Goal: Task Accomplishment & Management: Complete application form

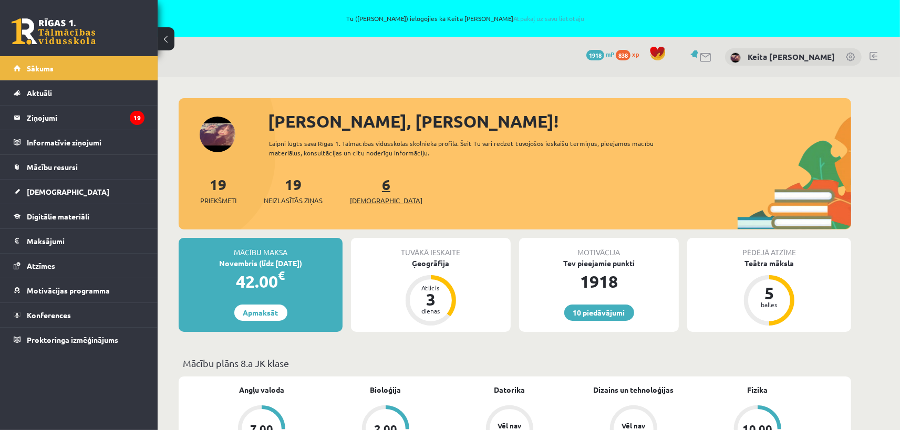
click at [366, 186] on link "6 Ieskaites" at bounding box center [386, 190] width 72 height 31
click at [366, 193] on div "6 Ieskaites" at bounding box center [386, 189] width 72 height 33
click at [368, 185] on link "6 Ieskaites" at bounding box center [386, 190] width 72 height 31
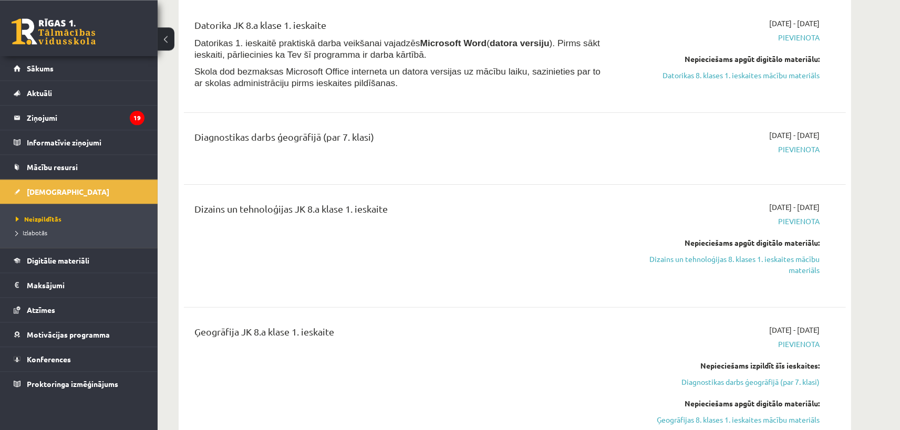
scroll to position [173, 0]
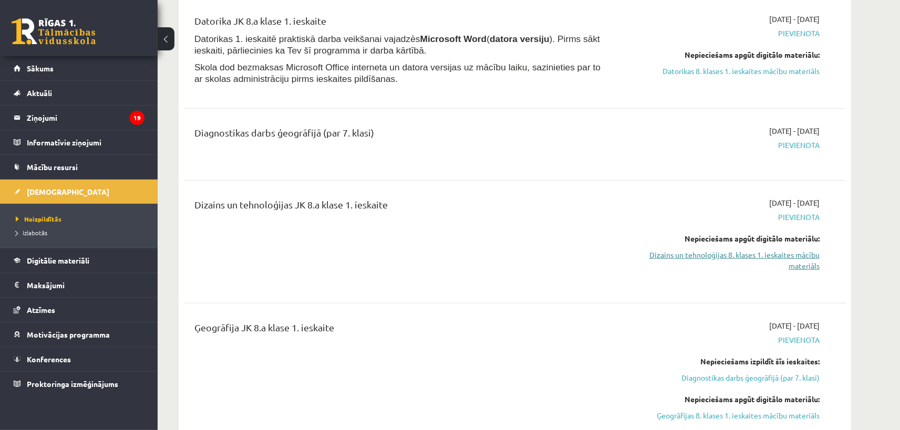
click at [812, 256] on link "Dizains un tehnoloģijas 8. klases 1. ieskaites mācību materiāls" at bounding box center [720, 261] width 198 height 22
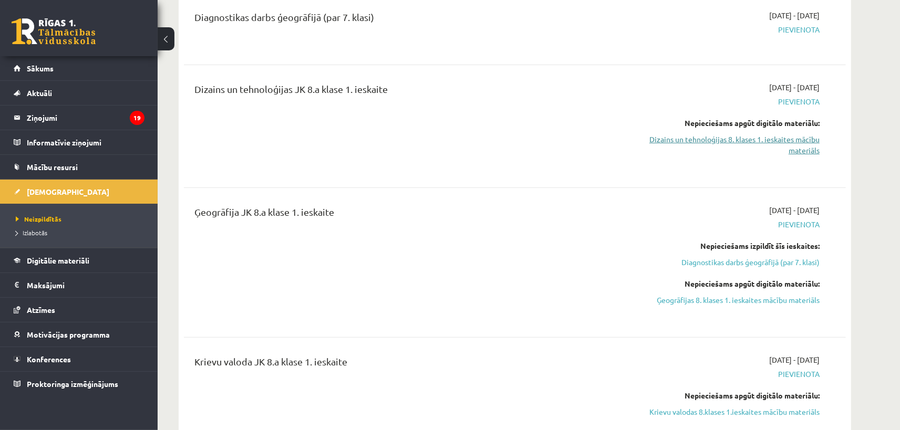
scroll to position [58, 0]
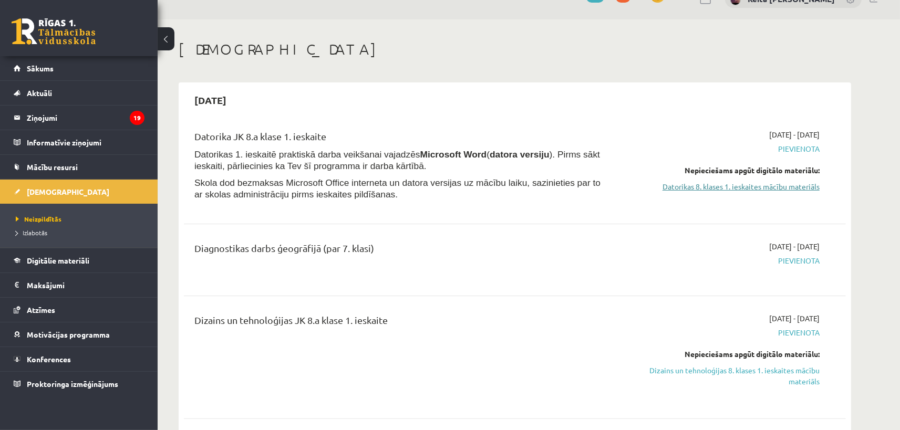
click at [702, 188] on link "Datorikas 8. klases 1. ieskaites mācību materiāls" at bounding box center [720, 186] width 198 height 11
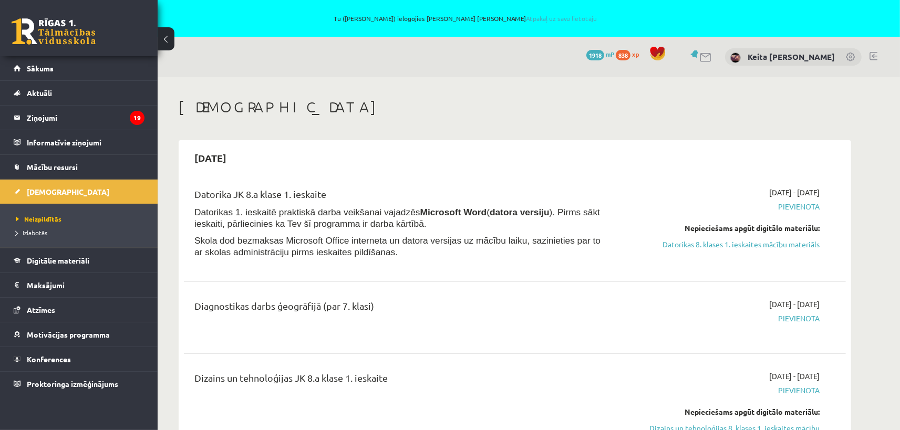
click at [851, 58] on link at bounding box center [851, 58] width 11 height 11
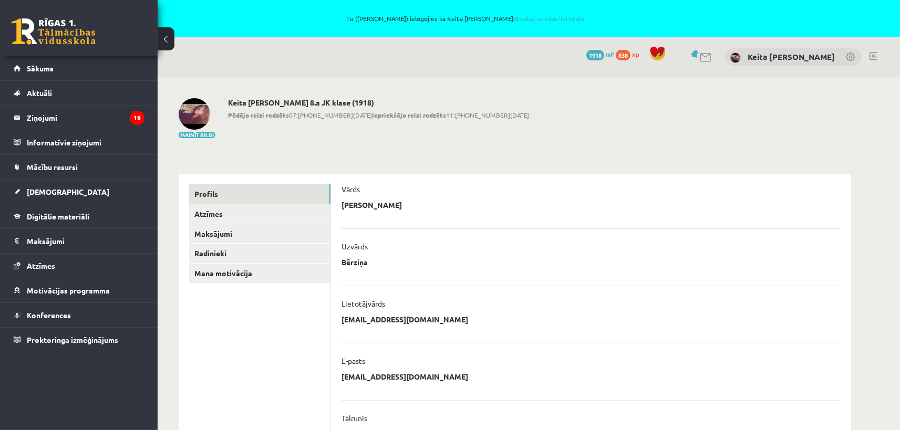
click at [851, 58] on link at bounding box center [851, 58] width 11 height 11
click at [873, 55] on link at bounding box center [873, 56] width 8 height 8
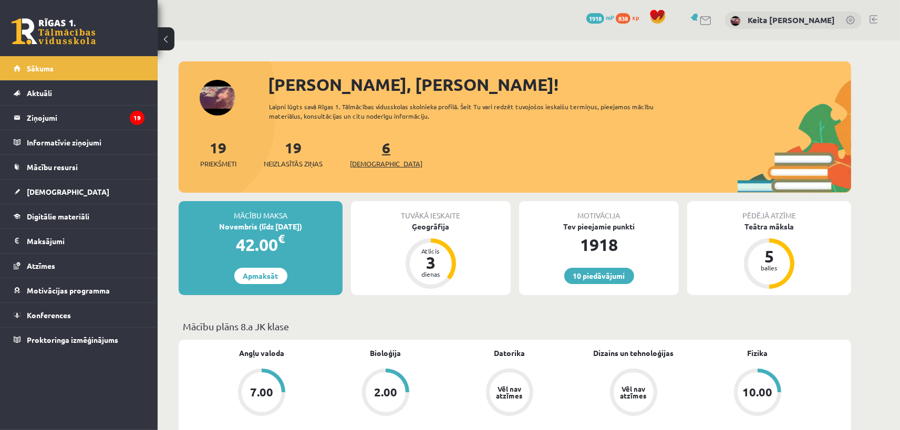
click at [371, 154] on link "6 Ieskaites" at bounding box center [386, 153] width 72 height 31
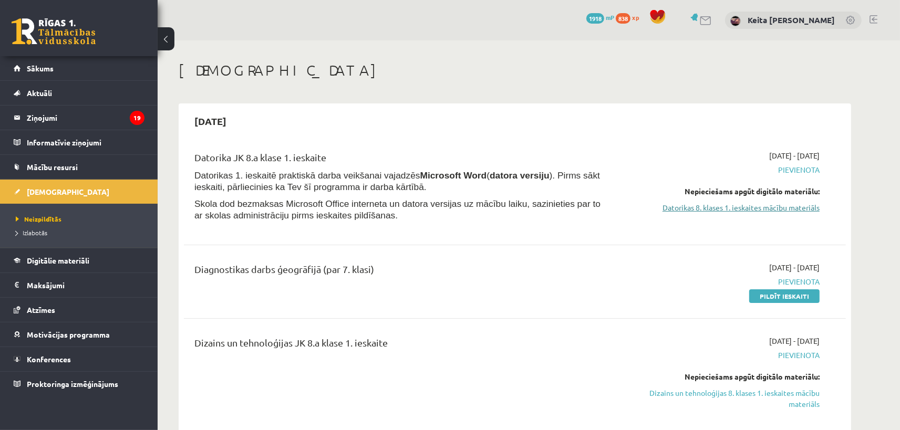
click at [762, 211] on link "Datorikas 8. klases 1. ieskaites mācību materiāls" at bounding box center [720, 207] width 198 height 11
click at [710, 206] on link "Datorikas 8. klases 1. ieskaites mācību materiāls" at bounding box center [720, 207] width 198 height 11
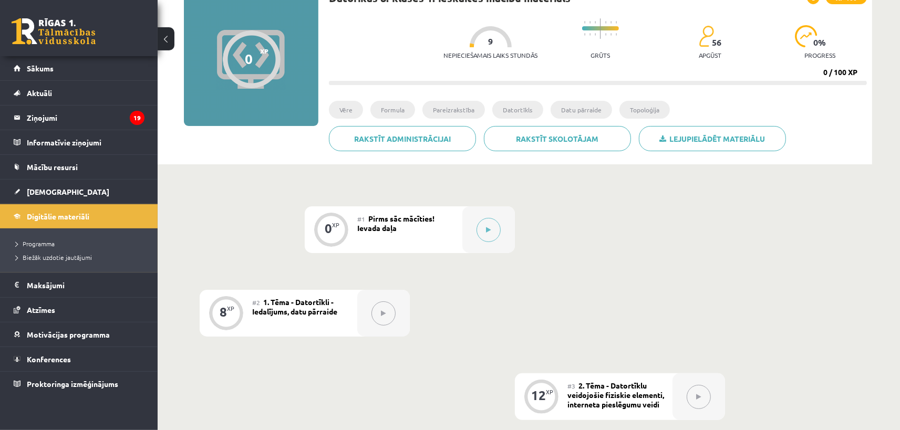
scroll to position [116, 0]
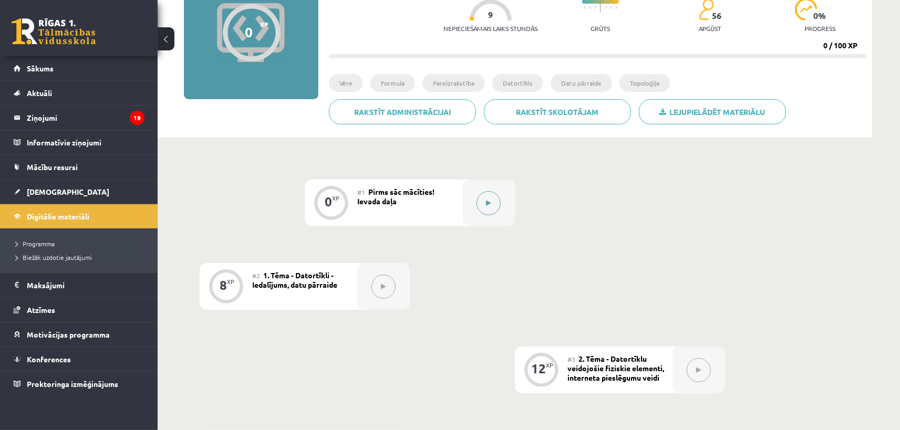
click at [490, 200] on button at bounding box center [488, 203] width 24 height 24
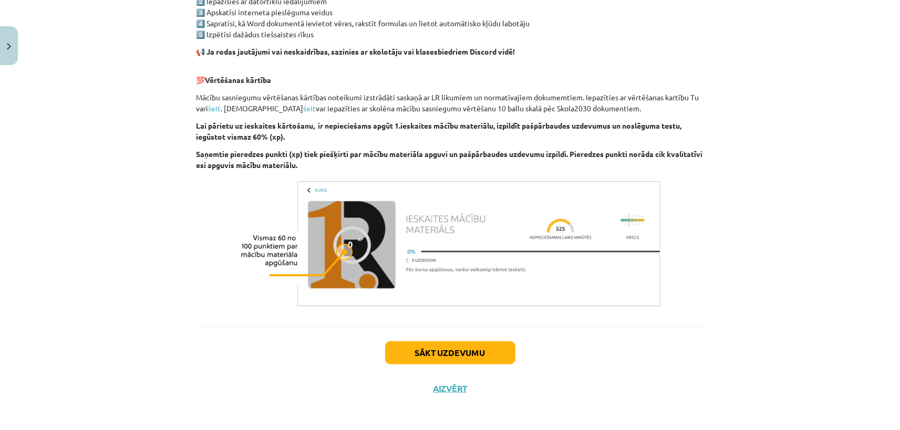
scroll to position [605, 0]
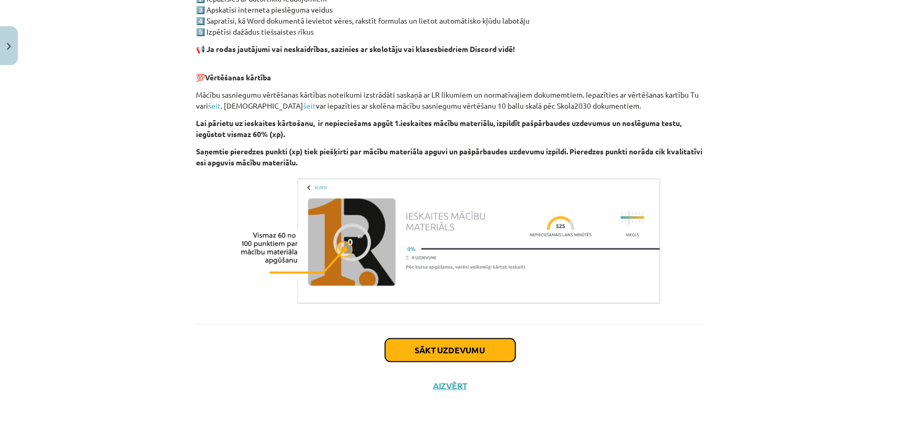
click at [458, 348] on button "Sākt uzdevumu" at bounding box center [450, 350] width 130 height 23
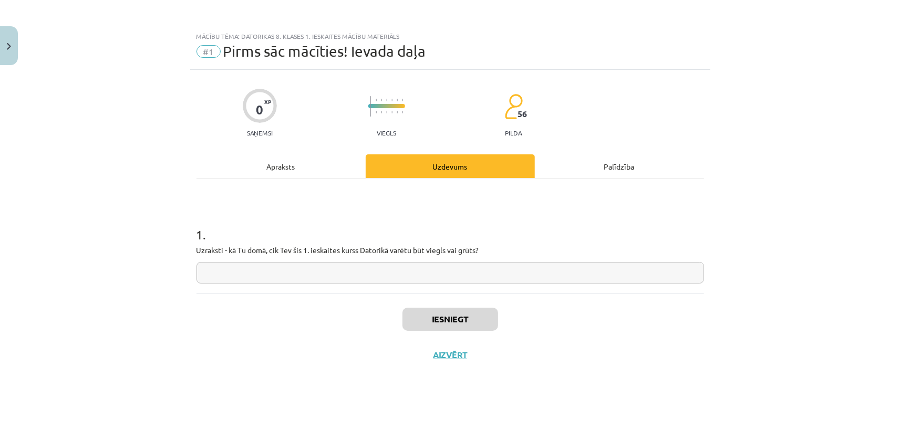
scroll to position [0, 0]
click at [251, 278] on input "text" at bounding box center [449, 273] width 507 height 22
type input "******"
click at [465, 320] on button "Iesniegt" at bounding box center [450, 319] width 96 height 23
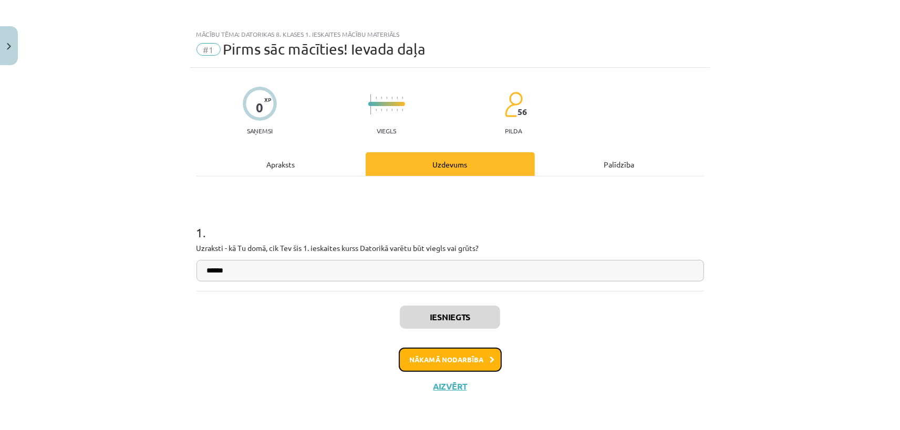
click at [424, 362] on button "Nākamā nodarbība" at bounding box center [450, 360] width 103 height 24
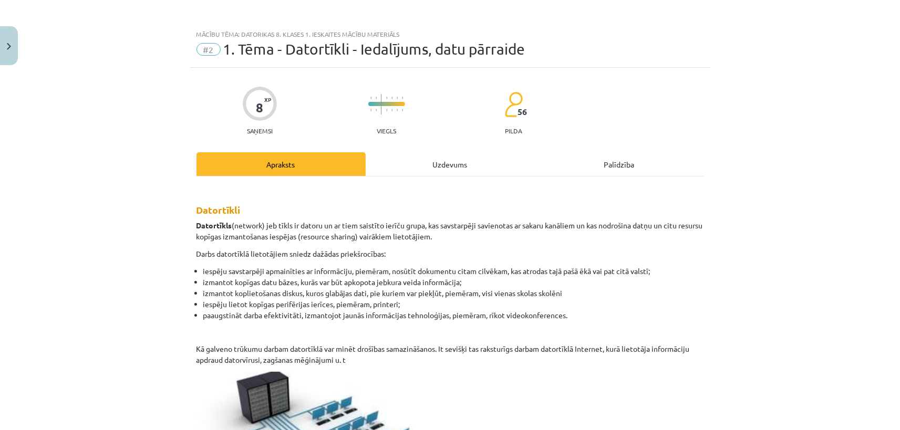
scroll to position [0, 0]
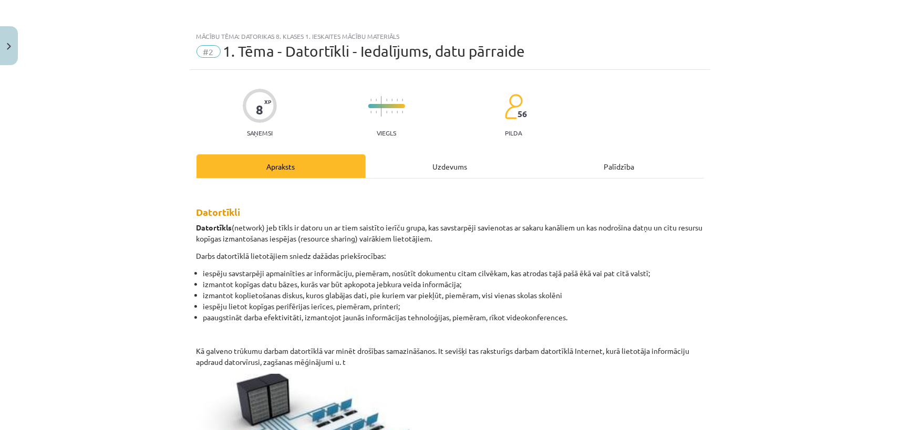
click at [452, 157] on div "Uzdevums" at bounding box center [450, 166] width 169 height 24
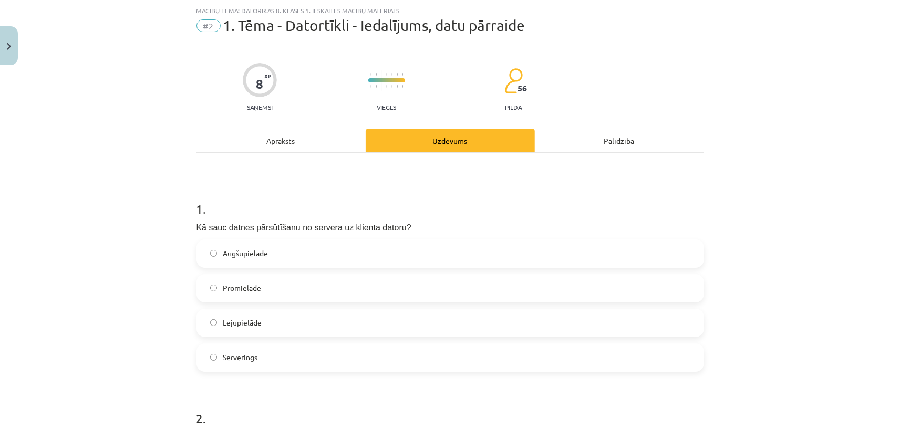
scroll to position [26, 0]
click at [273, 136] on div "Apraksts" at bounding box center [280, 140] width 169 height 24
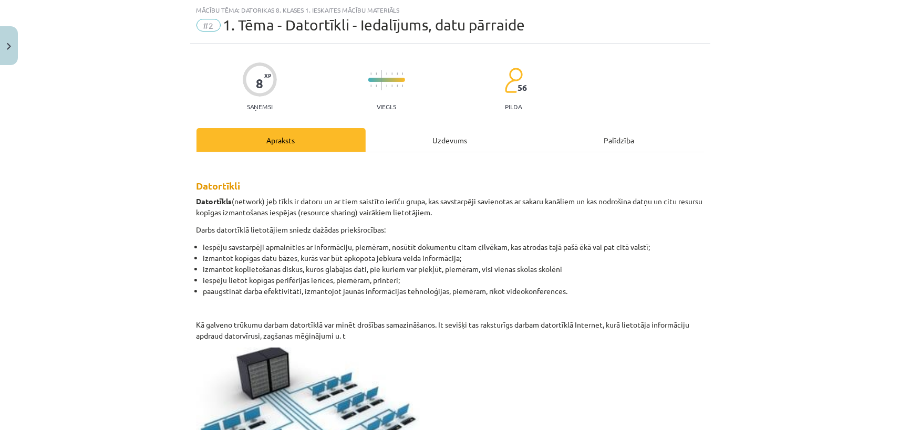
click at [429, 133] on div "Uzdevums" at bounding box center [450, 140] width 169 height 24
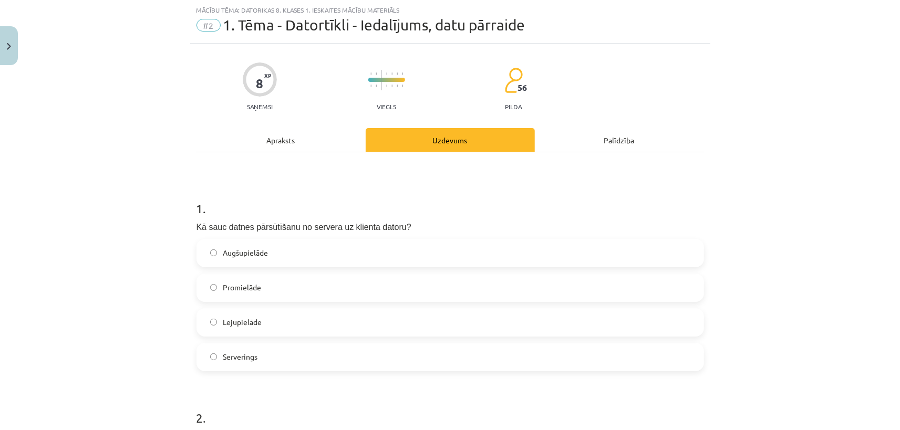
scroll to position [75, 0]
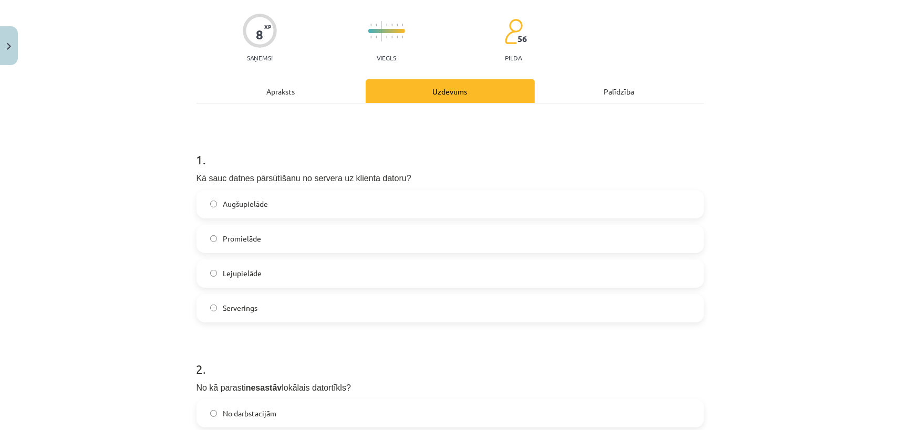
click at [314, 85] on div "Apraksts" at bounding box center [280, 91] width 169 height 24
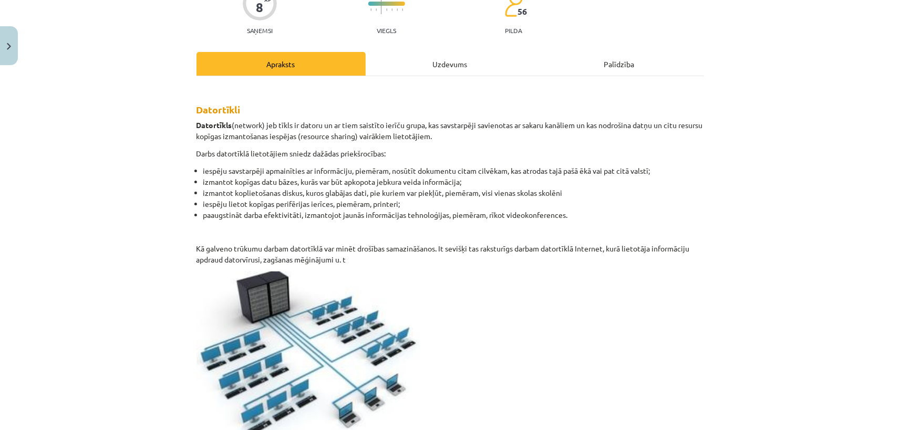
scroll to position [26, 0]
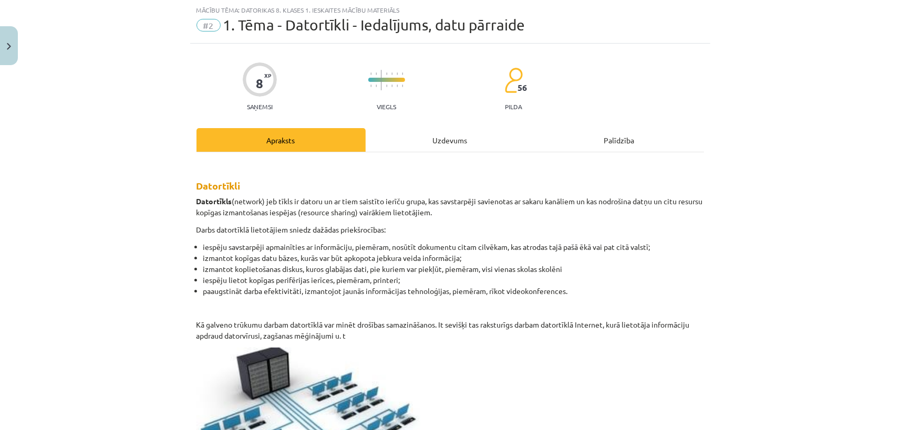
click at [461, 139] on div "Uzdevums" at bounding box center [450, 140] width 169 height 24
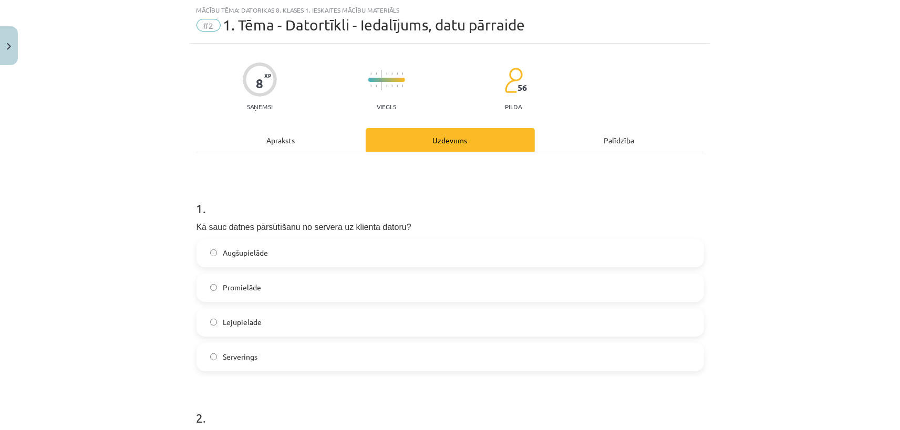
click at [255, 324] on span "Lejupielāde" at bounding box center [242, 322] width 39 height 11
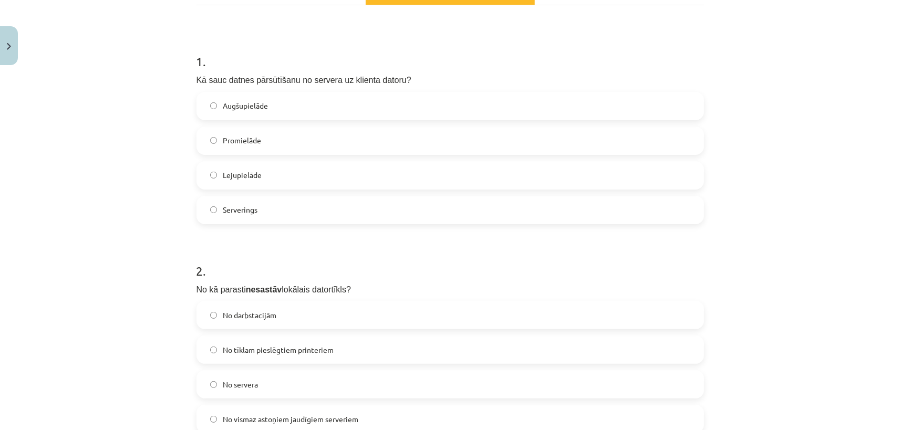
scroll to position [0, 0]
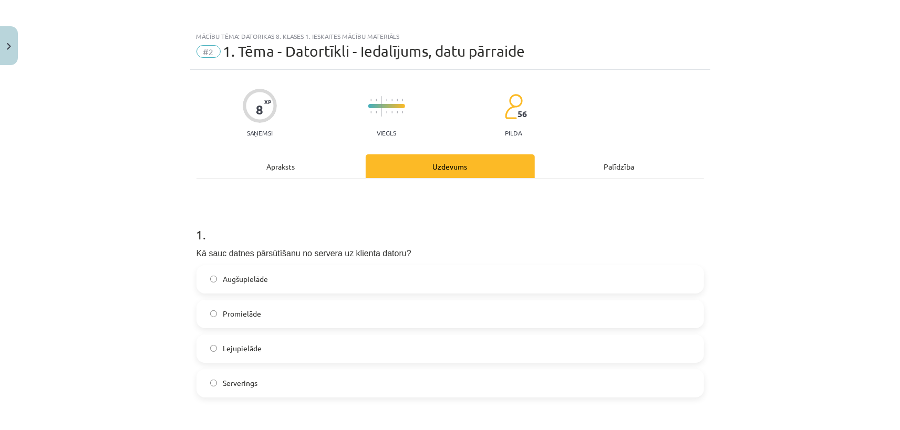
click at [284, 171] on div "Apraksts" at bounding box center [280, 166] width 169 height 24
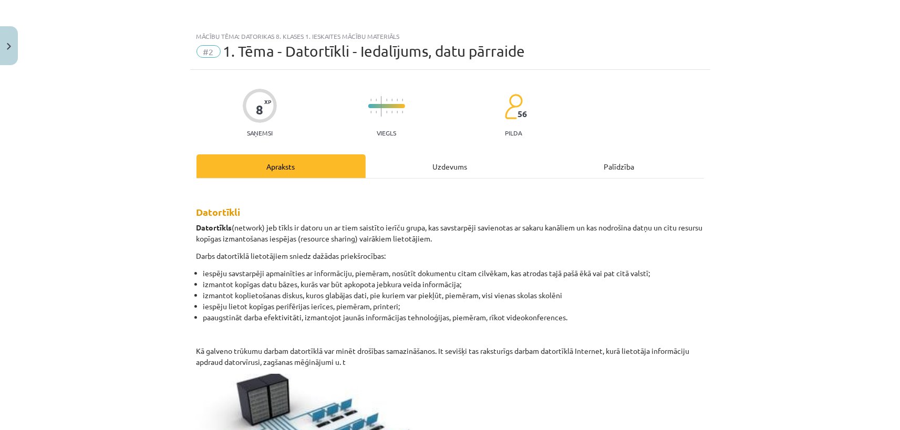
click at [452, 167] on div "Uzdevums" at bounding box center [450, 166] width 169 height 24
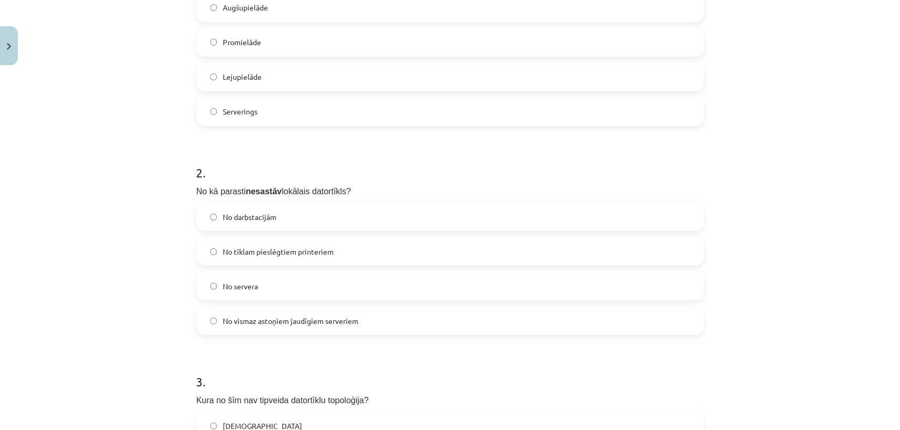
scroll to position [320, 0]
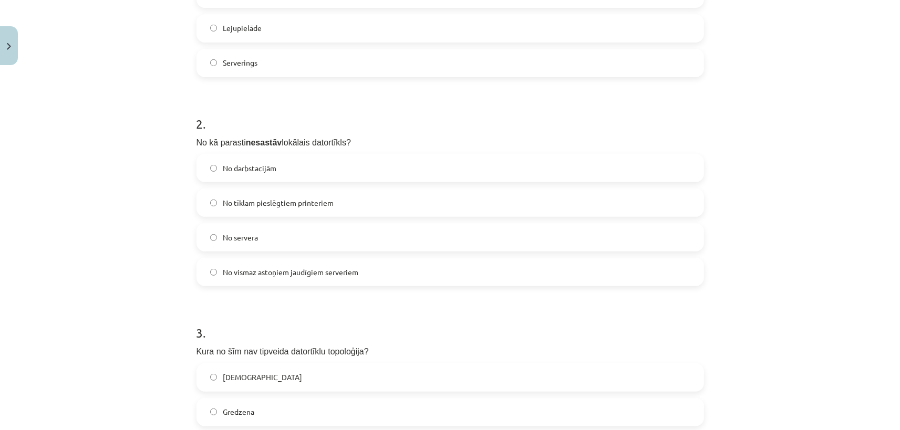
click at [395, 275] on label "No vismaz astoņiem jaudīgiem serveriem" at bounding box center [450, 272] width 505 height 26
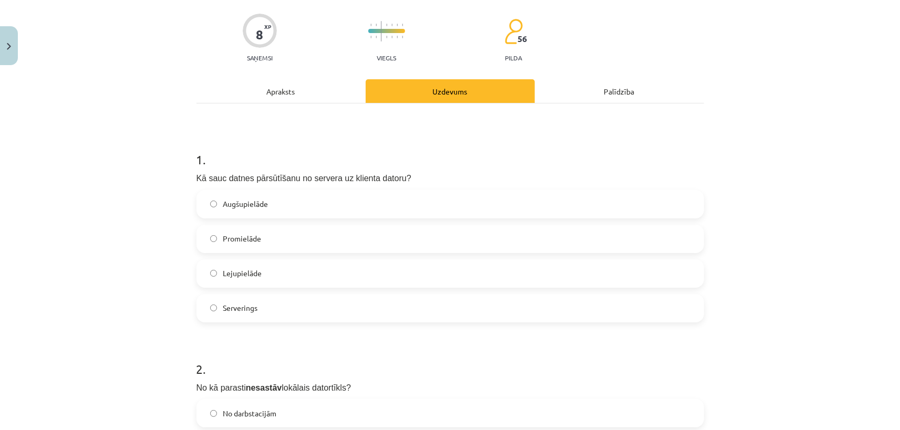
scroll to position [0, 0]
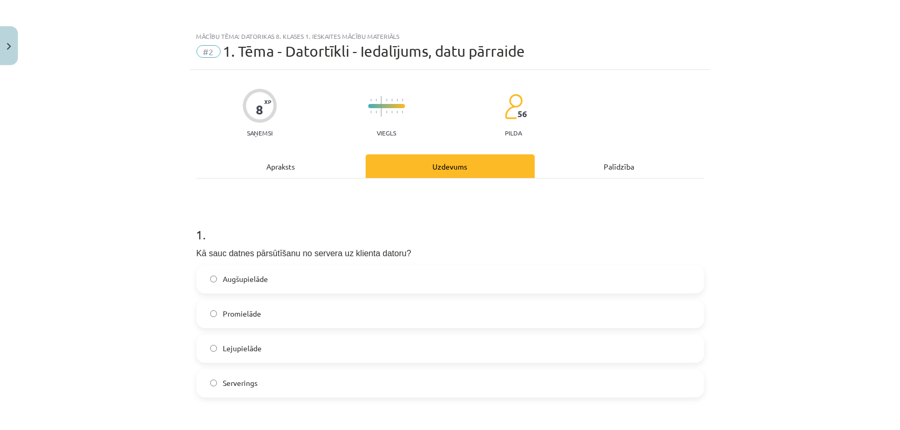
click at [303, 177] on div "Apraksts" at bounding box center [280, 166] width 169 height 24
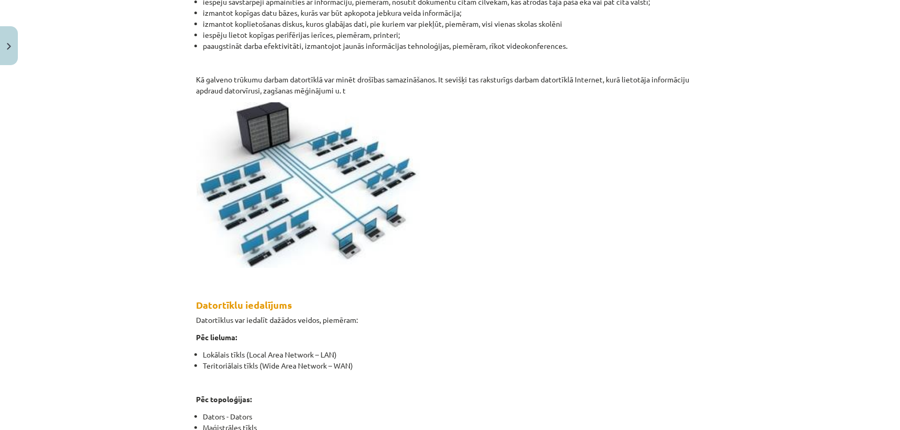
scroll to position [75, 0]
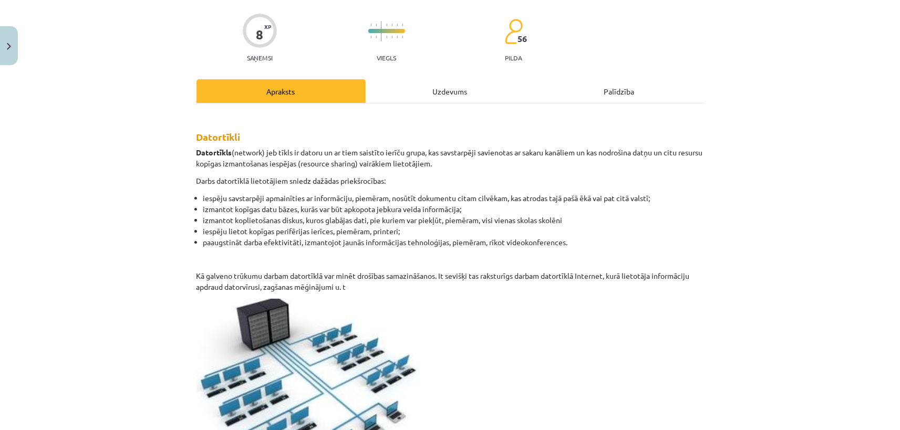
click at [452, 95] on div "Uzdevums" at bounding box center [450, 91] width 169 height 24
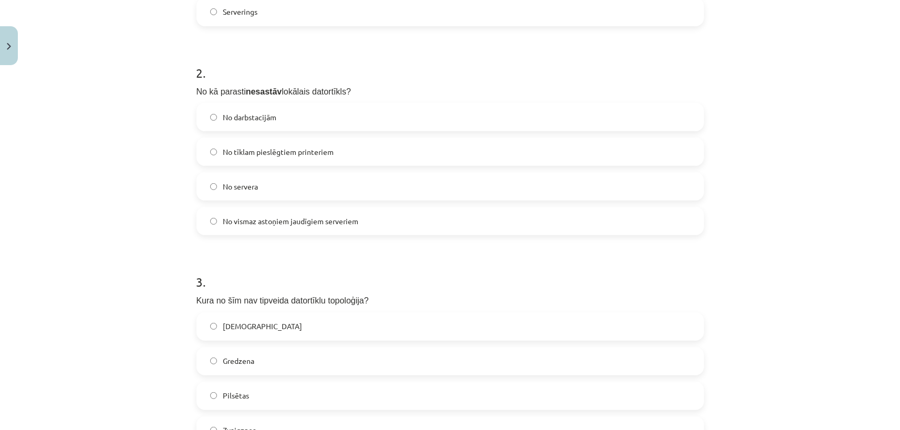
scroll to position [568, 0]
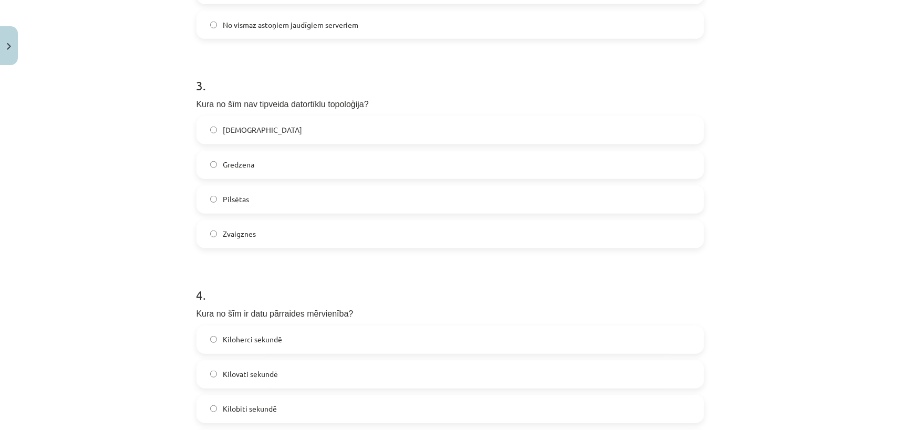
click at [234, 208] on label "Pilsētas" at bounding box center [450, 199] width 505 height 26
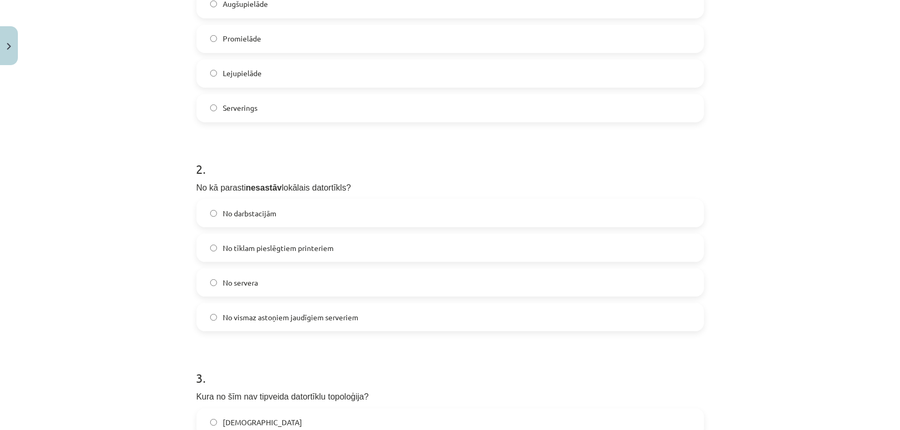
scroll to position [0, 0]
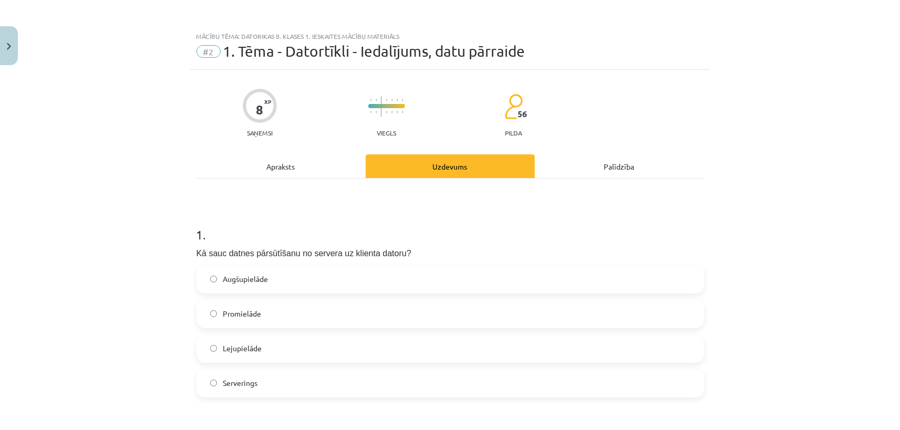
click at [310, 172] on div "Apraksts" at bounding box center [280, 166] width 169 height 24
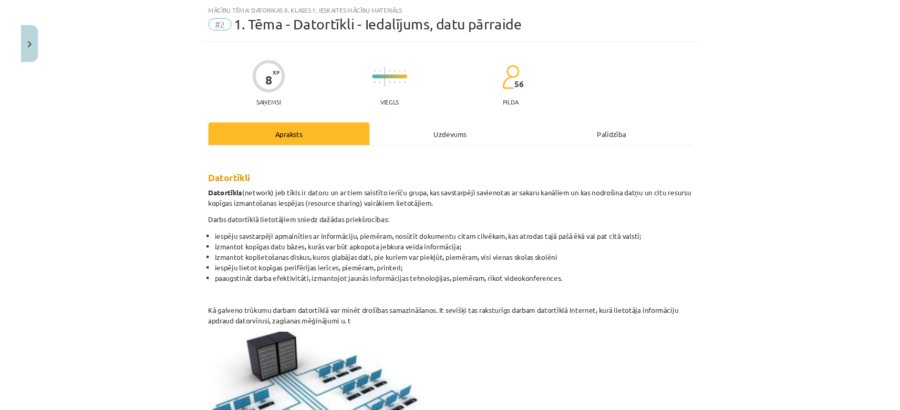
scroll to position [26, 0]
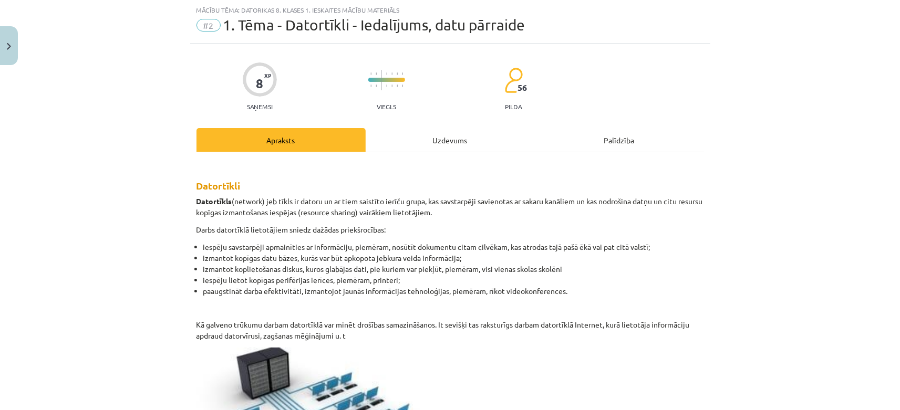
click at [455, 150] on div "Uzdevums" at bounding box center [450, 140] width 169 height 24
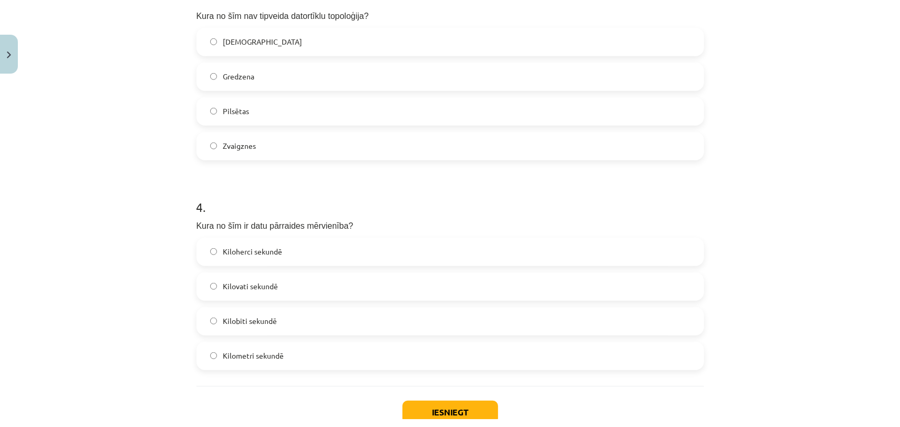
scroll to position [737, 0]
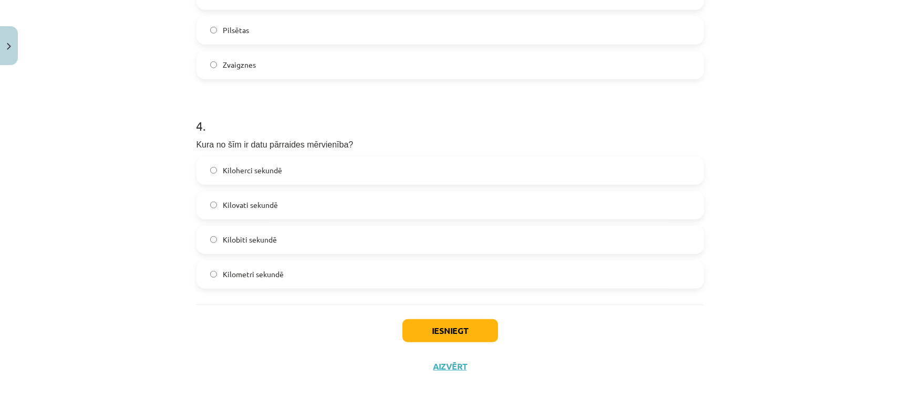
click at [309, 243] on label "Kilobiti sekundē" at bounding box center [450, 240] width 505 height 26
click at [429, 328] on button "Iesniegt" at bounding box center [450, 330] width 96 height 23
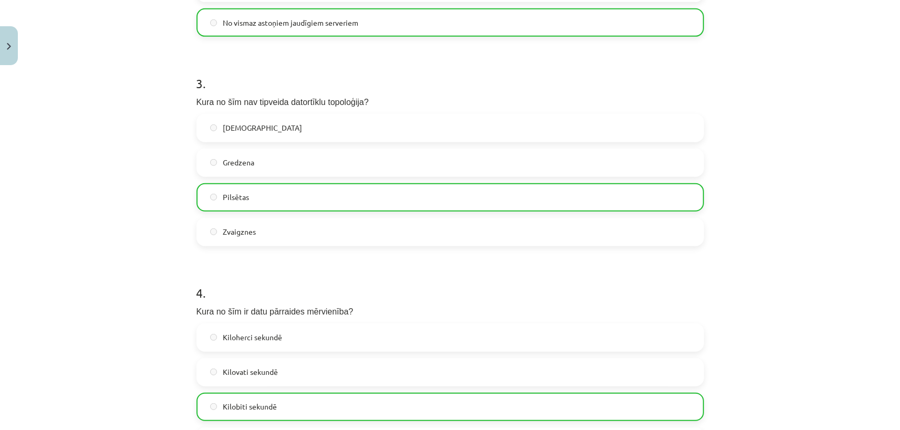
scroll to position [751, 0]
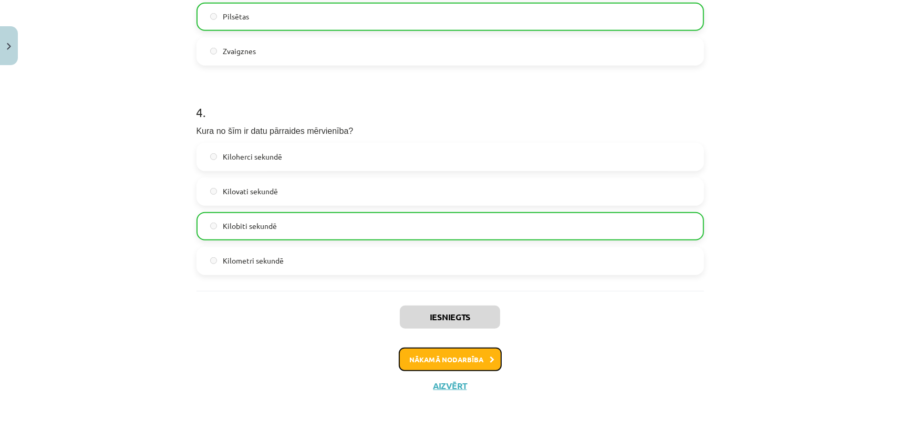
click at [438, 358] on button "Nākamā nodarbība" at bounding box center [450, 360] width 103 height 24
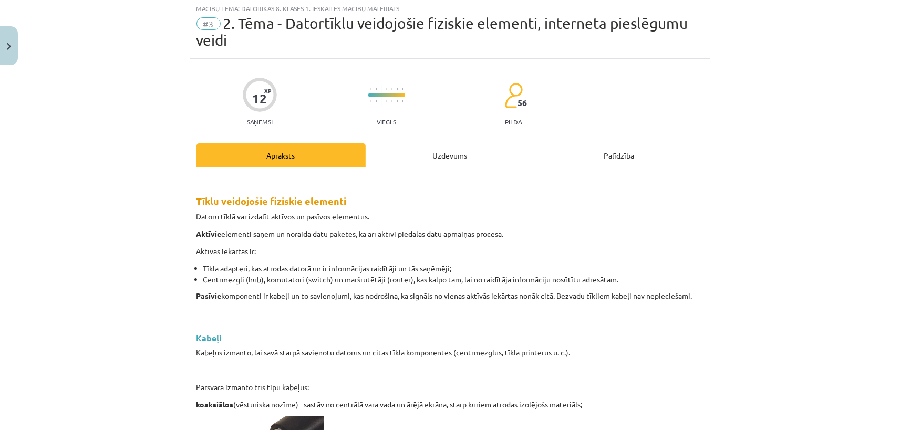
scroll to position [26, 0]
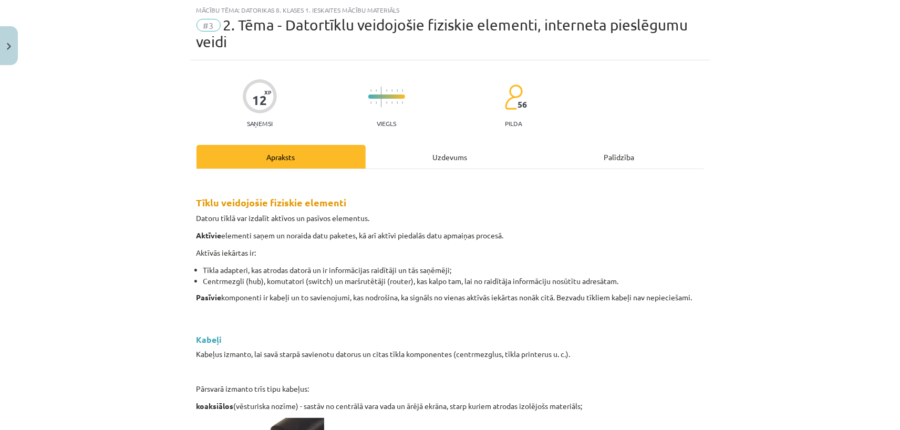
click at [446, 161] on div "Uzdevums" at bounding box center [450, 157] width 169 height 24
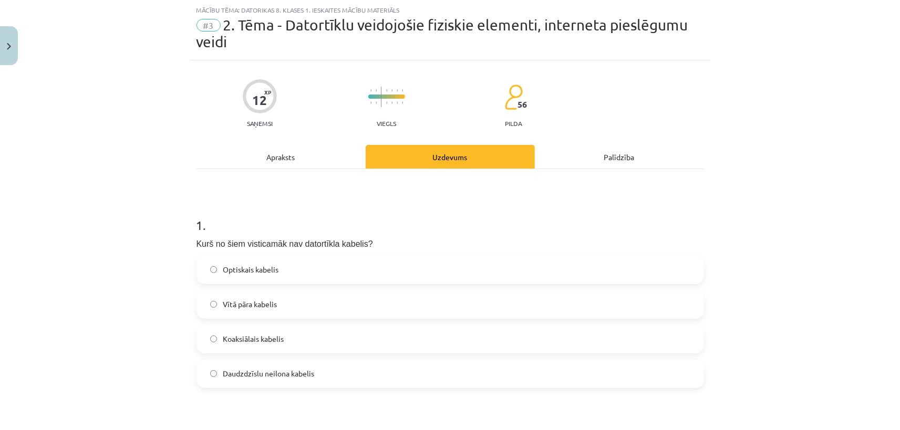
scroll to position [75, 0]
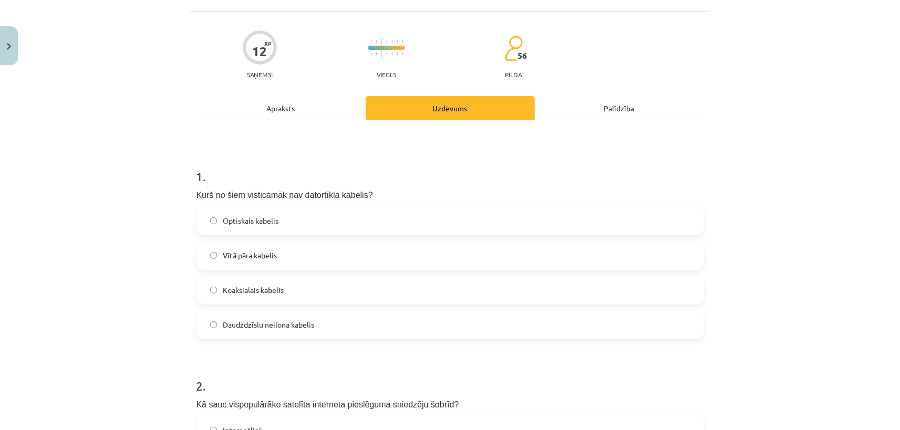
click at [301, 323] on span "Daudzdzīslu neilona kabelis" at bounding box center [268, 324] width 91 height 11
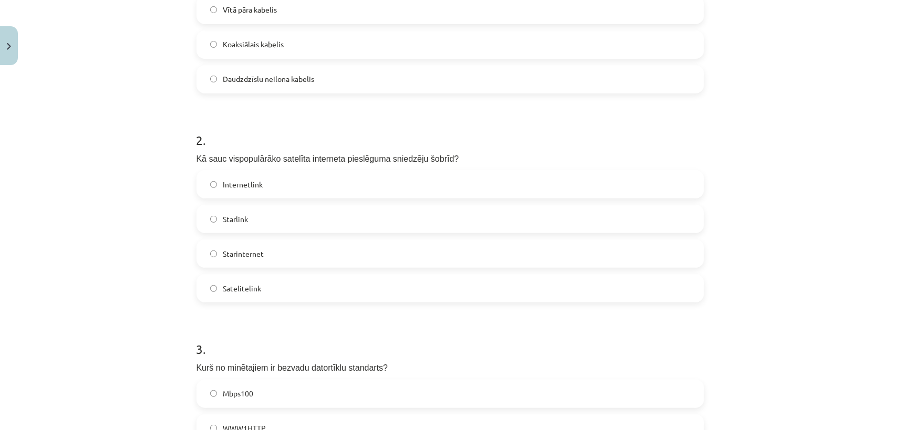
scroll to position [370, 0]
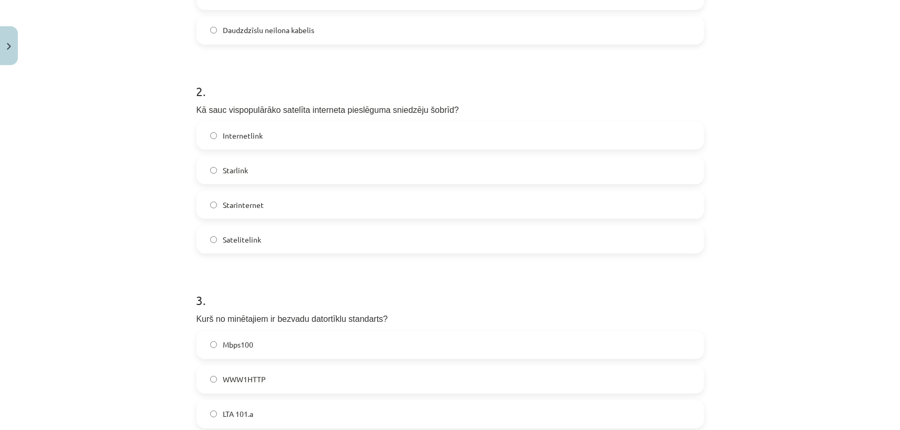
click at [276, 170] on label "Starlink" at bounding box center [450, 170] width 505 height 26
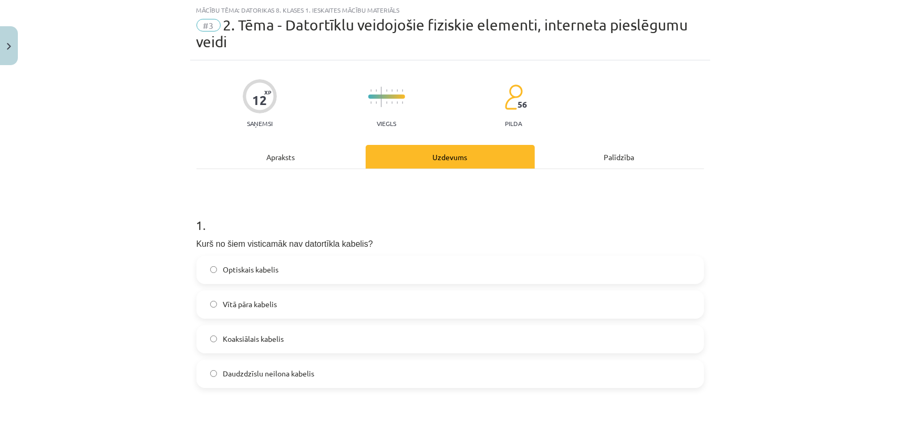
scroll to position [0, 0]
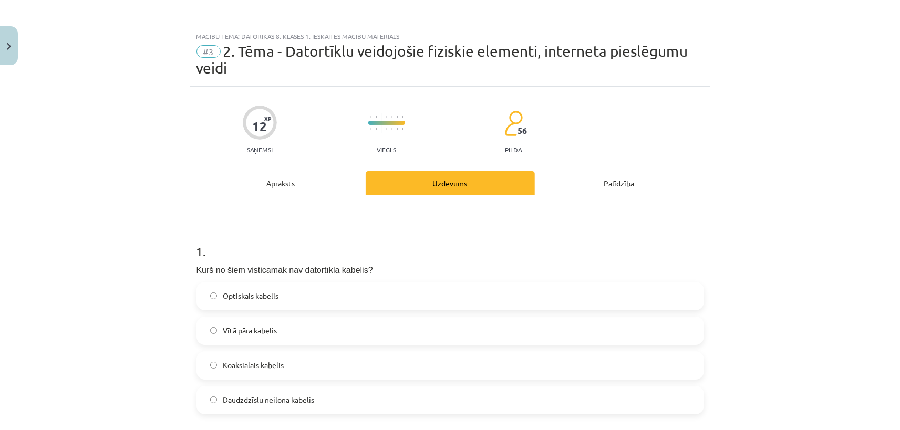
click at [294, 188] on div "Apraksts" at bounding box center [280, 183] width 169 height 24
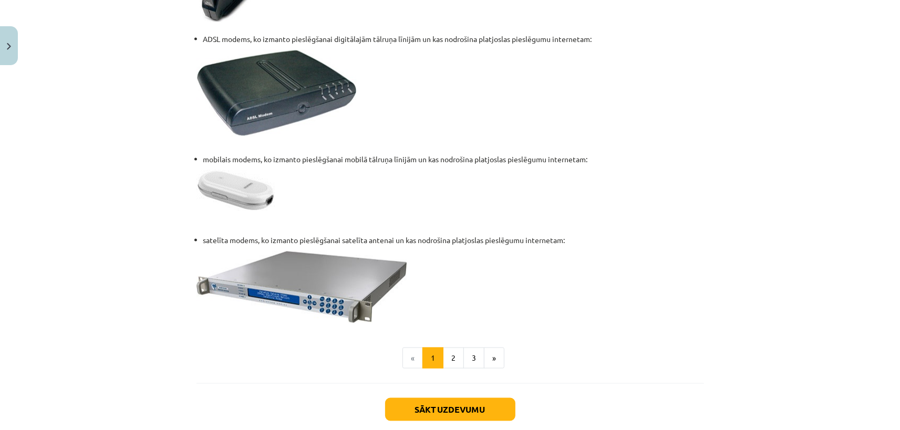
scroll to position [1377, 0]
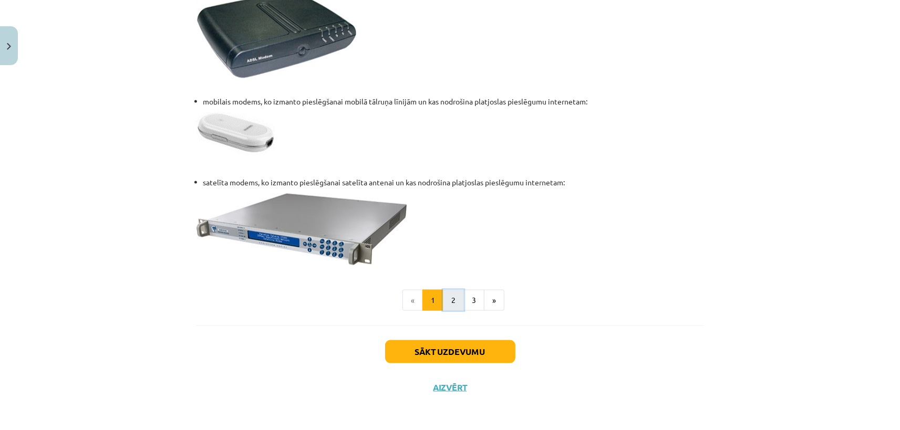
click at [447, 303] on button "2" at bounding box center [453, 300] width 21 height 21
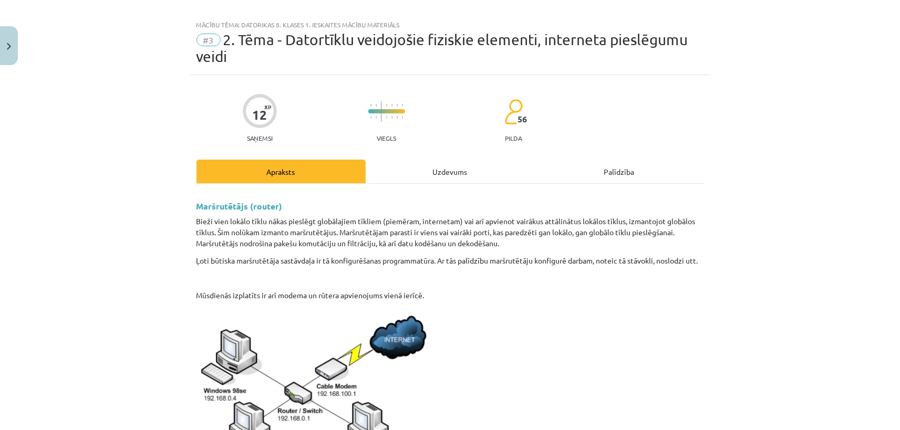
scroll to position [0, 0]
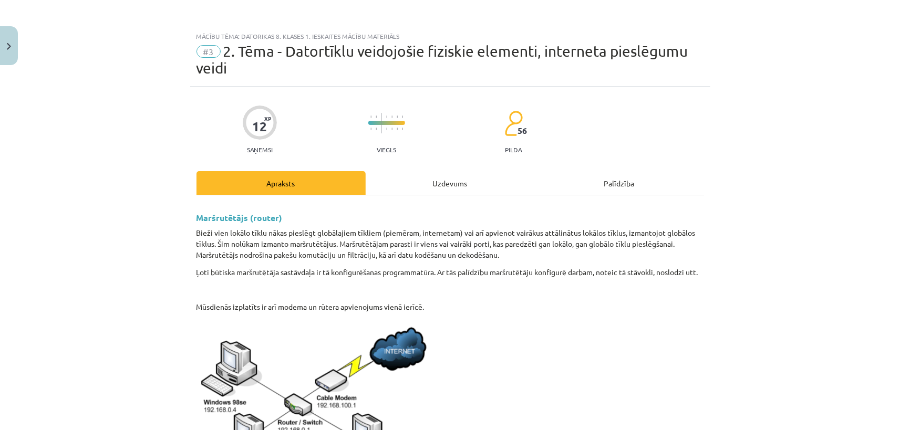
click at [454, 188] on div "Uzdevums" at bounding box center [450, 183] width 169 height 24
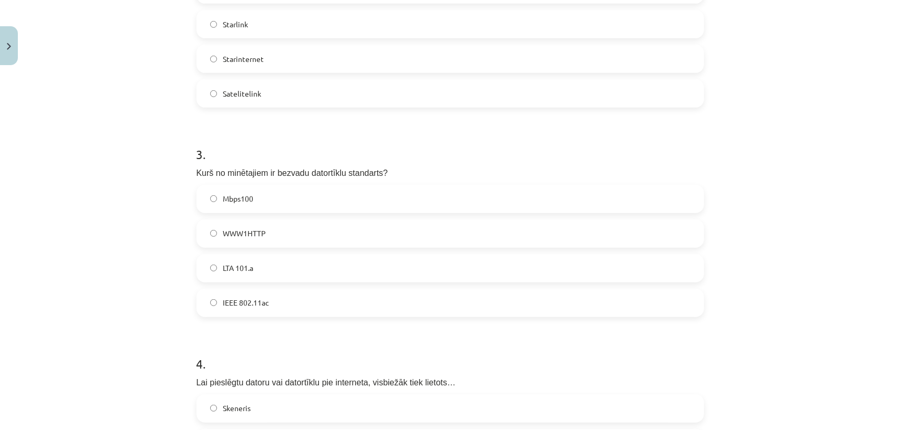
scroll to position [516, 0]
click at [247, 305] on span "IEEE 802.11ac" at bounding box center [246, 302] width 46 height 11
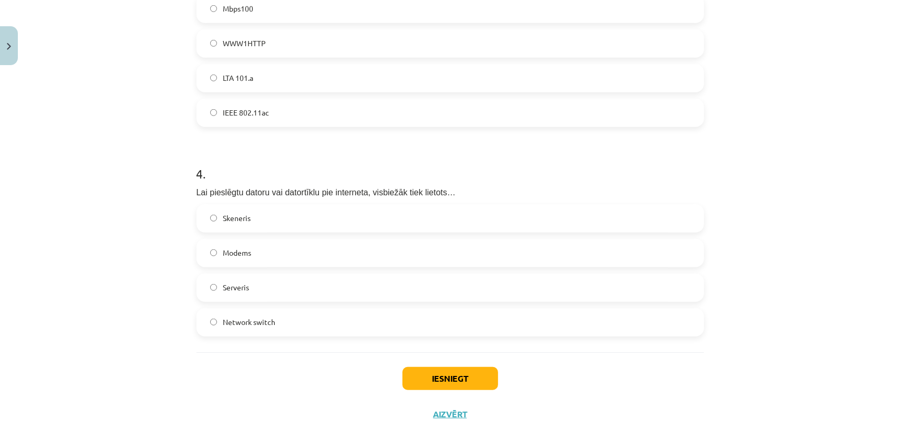
scroll to position [713, 0]
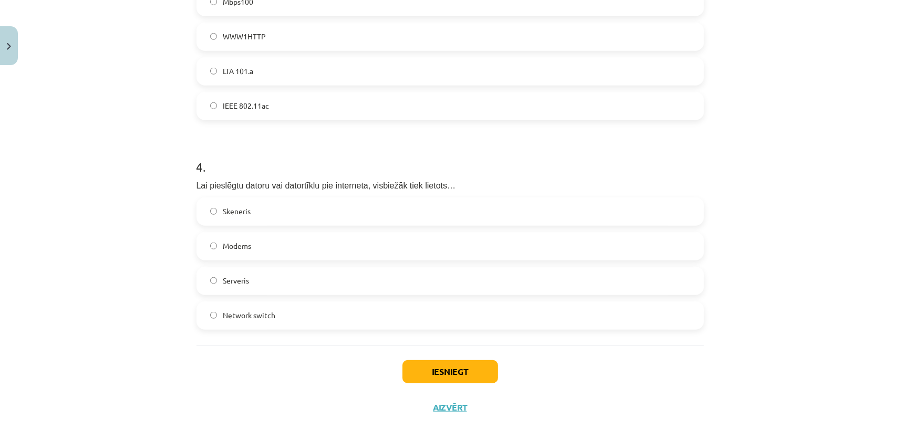
click at [349, 260] on div "Modems" at bounding box center [449, 246] width 507 height 28
click at [353, 246] on label "Modems" at bounding box center [450, 246] width 505 height 26
click at [443, 371] on button "Iesniegt" at bounding box center [450, 371] width 96 height 23
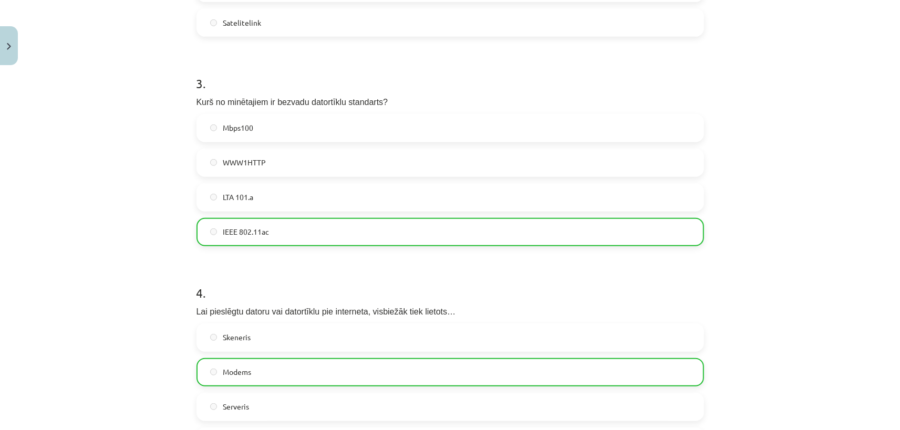
scroll to position [768, 0]
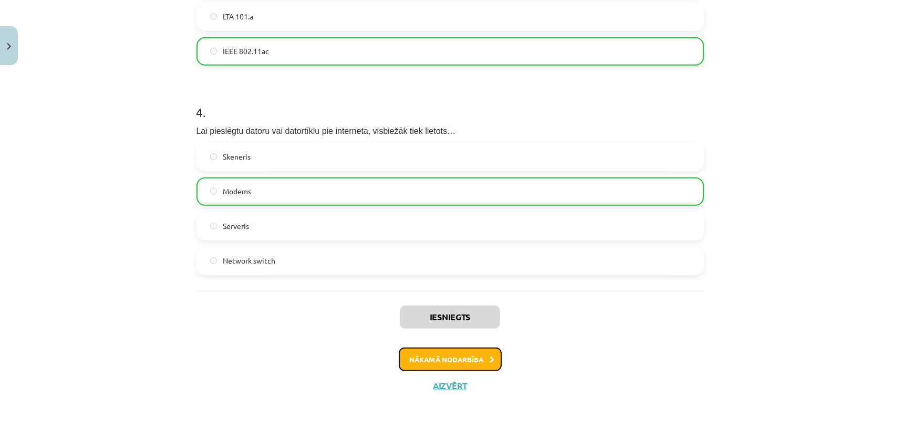
click at [450, 364] on button "Nākamā nodarbība" at bounding box center [450, 360] width 103 height 24
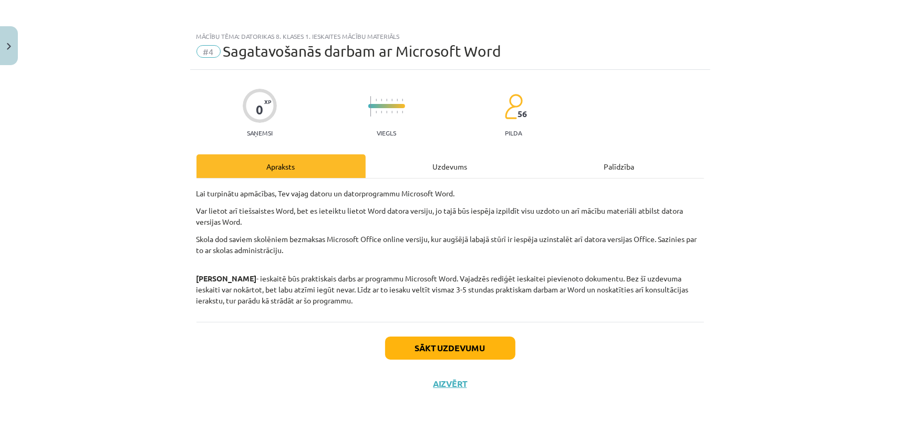
click at [804, 325] on div "Mācību tēma: Datorikas 8. klases 1. ieskaites mācību materiāls #4 Sagatavošanās…" at bounding box center [450, 215] width 900 height 430
click at [437, 163] on div "Uzdevums" at bounding box center [450, 166] width 169 height 24
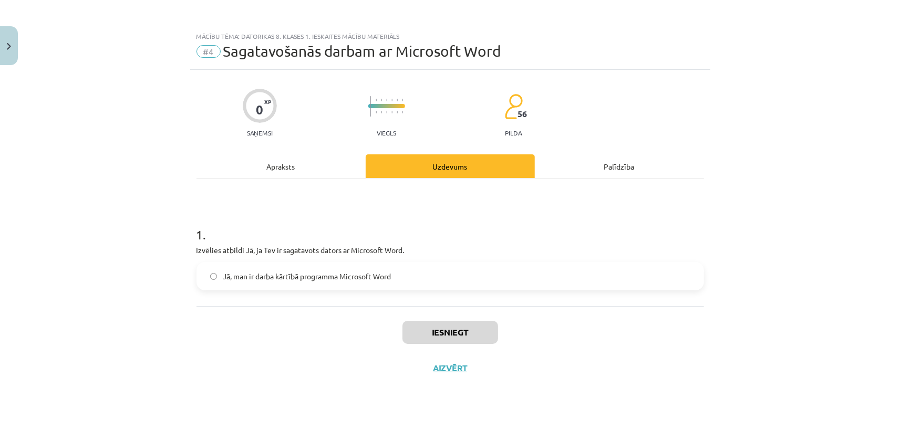
click at [295, 278] on span "Jā, man ir darba kārtībā programma Microsoft Word" at bounding box center [307, 276] width 168 height 11
click at [460, 332] on button "Iesniegt" at bounding box center [450, 332] width 96 height 23
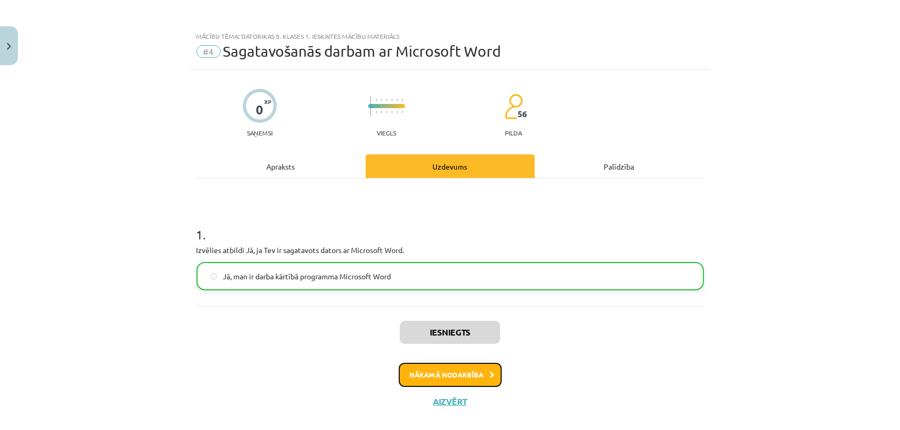
click at [438, 379] on button "Nākamā nodarbība" at bounding box center [450, 375] width 103 height 24
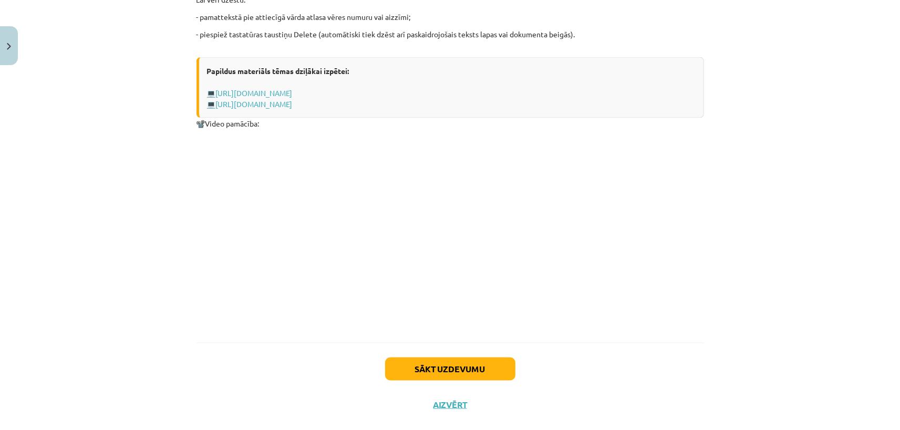
scroll to position [1376, 0]
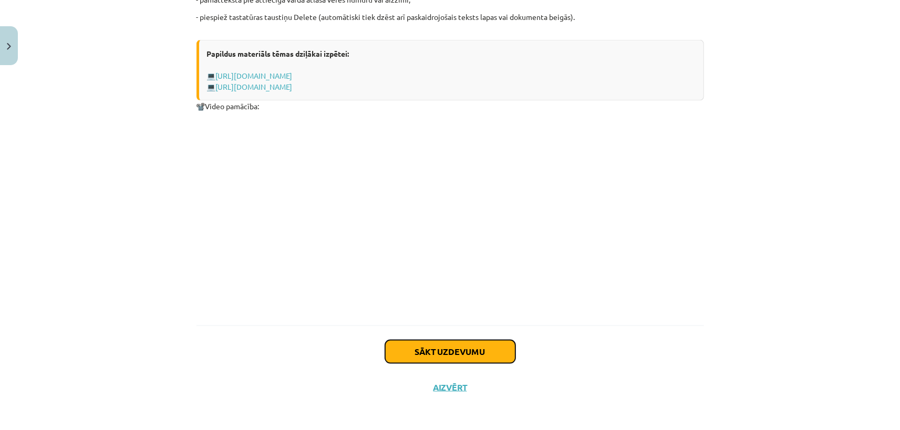
click at [444, 354] on button "Sākt uzdevumu" at bounding box center [450, 351] width 130 height 23
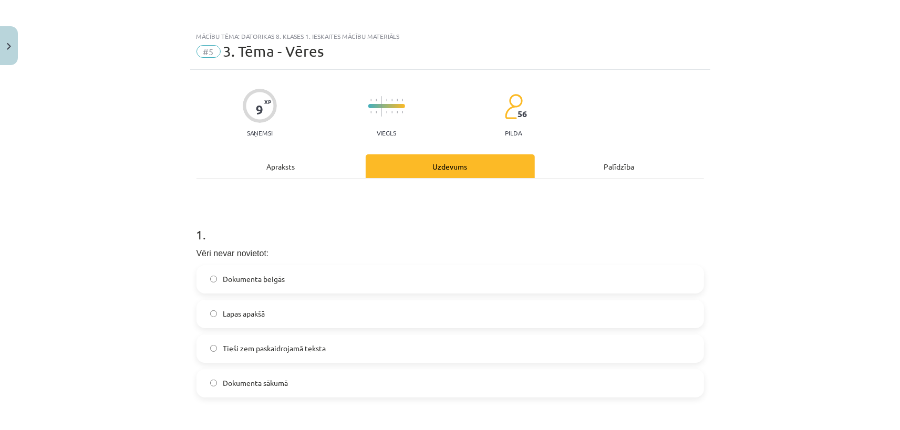
scroll to position [49, 0]
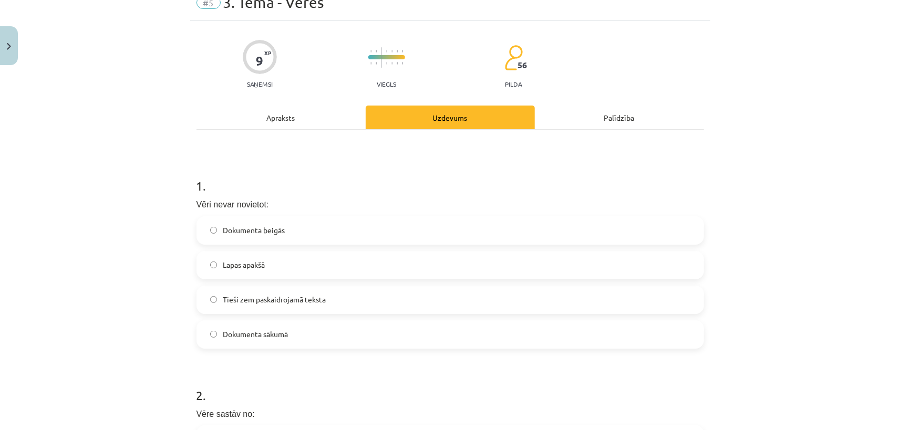
click at [309, 303] on span "Tieši zem paskaidrojamā teksta" at bounding box center [274, 299] width 103 height 11
click at [285, 120] on div "Apraksts" at bounding box center [280, 118] width 169 height 24
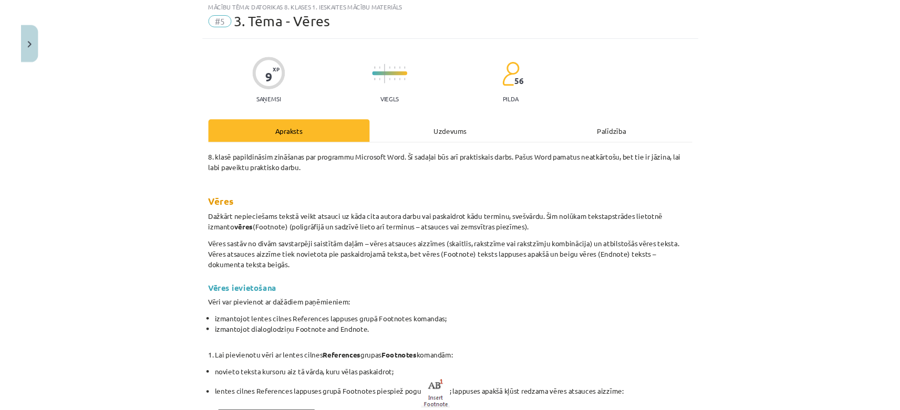
scroll to position [26, 0]
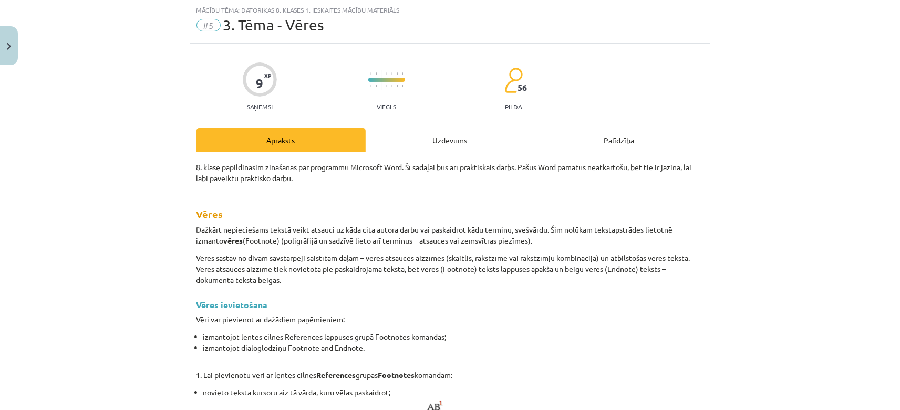
click at [453, 133] on div "Uzdevums" at bounding box center [450, 140] width 169 height 24
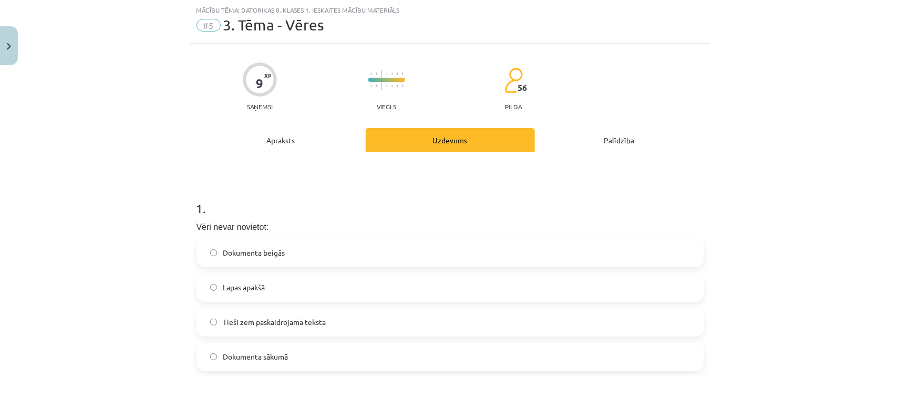
click at [309, 142] on div "Apraksts" at bounding box center [280, 140] width 169 height 24
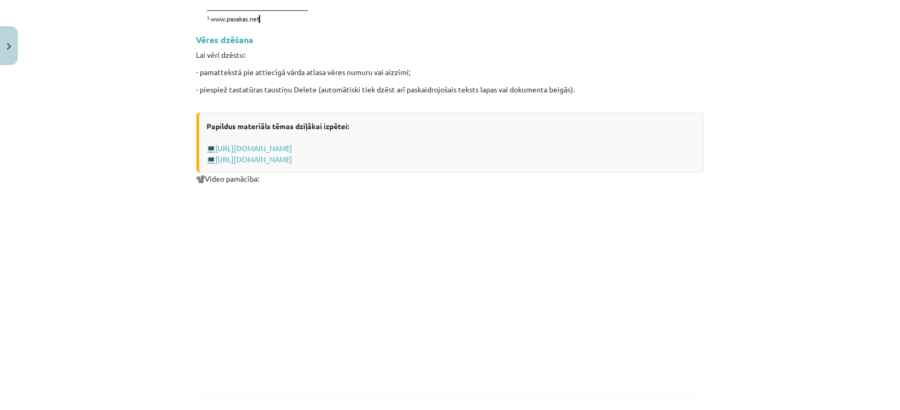
scroll to position [1396, 0]
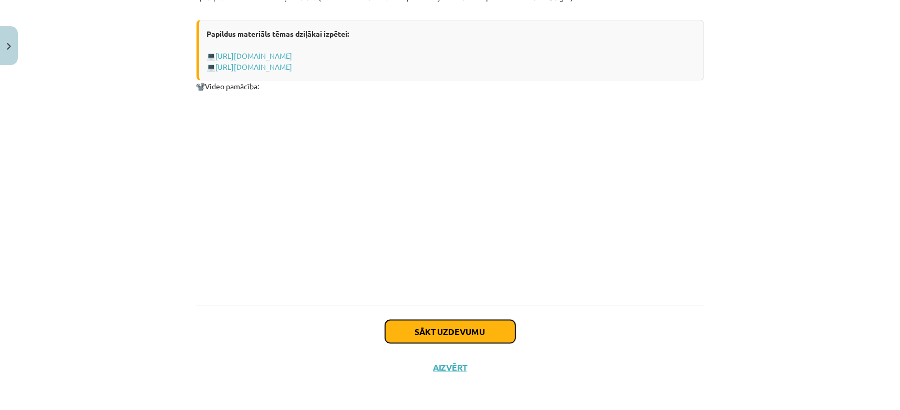
click at [471, 329] on button "Sākt uzdevumu" at bounding box center [450, 331] width 130 height 23
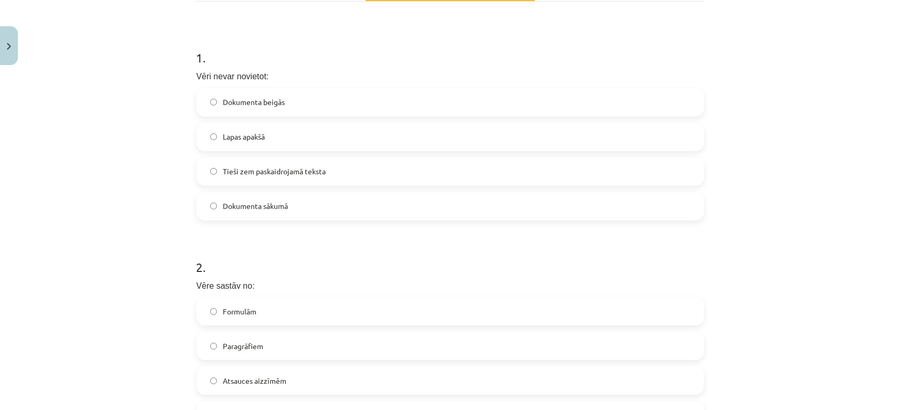
scroll to position [196, 0]
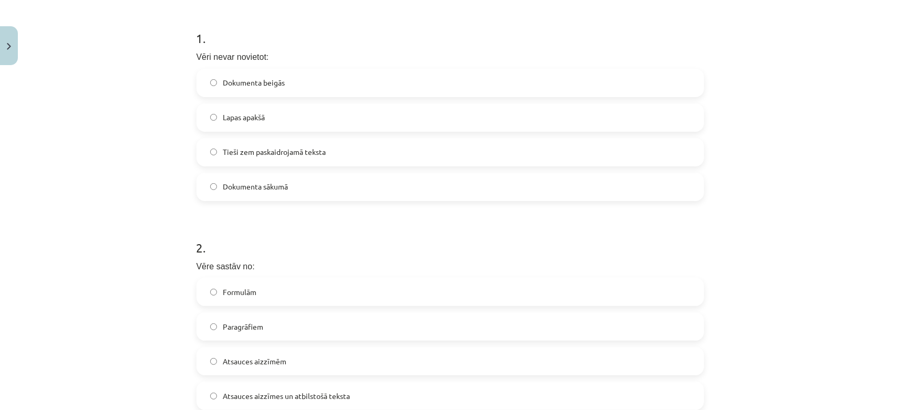
click at [195, 55] on div "9 XP Saņemsi Viegls 56 pilda Apraksts Uzdevums Palīdzība 1 . Vēri nevar novieto…" at bounding box center [450, 250] width 520 height 754
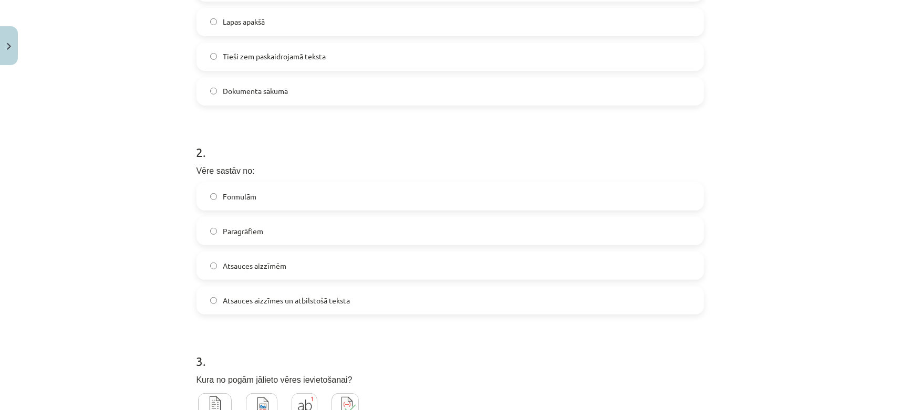
scroll to position [295, 0]
click at [316, 303] on span "Atsauces aizzīmes un atbilstošā teksta" at bounding box center [286, 298] width 127 height 11
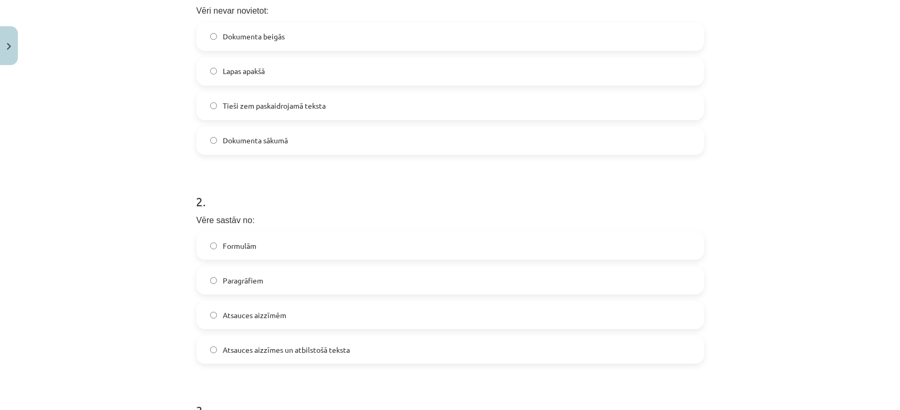
scroll to position [0, 0]
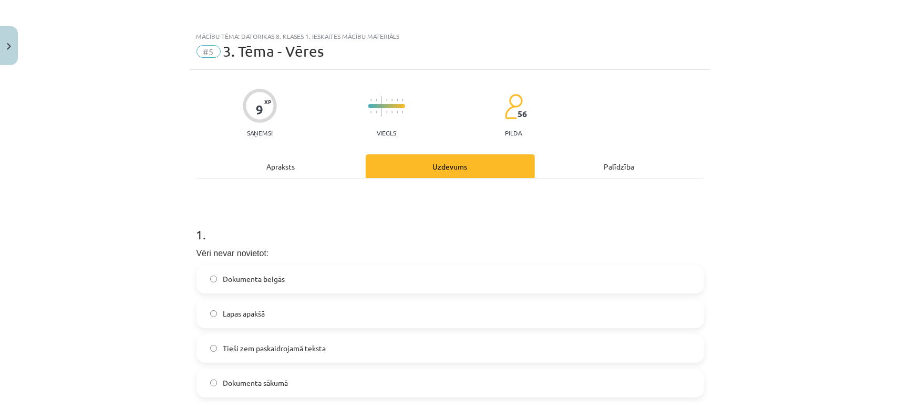
click at [277, 168] on div "Apraksts" at bounding box center [280, 166] width 169 height 24
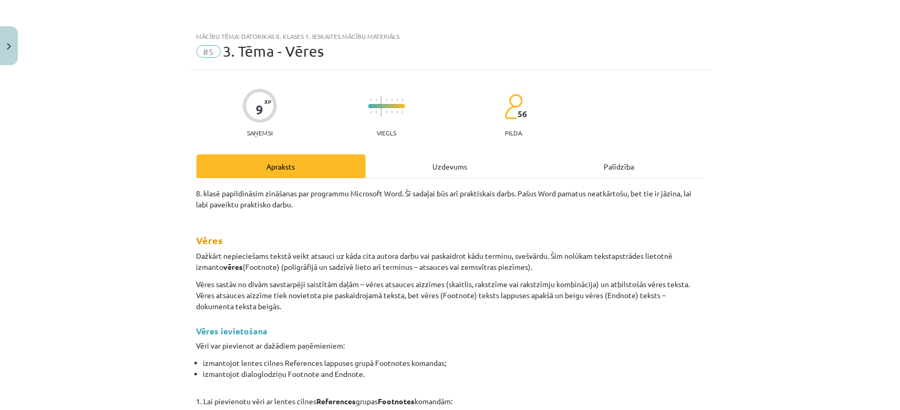
click at [449, 169] on div "Uzdevums" at bounding box center [450, 166] width 169 height 24
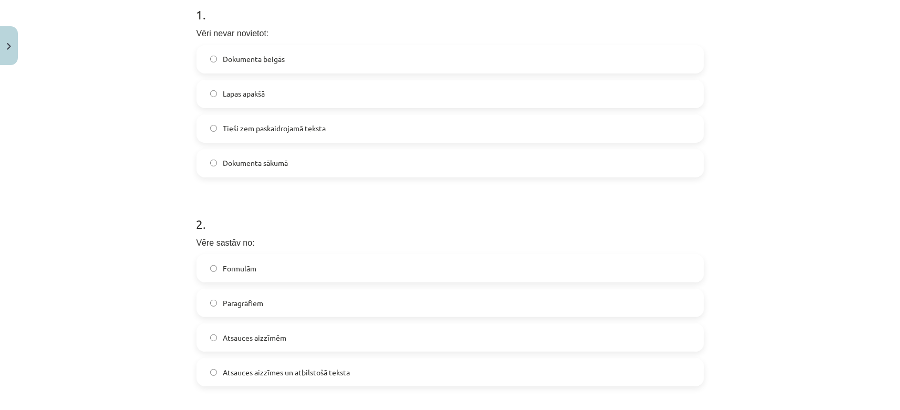
scroll to position [439, 0]
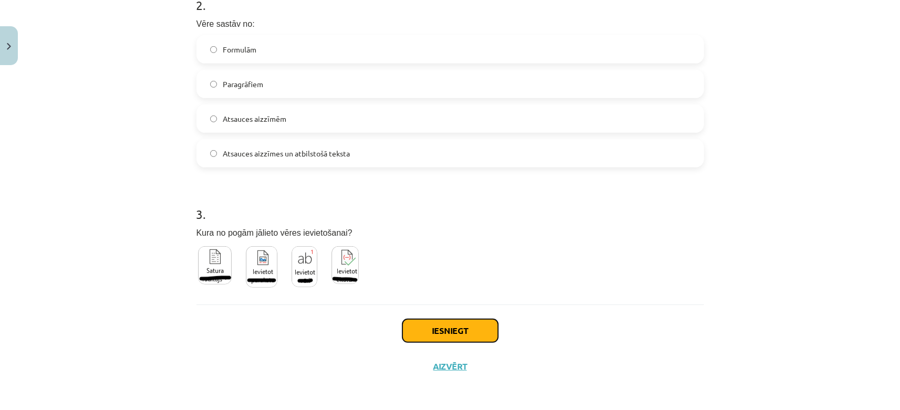
click at [451, 330] on button "Iesniegt" at bounding box center [450, 330] width 96 height 23
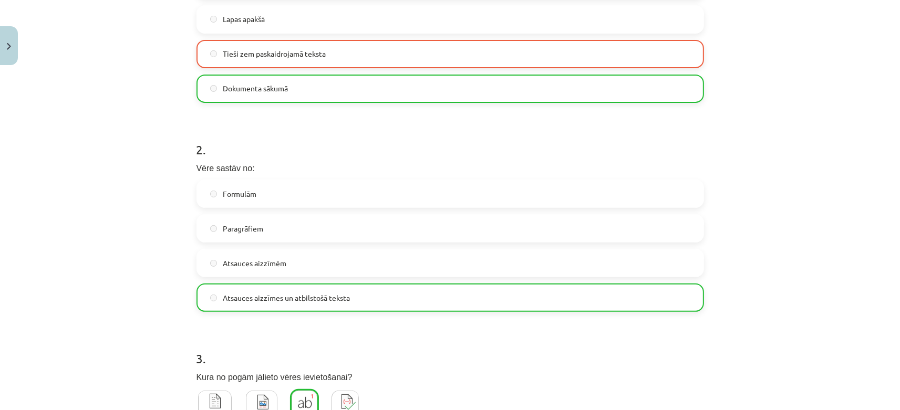
scroll to position [473, 0]
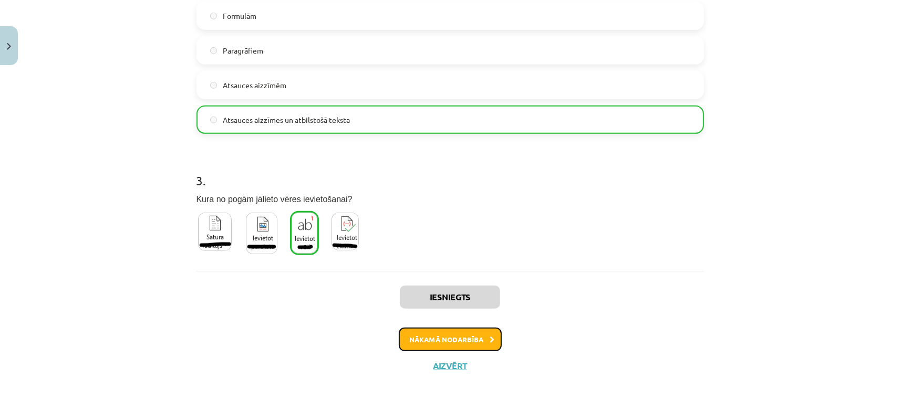
click at [450, 334] on button "Nākamā nodarbība" at bounding box center [450, 340] width 103 height 24
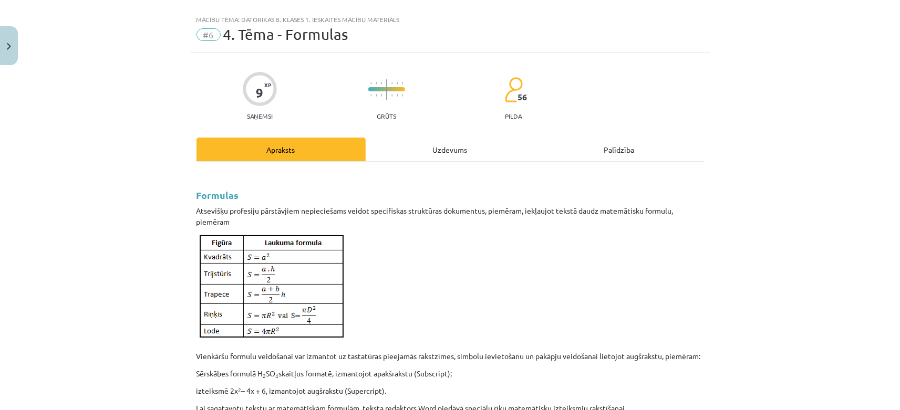
scroll to position [0, 0]
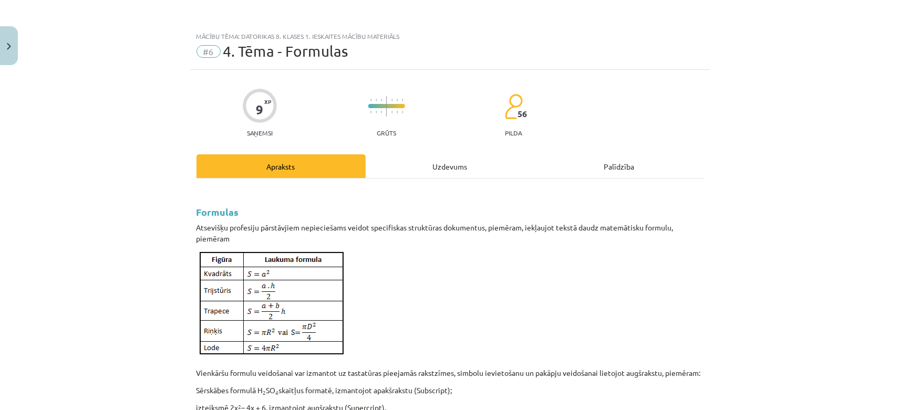
click at [452, 163] on div "Uzdevums" at bounding box center [450, 166] width 169 height 24
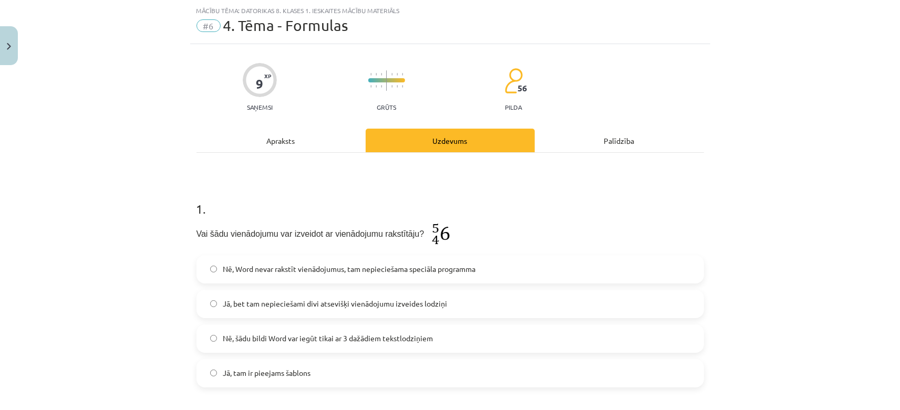
scroll to position [26, 0]
click at [296, 137] on div "Apraksts" at bounding box center [280, 140] width 169 height 24
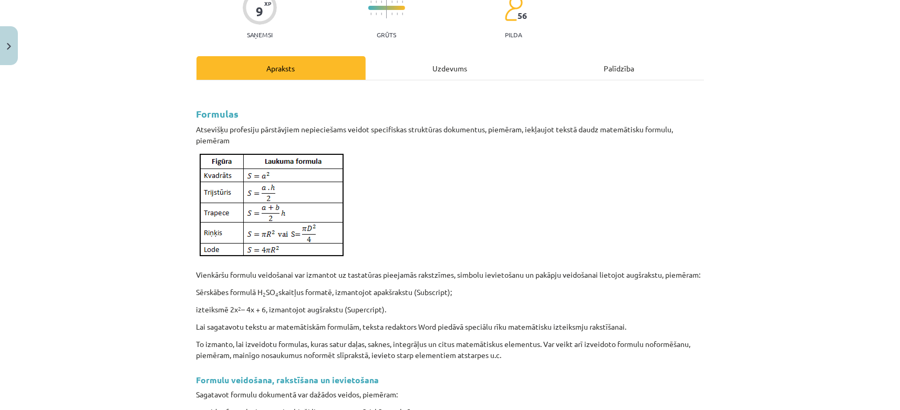
scroll to position [0, 0]
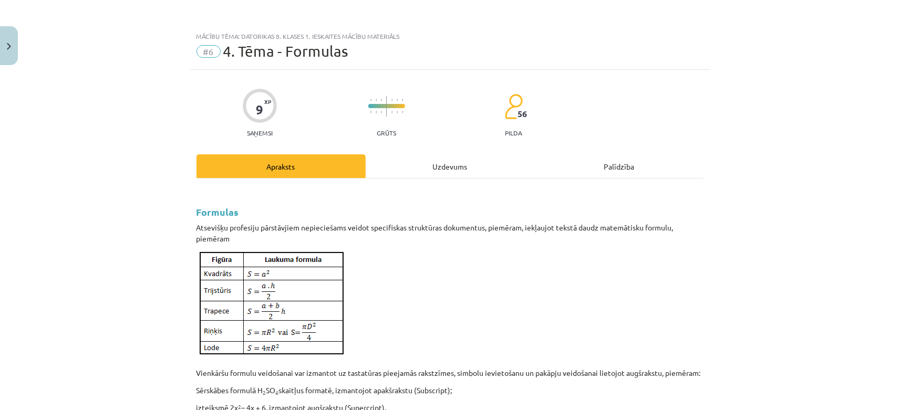
click at [445, 174] on div "Uzdevums" at bounding box center [450, 166] width 169 height 24
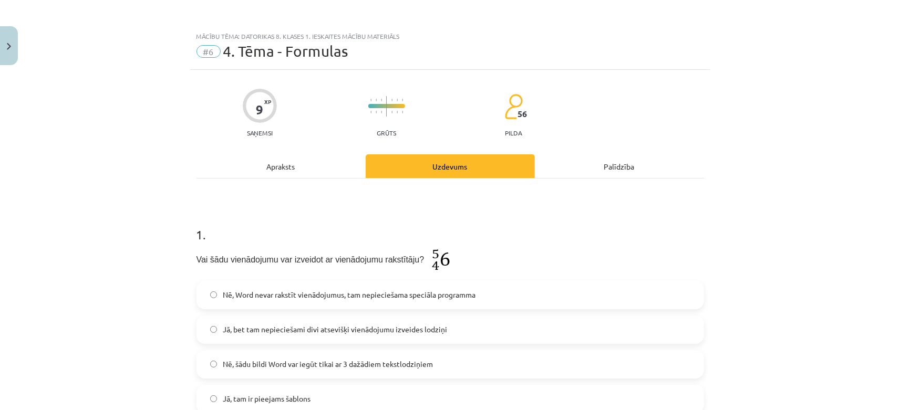
click at [288, 170] on div "Apraksts" at bounding box center [280, 166] width 169 height 24
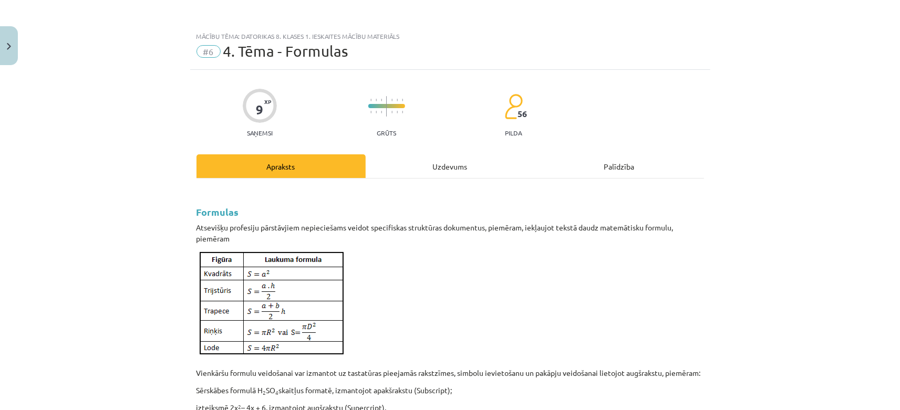
click at [474, 165] on div "Uzdevums" at bounding box center [450, 166] width 169 height 24
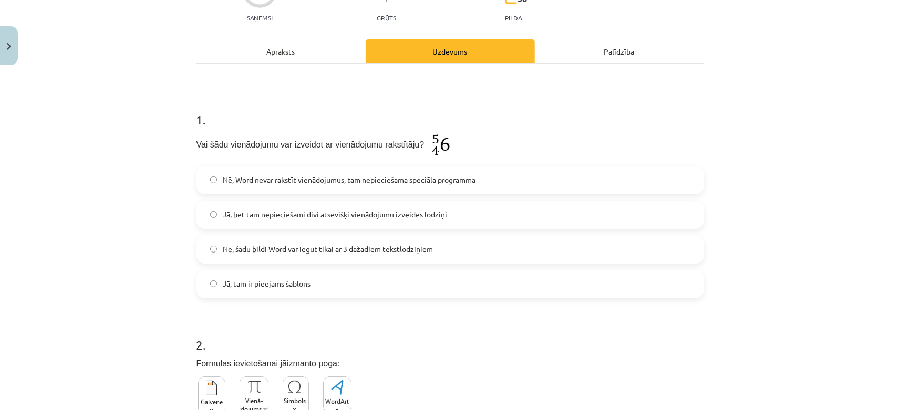
scroll to position [173, 0]
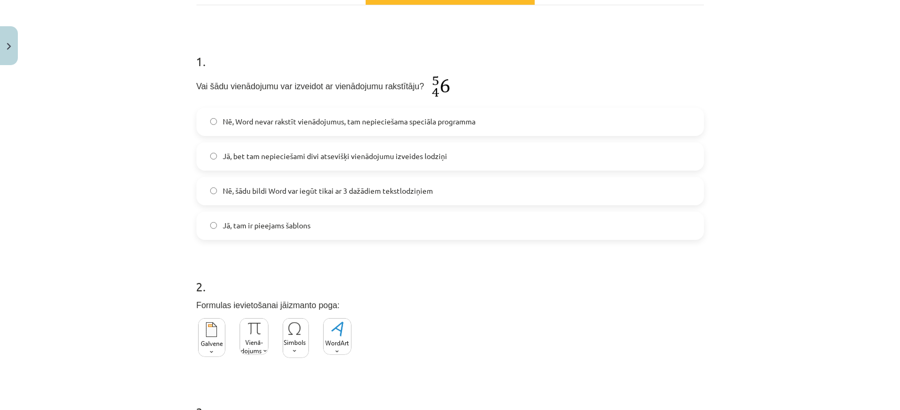
click at [243, 233] on label "Jā, tam ir pieejams šablons" at bounding box center [450, 226] width 505 height 26
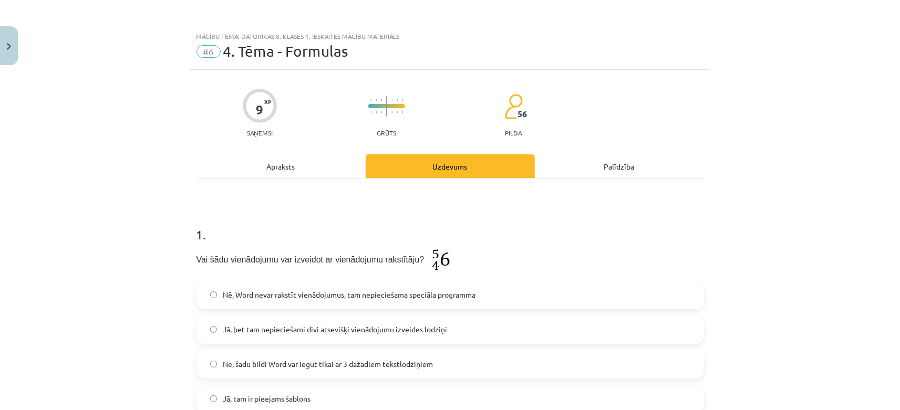
click at [306, 173] on div "Apraksts" at bounding box center [280, 166] width 169 height 24
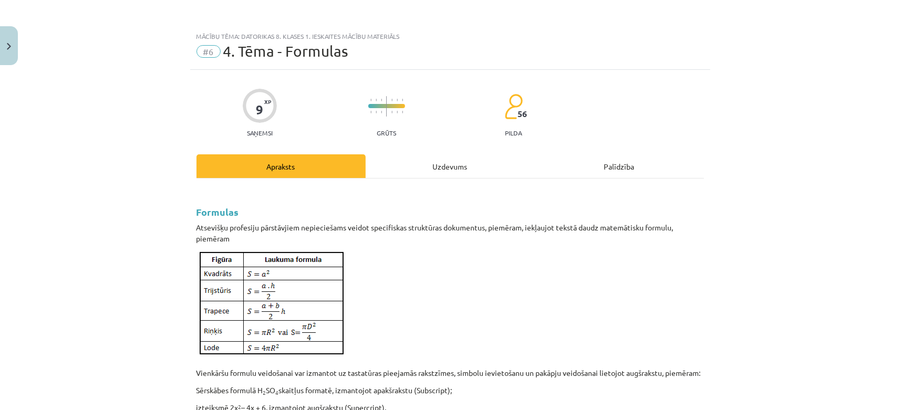
click at [455, 171] on div "Uzdevums" at bounding box center [450, 166] width 169 height 24
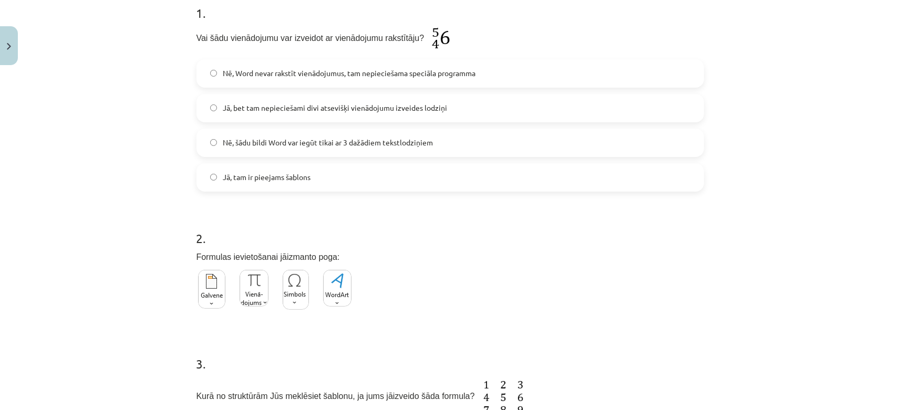
scroll to position [369, 0]
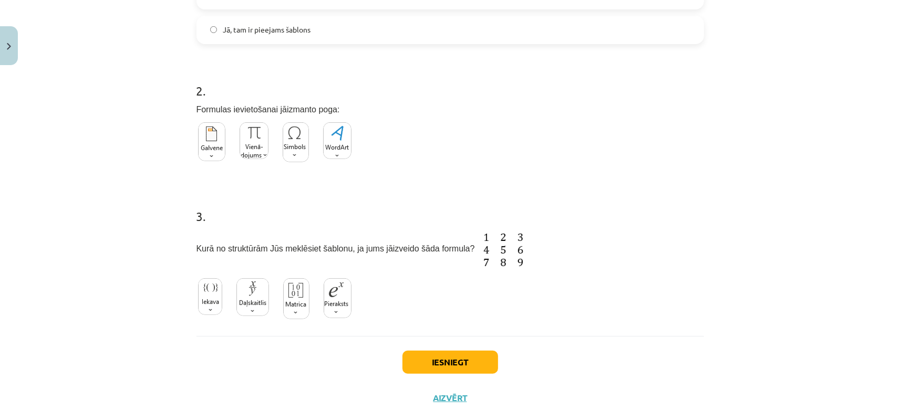
click at [263, 141] on img at bounding box center [254, 140] width 29 height 37
click at [200, 292] on img at bounding box center [210, 296] width 24 height 37
click at [445, 361] on button "Iesniegt" at bounding box center [450, 362] width 96 height 23
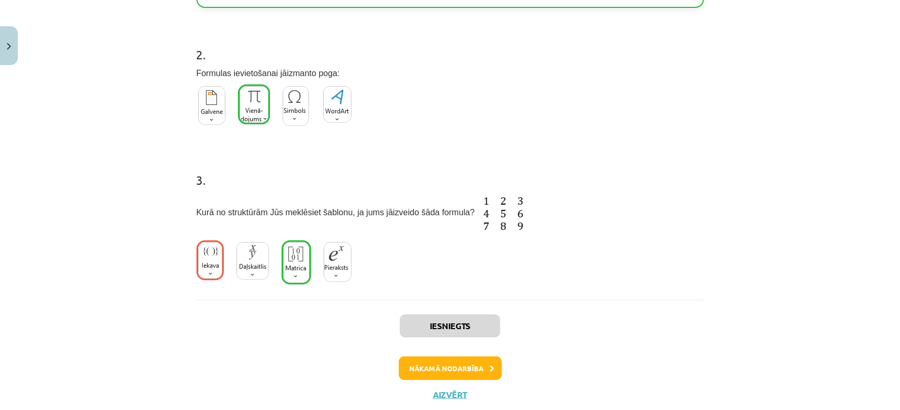
scroll to position [418, 0]
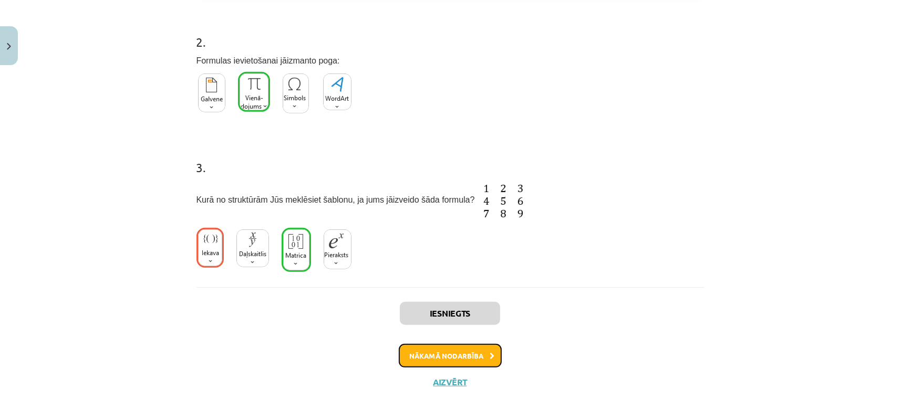
click at [448, 357] on button "Nākamā nodarbība" at bounding box center [450, 356] width 103 height 24
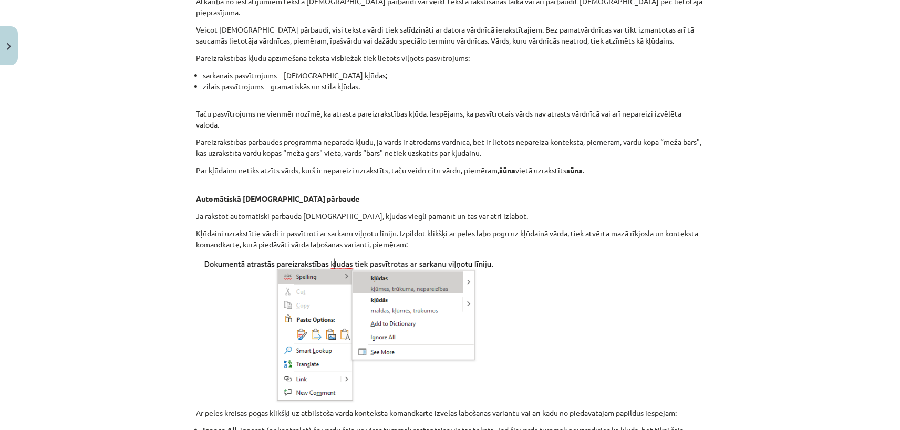
scroll to position [0, 0]
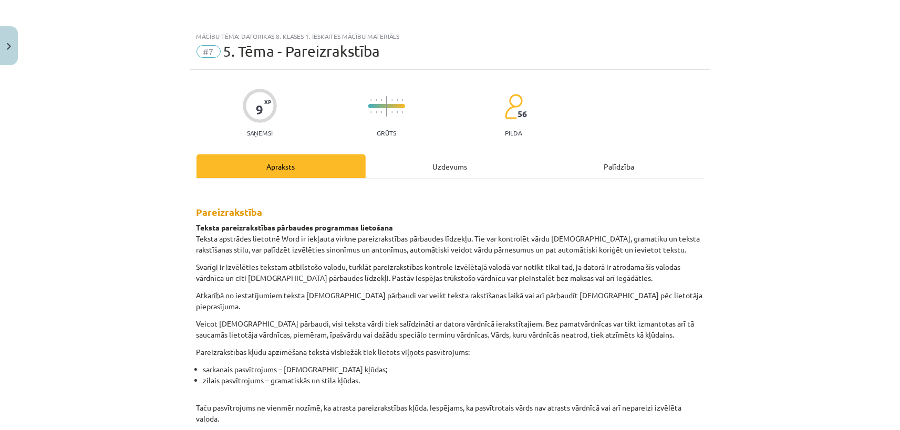
click at [444, 163] on div "Uzdevums" at bounding box center [450, 166] width 169 height 24
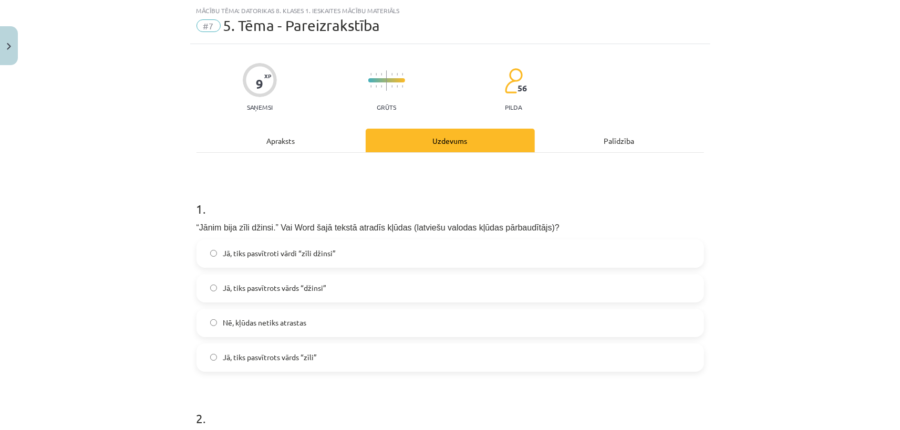
scroll to position [26, 0]
drag, startPoint x: 198, startPoint y: 226, endPoint x: 263, endPoint y: 227, distance: 65.2
click at [263, 227] on span "“Jānim bija zīli džinsi.” Vai Word šajā tekstā atradīs kļūdas (latviešu valodas…" at bounding box center [377, 227] width 363 height 9
drag, startPoint x: 217, startPoint y: 224, endPoint x: 192, endPoint y: 224, distance: 24.7
click at [196, 224] on span "“Jānim bija zīli džinsi.” Vai Word šajā tekstā atradīs kļūdas (latviešu valodas…" at bounding box center [377, 227] width 363 height 9
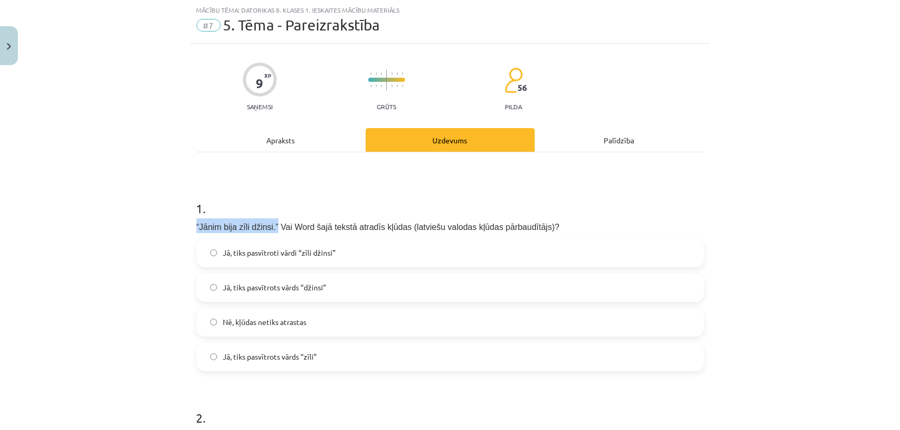
drag, startPoint x: 196, startPoint y: 225, endPoint x: 271, endPoint y: 226, distance: 74.6
click at [271, 226] on span "“Jānim bija zīli džinsi.” Vai Word šajā tekstā atradīs kļūdas (latviešu valodas…" at bounding box center [377, 227] width 363 height 9
copy span "“Jānim bija zīli džinsi.”"
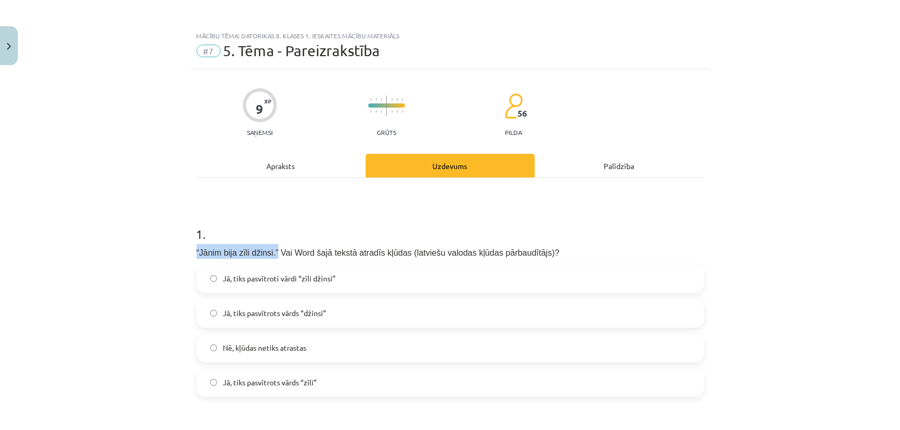
scroll to position [0, 0]
click at [281, 167] on div "Apraksts" at bounding box center [280, 166] width 169 height 24
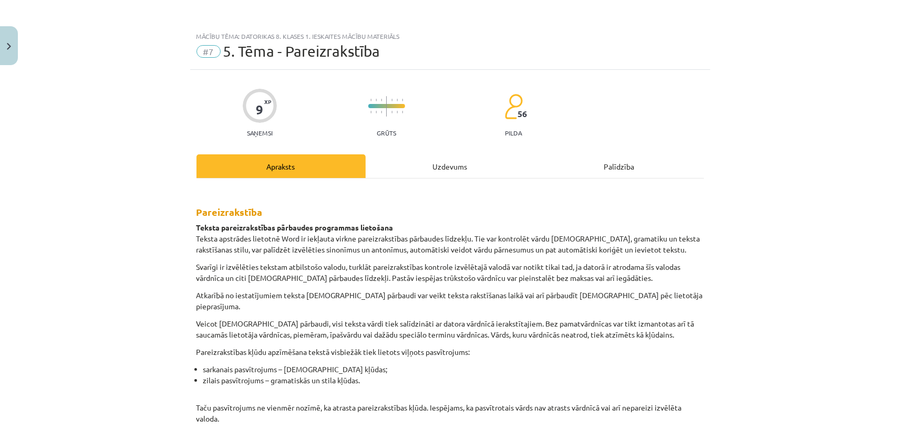
click at [450, 167] on div "Uzdevums" at bounding box center [450, 166] width 169 height 24
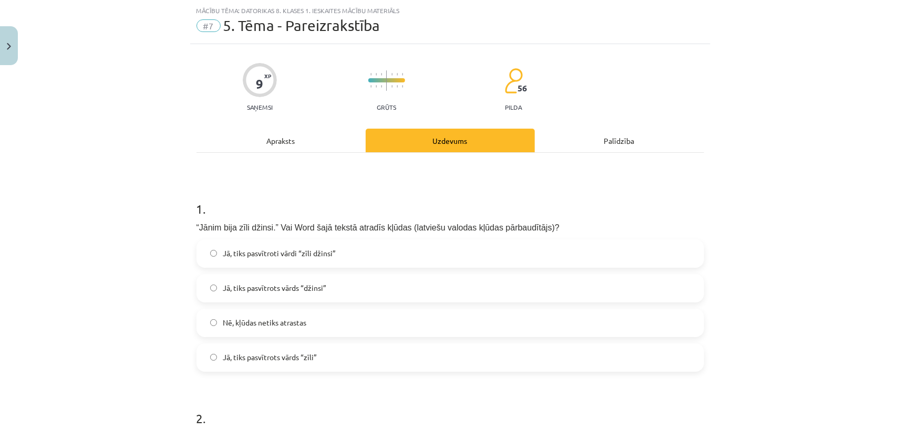
scroll to position [26, 0]
click at [243, 324] on span "Nē, kļūdas netiks atrastas" at bounding box center [265, 322] width 84 height 11
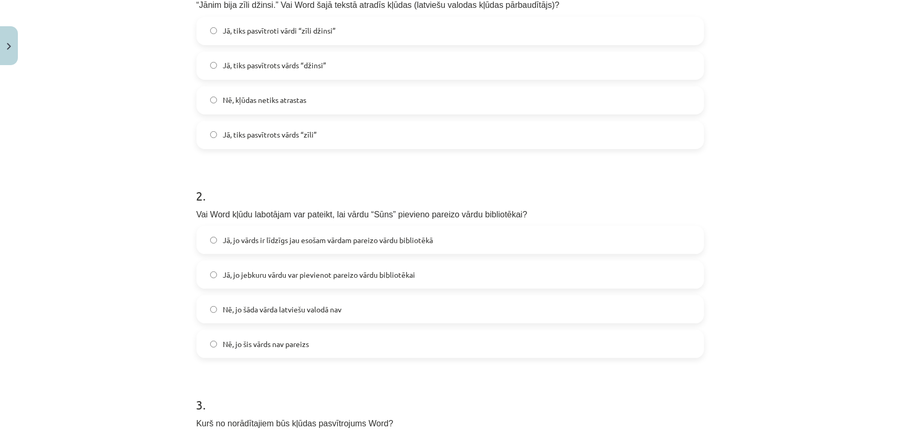
scroll to position [272, 0]
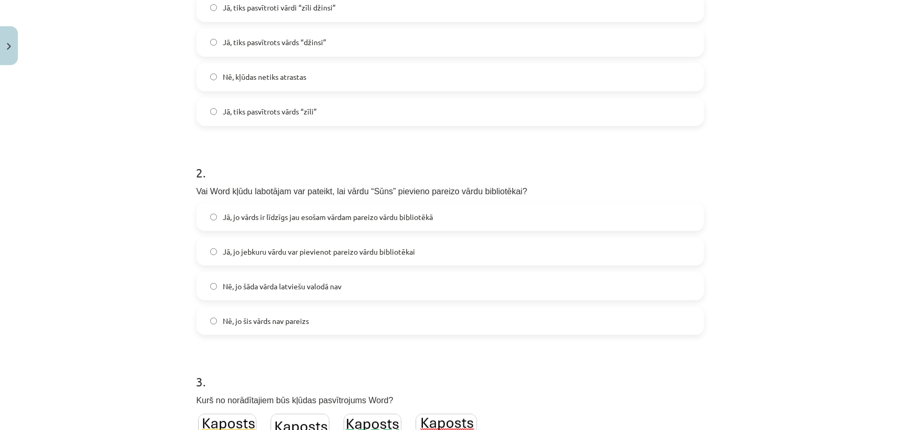
click at [284, 255] on span "Jā, jo jebkuru vārdu var pievienot pareizo vārdu bibliotēkai" at bounding box center [319, 251] width 192 height 11
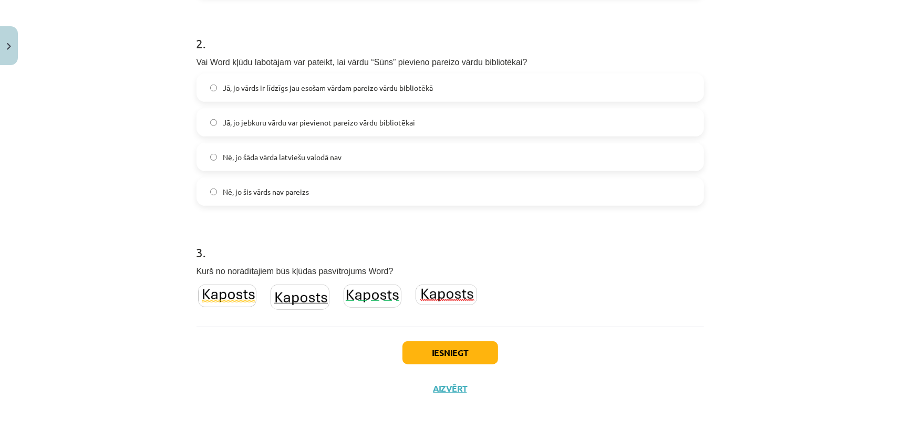
scroll to position [403, 0]
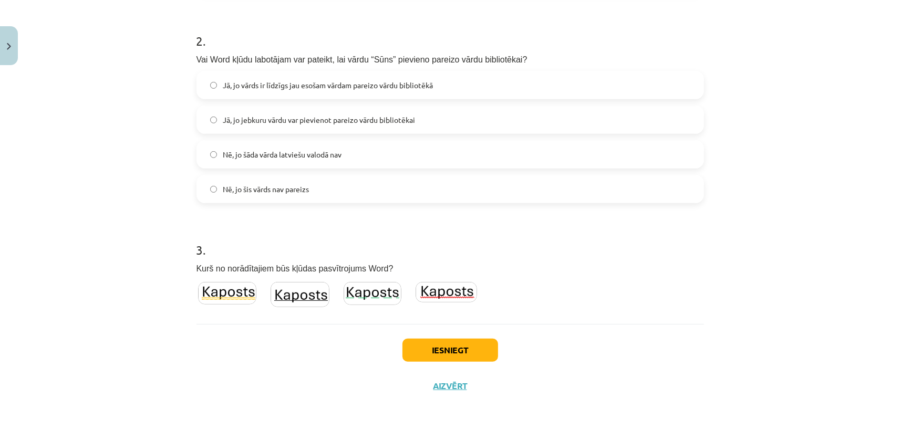
click at [447, 294] on img at bounding box center [446, 292] width 61 height 20
click at [448, 349] on button "Iesniegt" at bounding box center [450, 350] width 96 height 23
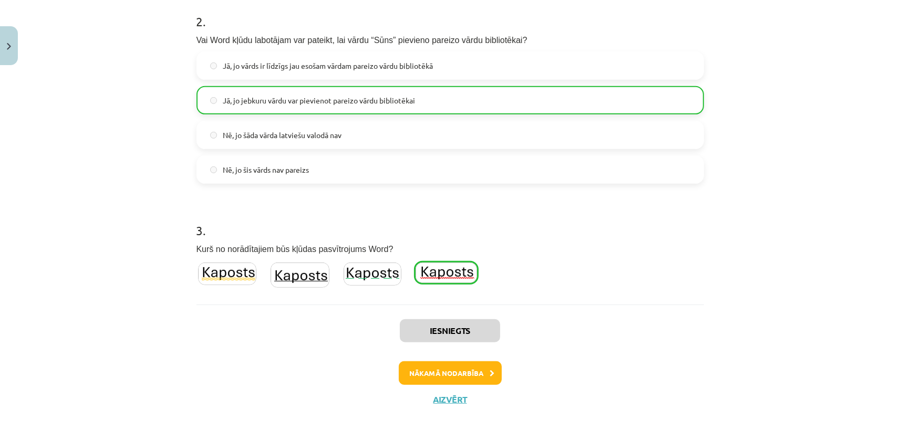
scroll to position [437, 0]
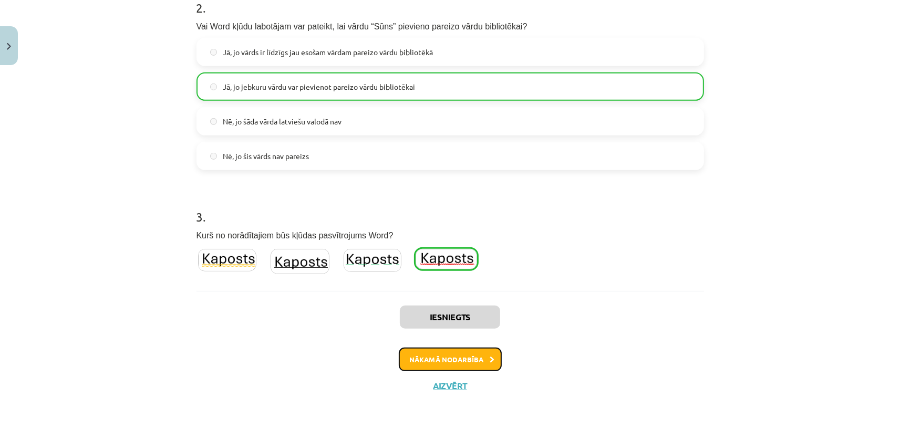
click at [451, 361] on button "Nākamā nodarbība" at bounding box center [450, 360] width 103 height 24
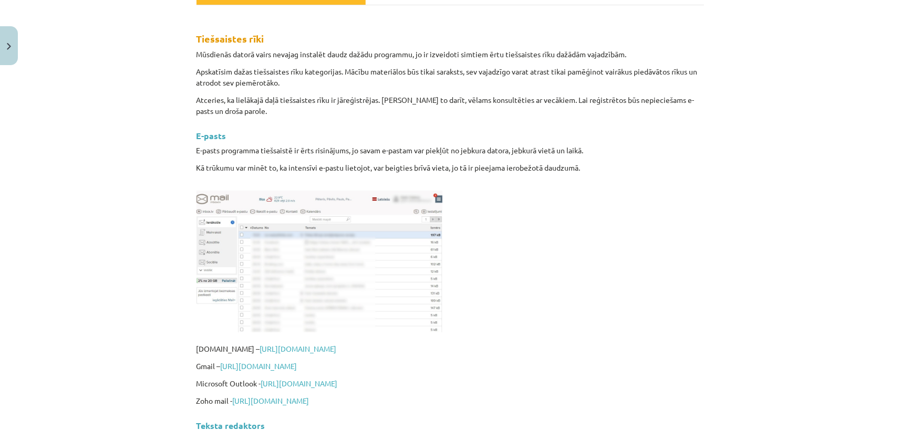
scroll to position [0, 0]
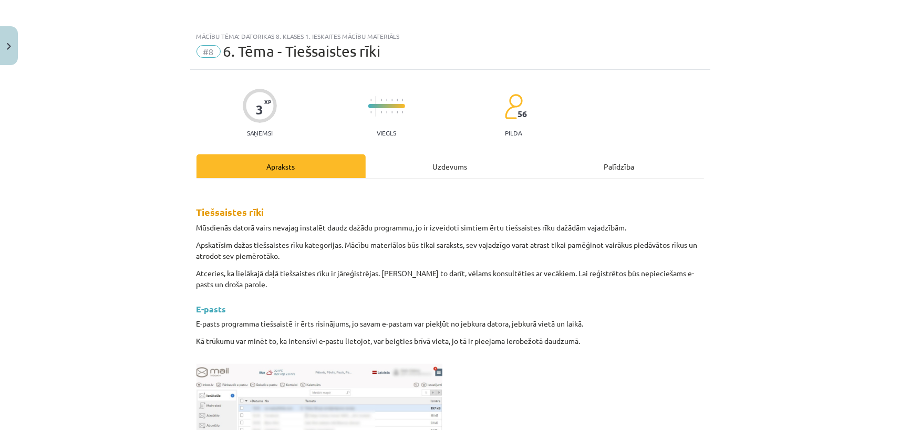
click at [450, 164] on div "Uzdevums" at bounding box center [450, 166] width 169 height 24
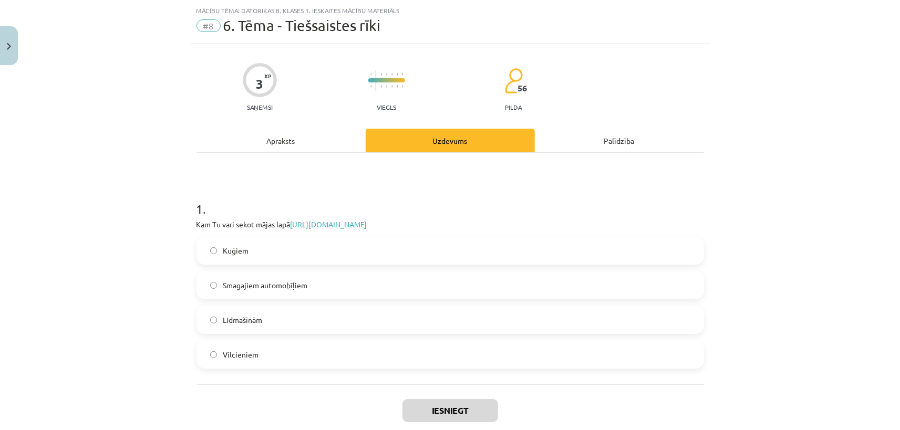
scroll to position [26, 0]
click at [263, 319] on span "Lidmašīnām" at bounding box center [242, 319] width 39 height 11
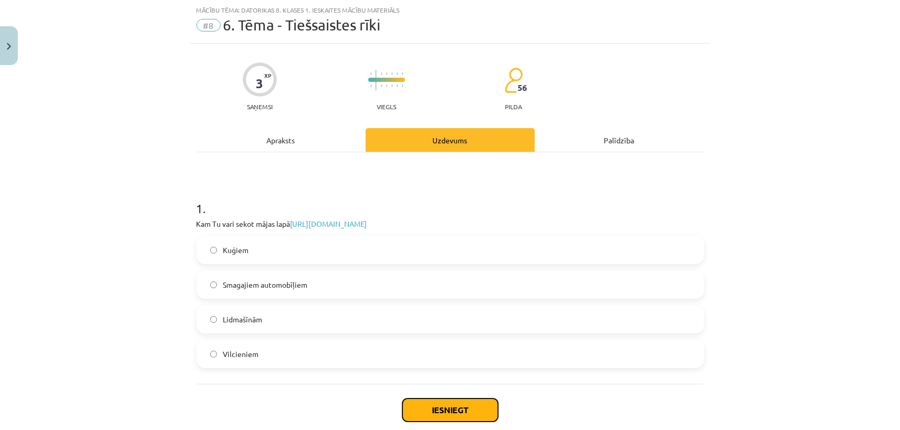
click at [443, 408] on button "Iesniegt" at bounding box center [450, 410] width 96 height 23
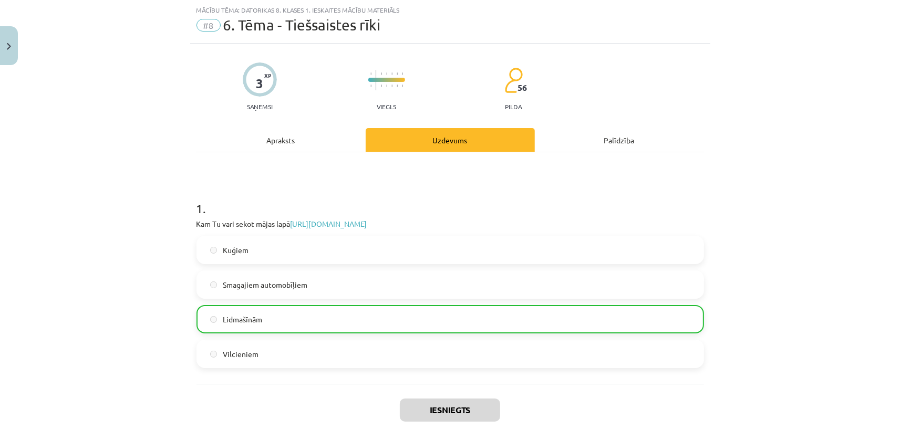
scroll to position [119, 0]
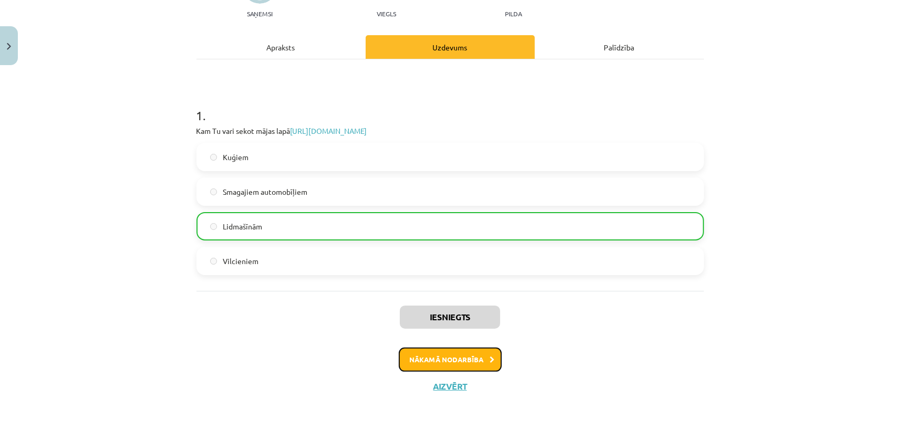
click at [448, 358] on button "Nākamā nodarbība" at bounding box center [450, 360] width 103 height 24
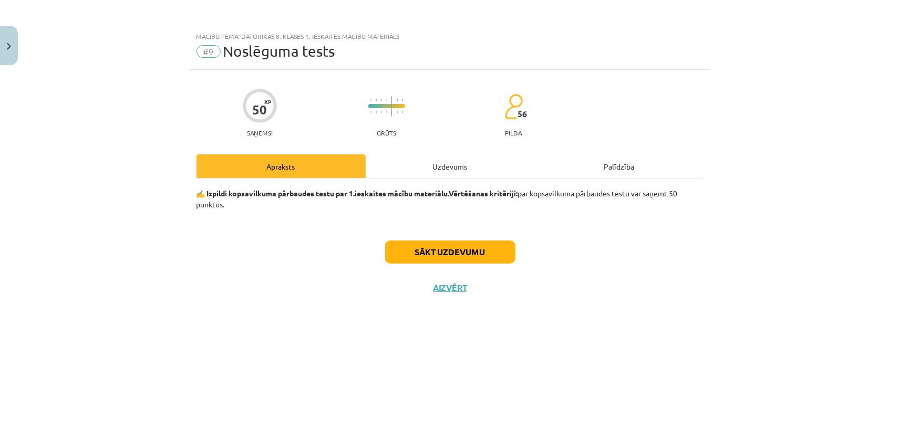
scroll to position [0, 0]
click at [463, 255] on button "Sākt uzdevumu" at bounding box center [450, 252] width 130 height 23
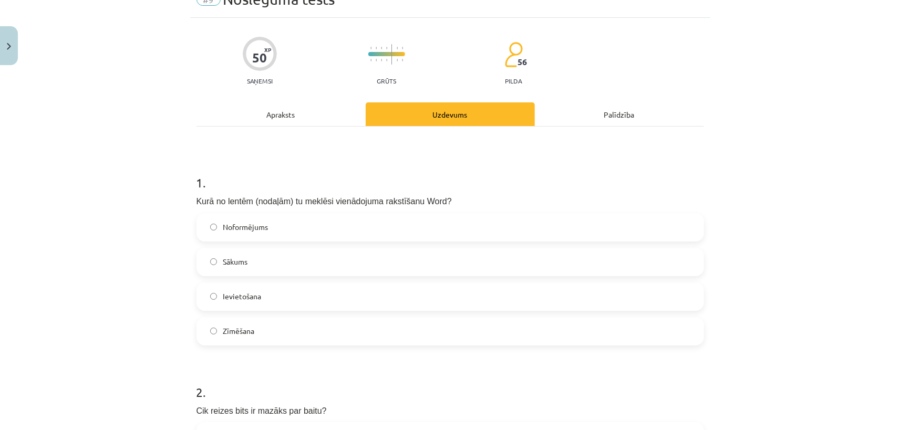
scroll to position [98, 0]
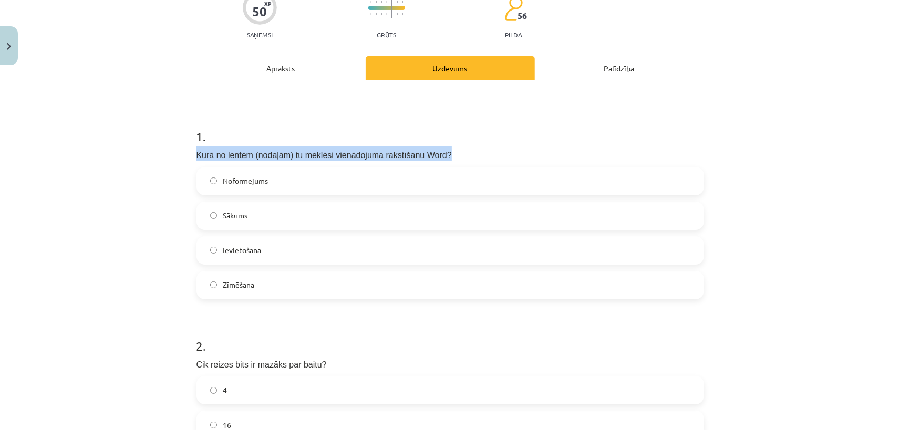
drag, startPoint x: 196, startPoint y: 153, endPoint x: 448, endPoint y: 153, distance: 251.6
click at [448, 153] on p "Kurā no lentēm (nodaļām) tu meklēsi vienādojuma rakstīšanu Word?" at bounding box center [449, 154] width 507 height 15
copy span "Kurā no lentēm (nodaļām) tu meklēsi vienādojuma rakstīšanu Word?"
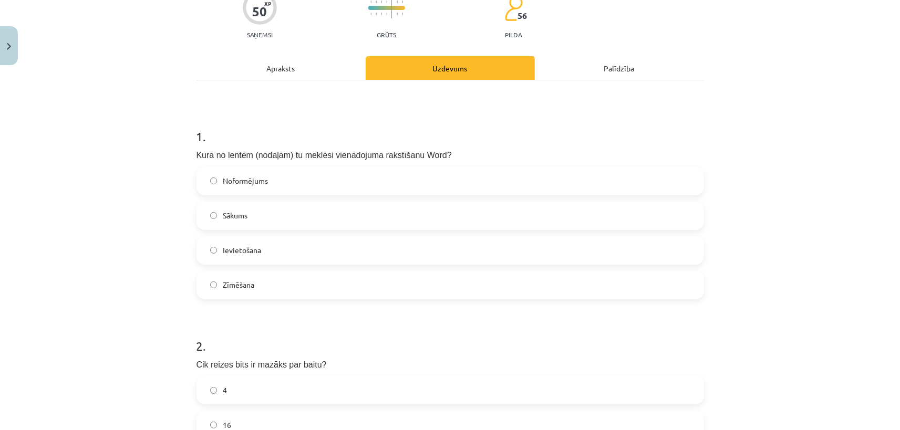
click at [112, 238] on div "Mācību tēma: Datorikas 8. klases 1. ieskaites mācību materiāls #9 Noslēguma tes…" at bounding box center [450, 215] width 900 height 430
click at [266, 252] on label "Ievietošana" at bounding box center [450, 250] width 505 height 26
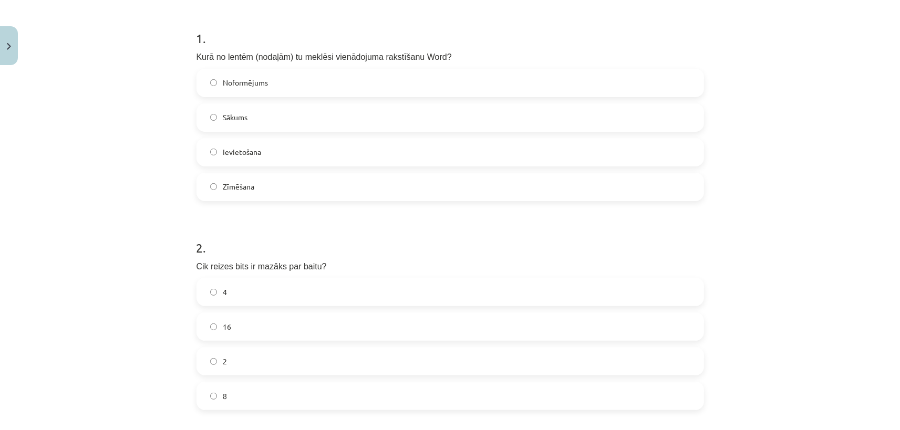
scroll to position [245, 0]
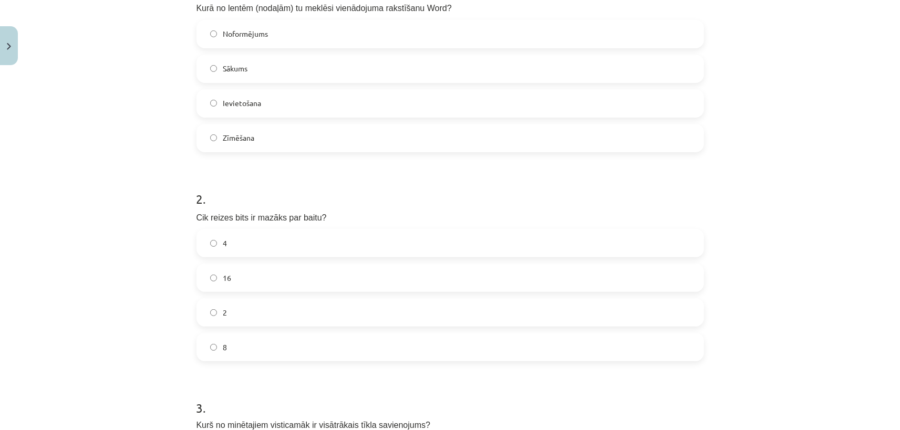
click at [242, 359] on label "8" at bounding box center [450, 347] width 505 height 26
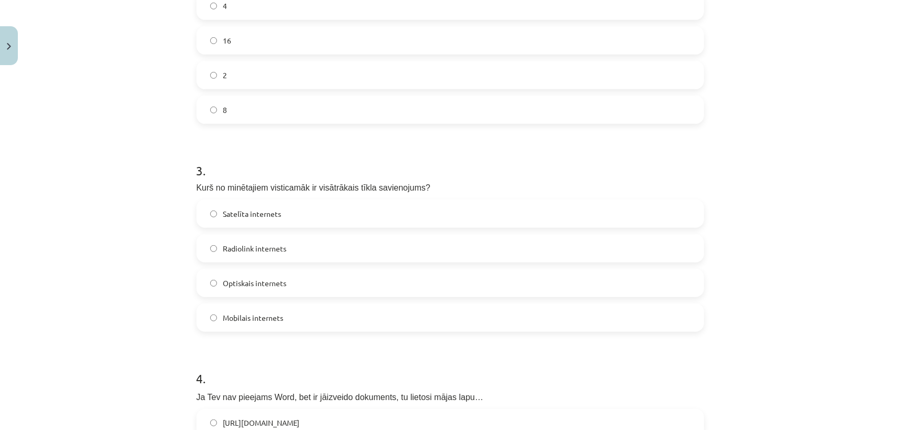
scroll to position [491, 0]
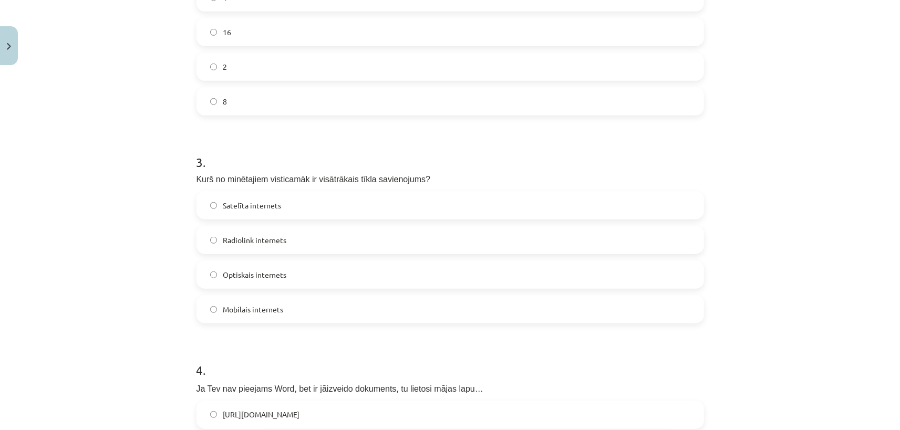
click at [266, 279] on span "Optiskais internets" at bounding box center [255, 274] width 64 height 11
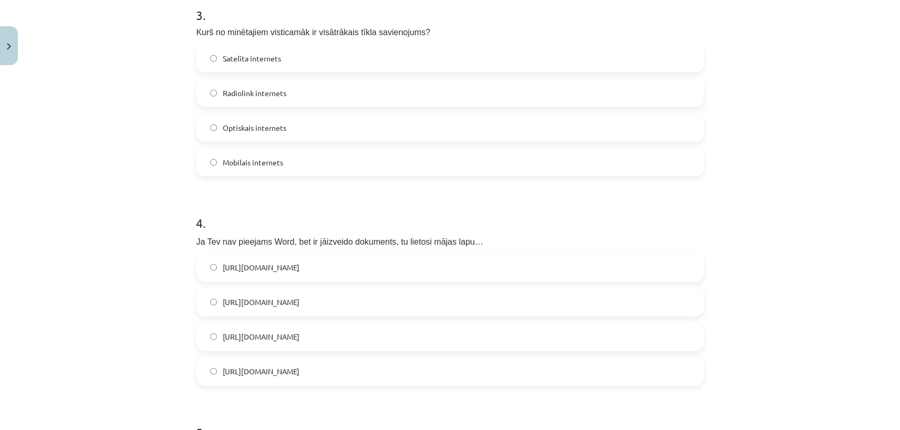
scroll to position [737, 0]
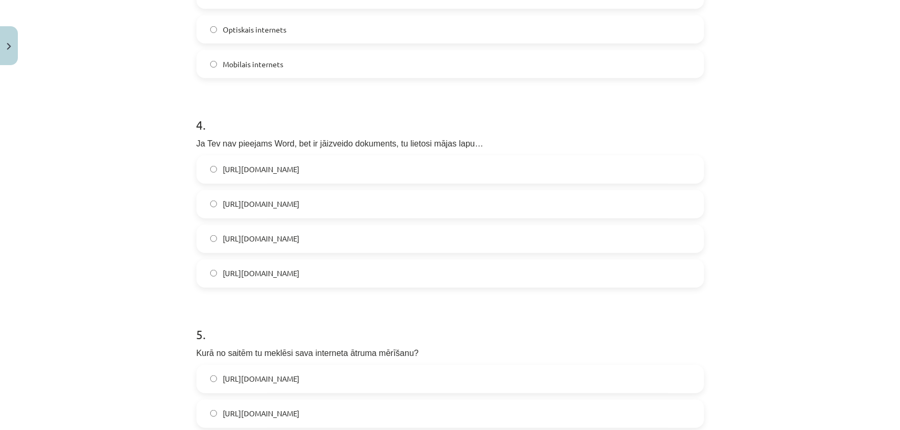
click at [300, 171] on span "https://www.google.com/docs/about/" at bounding box center [261, 169] width 77 height 11
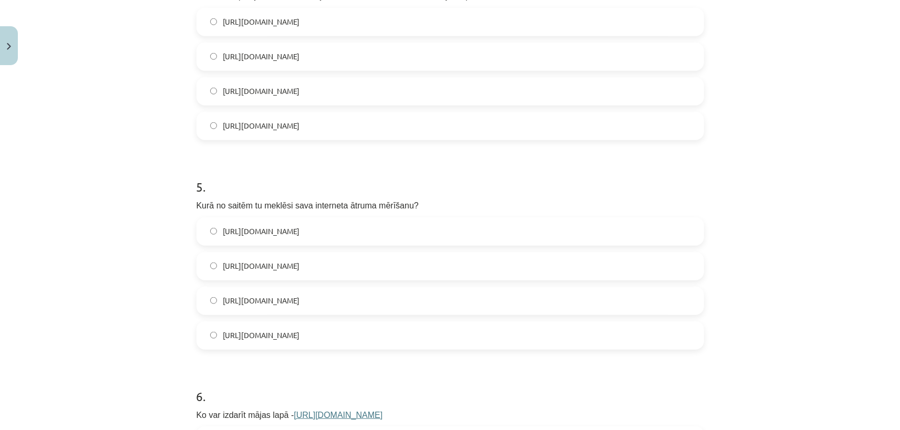
scroll to position [933, 0]
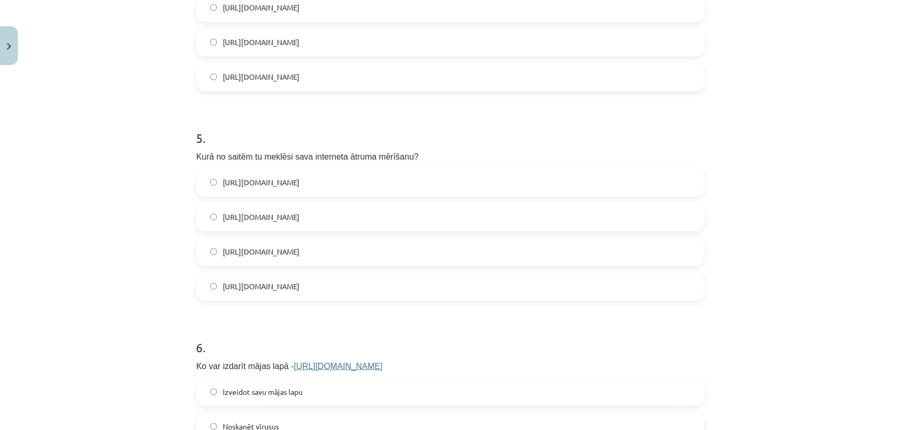
click at [342, 188] on label "https://www.speedtest.net/" at bounding box center [450, 183] width 505 height 26
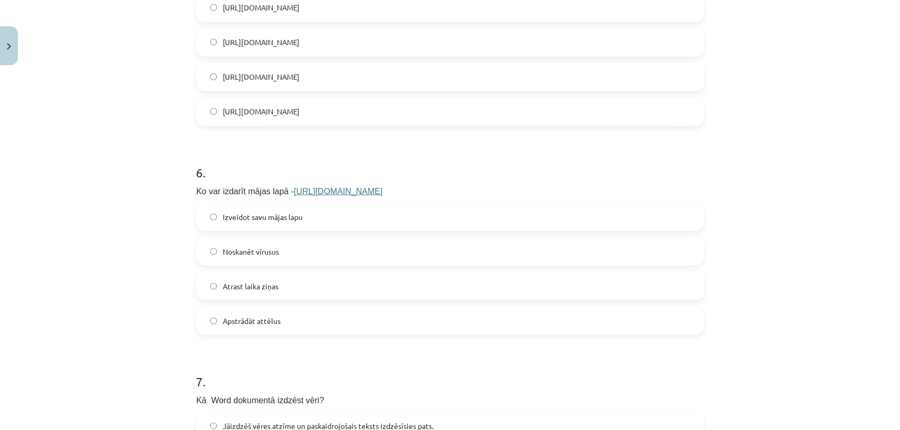
scroll to position [1129, 0]
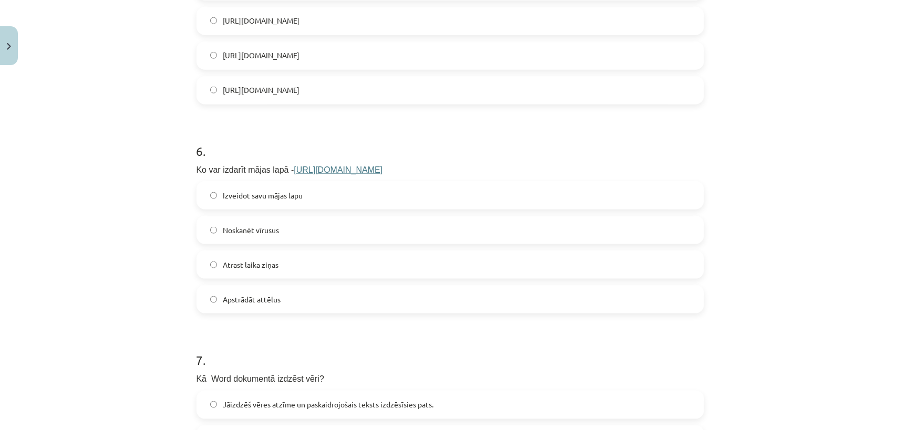
click at [260, 200] on span "Izveidot savu mājas lapu" at bounding box center [263, 195] width 80 height 11
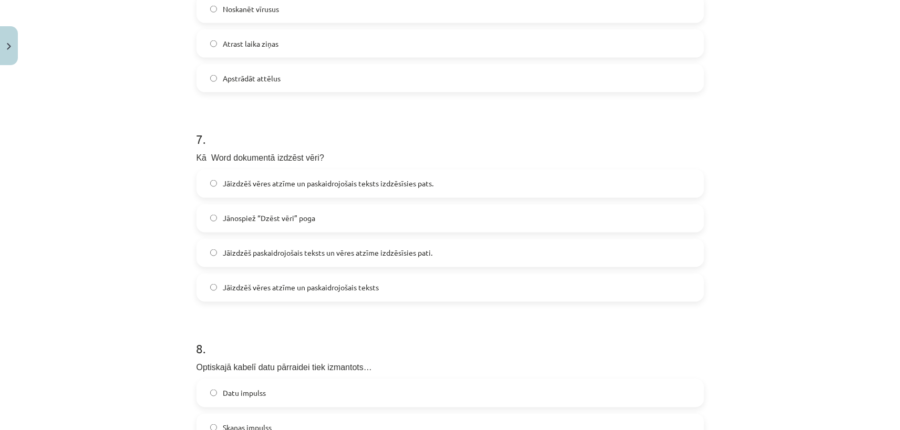
scroll to position [1375, 0]
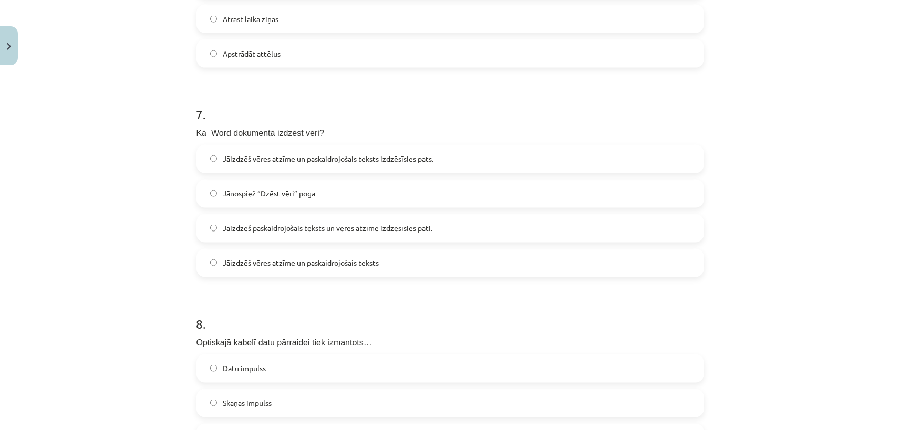
click at [358, 160] on span "Jāizdzēš vēres atzīme un paskaidrojošais teksts izdzēsīsies pats." at bounding box center [328, 158] width 211 height 11
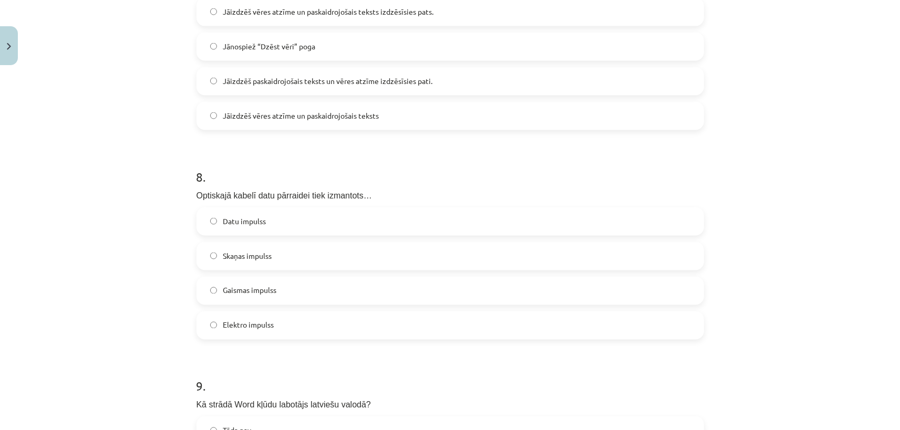
scroll to position [1621, 0]
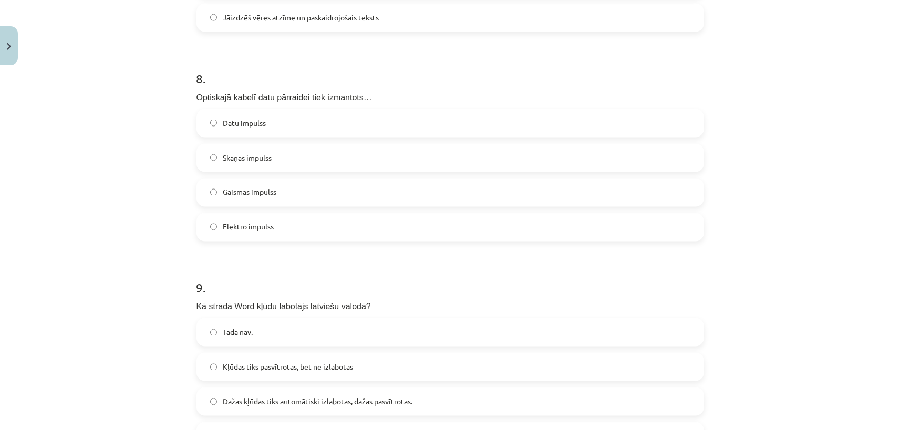
click at [240, 194] on span "Gaismas impulss" at bounding box center [250, 192] width 54 height 11
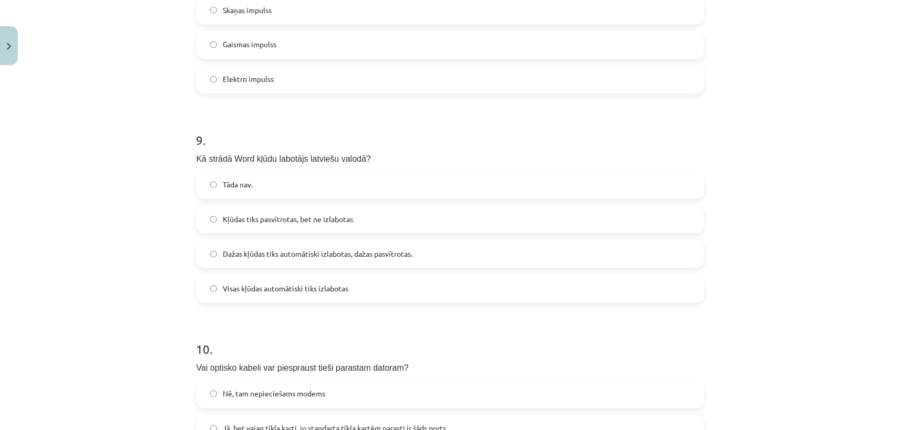
scroll to position [1817, 0]
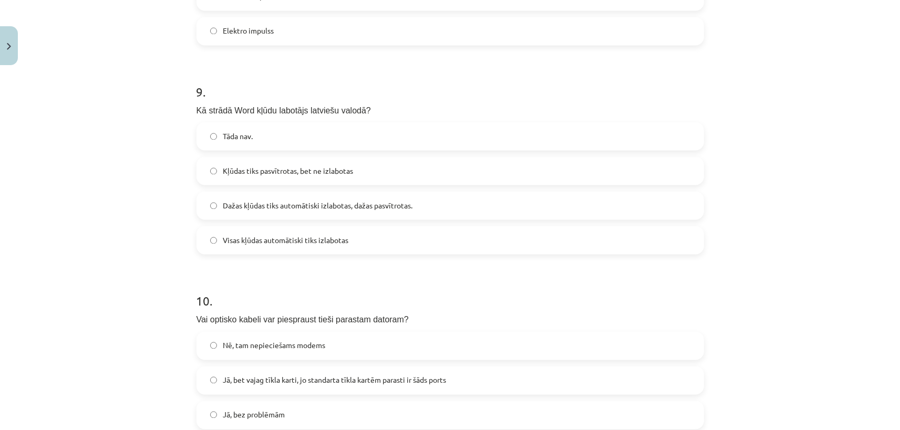
click at [240, 176] on span "Kļūdas tiks pasvītrotas, bet ne izlabotas" at bounding box center [288, 170] width 130 height 11
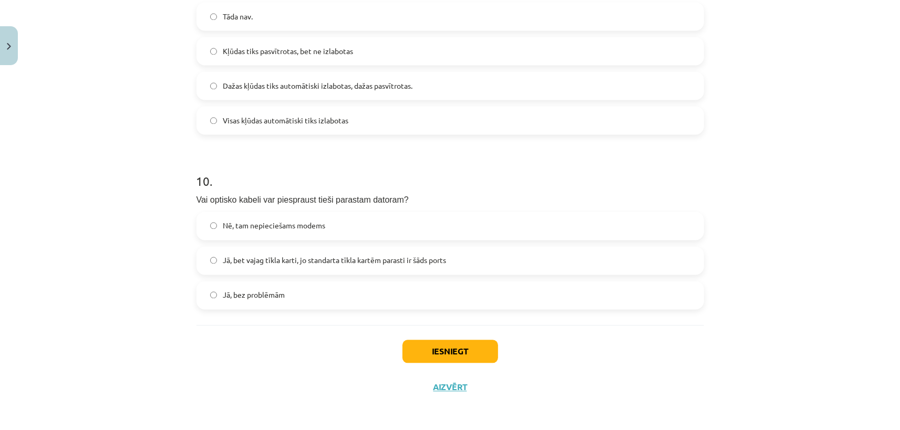
scroll to position [1938, 0]
click at [274, 231] on label "Nē, tam nepieciešams modems" at bounding box center [450, 225] width 505 height 26
click at [457, 346] on button "Iesniegt" at bounding box center [450, 350] width 96 height 23
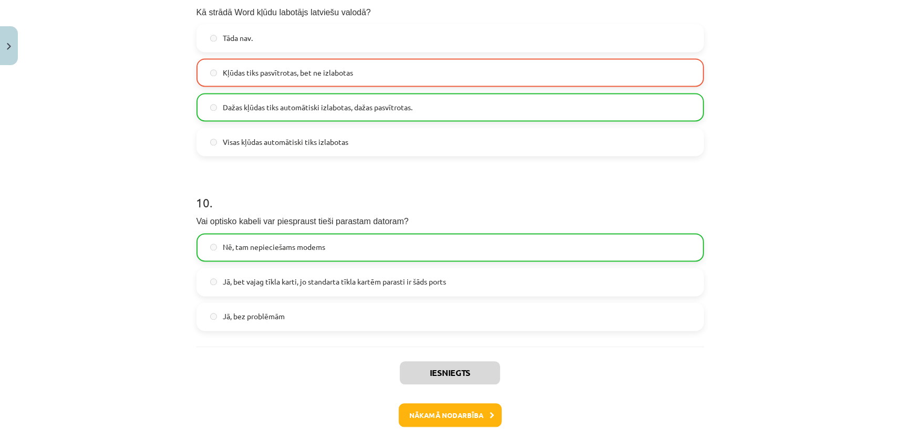
scroll to position [1971, 0]
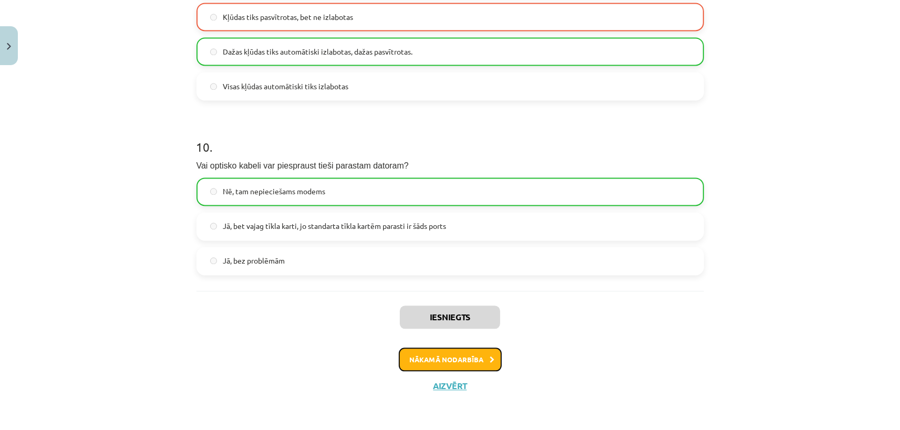
click at [448, 360] on button "Nākamā nodarbība" at bounding box center [450, 360] width 103 height 24
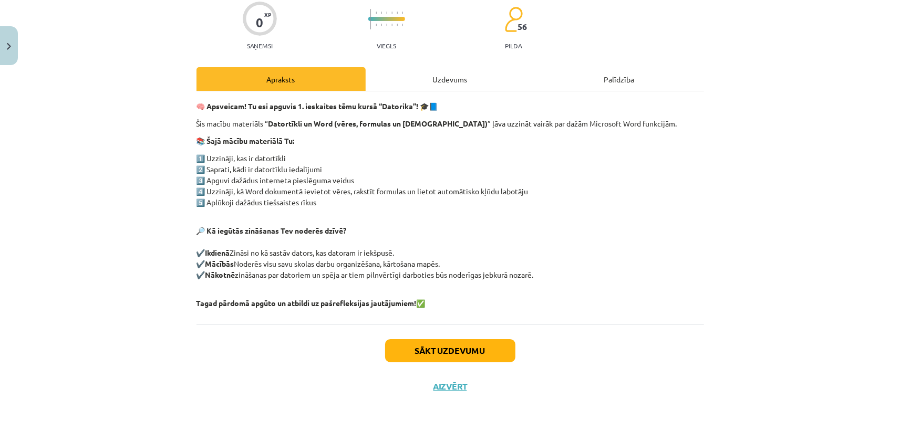
scroll to position [0, 0]
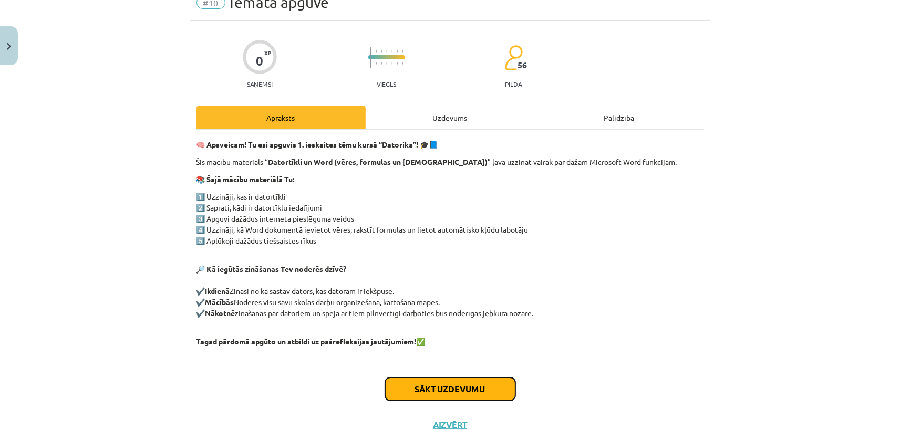
click at [475, 387] on button "Sākt uzdevumu" at bounding box center [450, 389] width 130 height 23
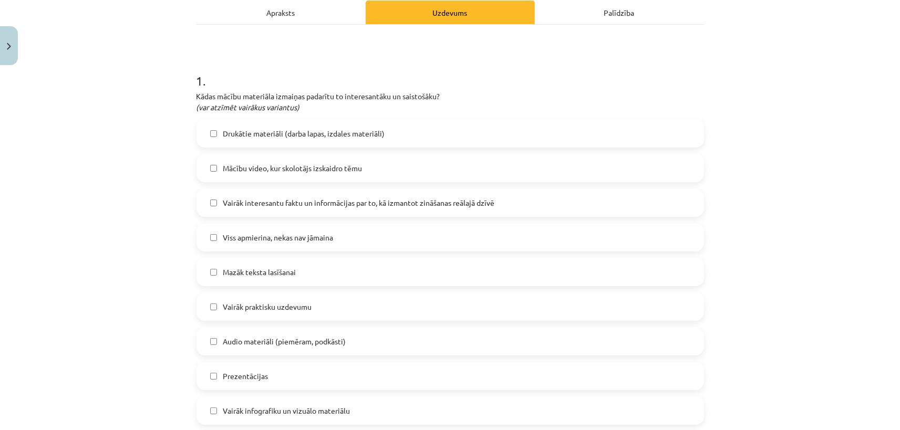
scroll to position [173, 0]
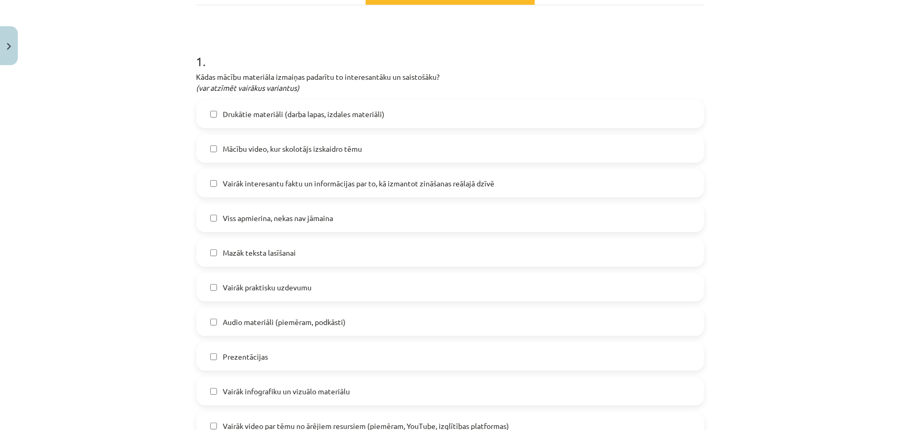
click at [255, 220] on span "Viss apmierina, nekas nav jāmaina" at bounding box center [278, 218] width 110 height 11
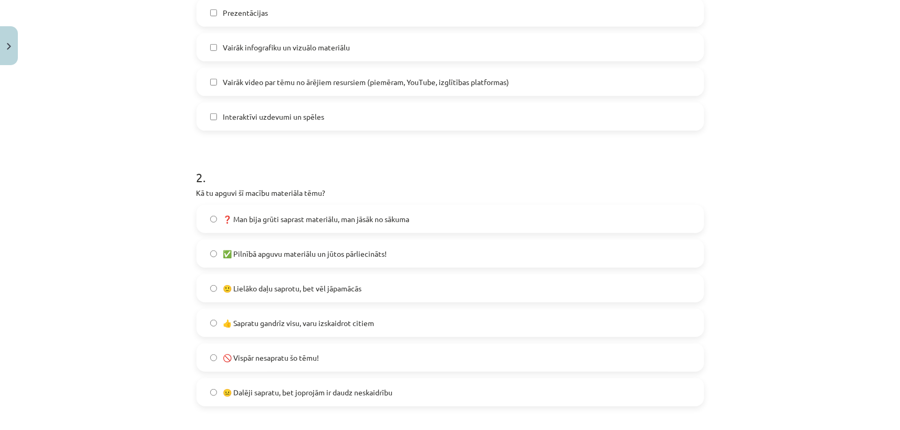
scroll to position [566, 0]
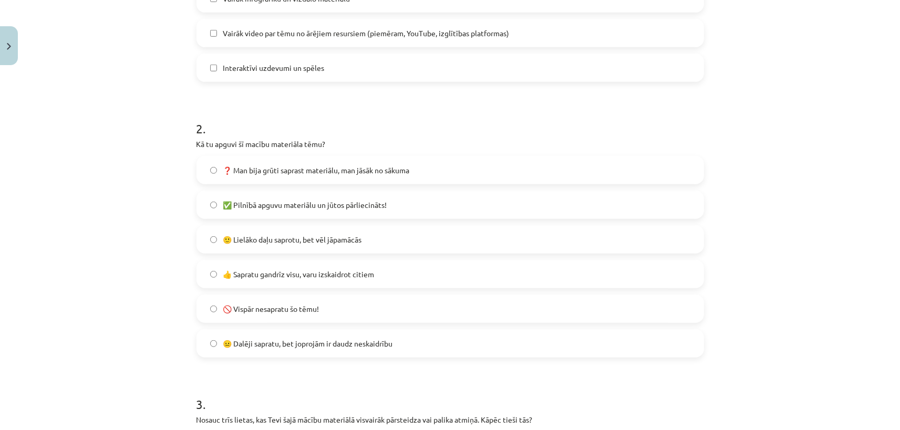
click at [283, 243] on span "🙂 Lielāko daļu saprotu, bet vēl jāpamācās" at bounding box center [292, 239] width 139 height 11
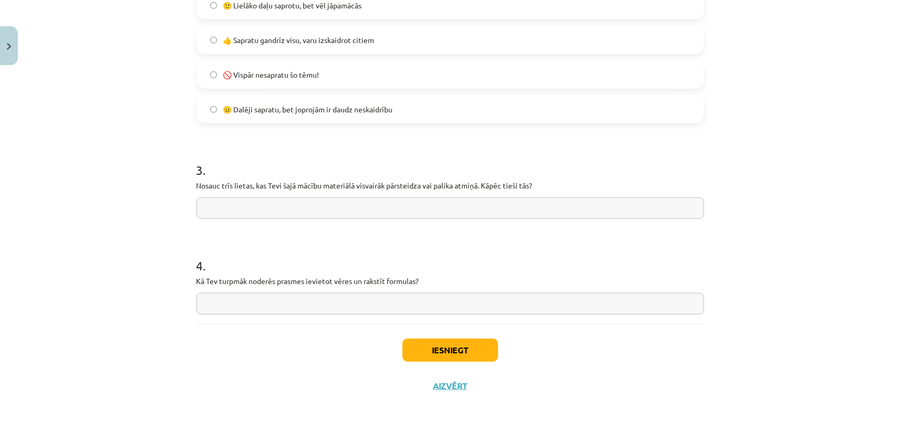
click at [232, 208] on input "text" at bounding box center [449, 209] width 507 height 22
type input "**********"
click at [239, 308] on input "text" at bounding box center [449, 304] width 507 height 22
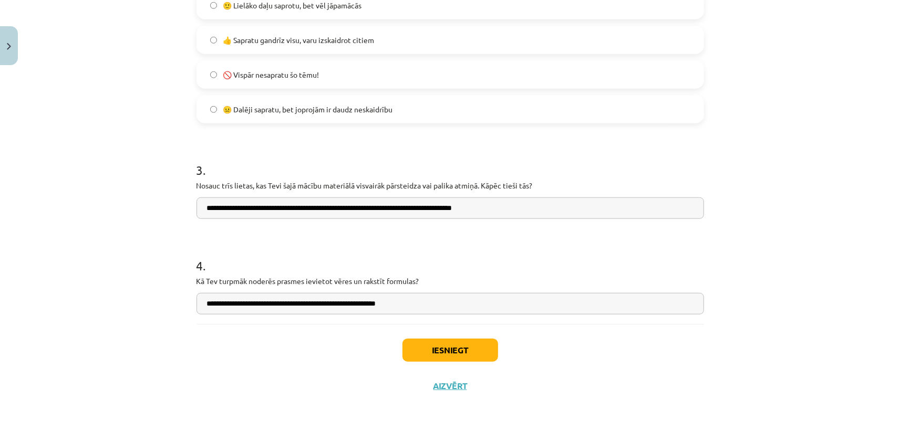
type input "**********"
click at [476, 353] on button "Iesniegt" at bounding box center [450, 350] width 96 height 23
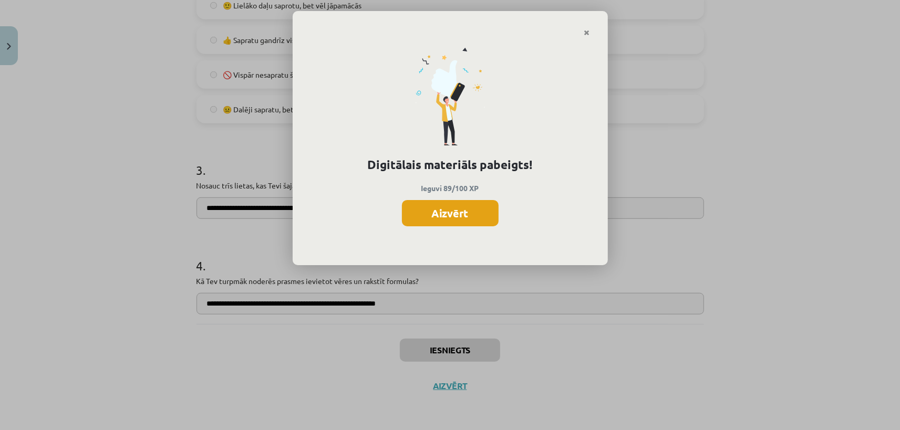
click at [452, 211] on button "Aizvērt" at bounding box center [450, 213] width 97 height 26
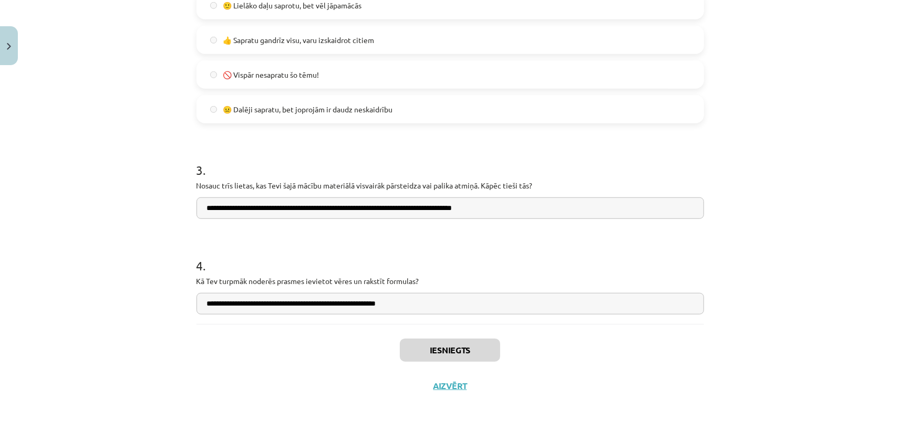
click at [463, 391] on div "Iesniegts Aizvērt" at bounding box center [449, 361] width 507 height 74
click at [459, 387] on button "Aizvērt" at bounding box center [450, 386] width 40 height 11
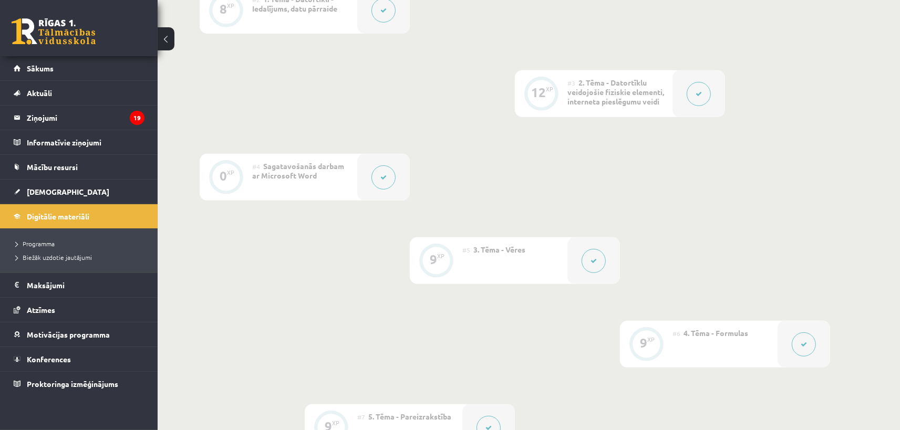
scroll to position [161, 0]
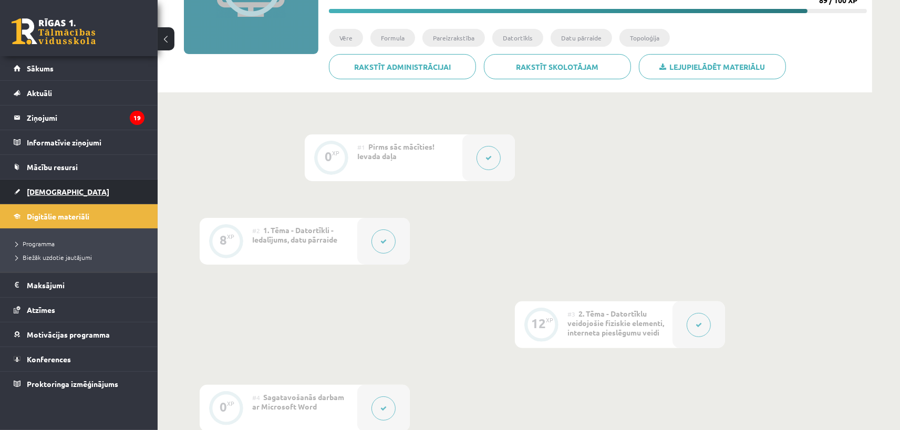
click at [47, 192] on span "[DEMOGRAPHIC_DATA]" at bounding box center [68, 191] width 82 height 9
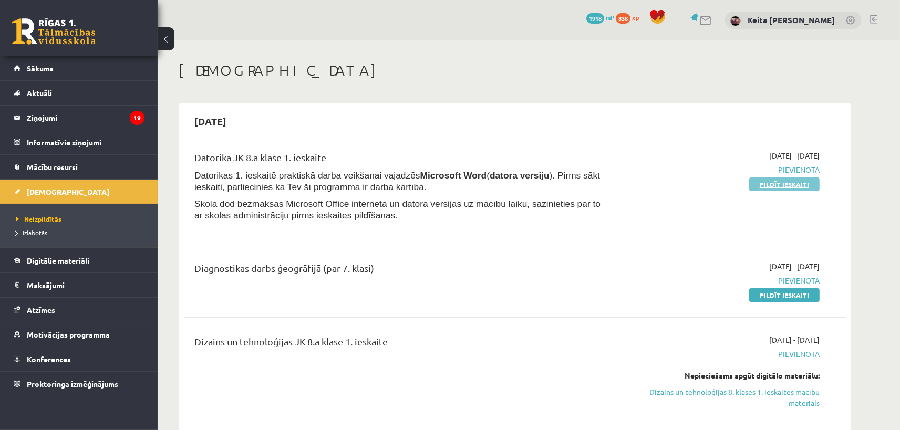
click at [775, 178] on link "Pildīt ieskaiti" at bounding box center [784, 185] width 70 height 14
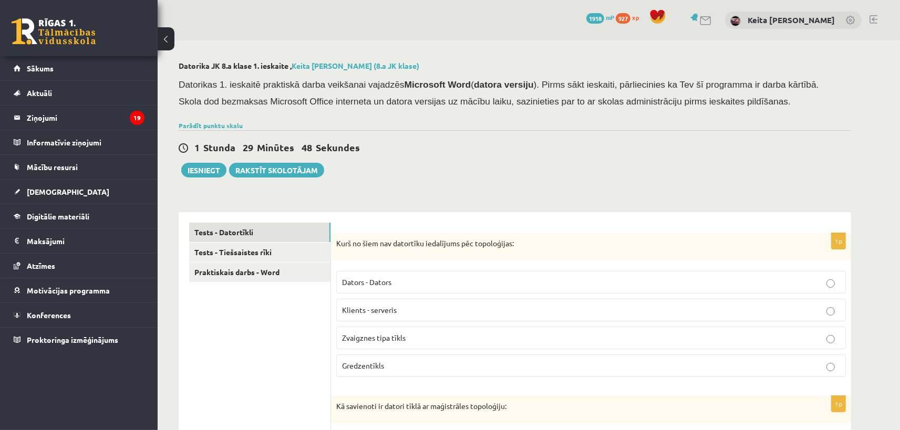
scroll to position [58, 0]
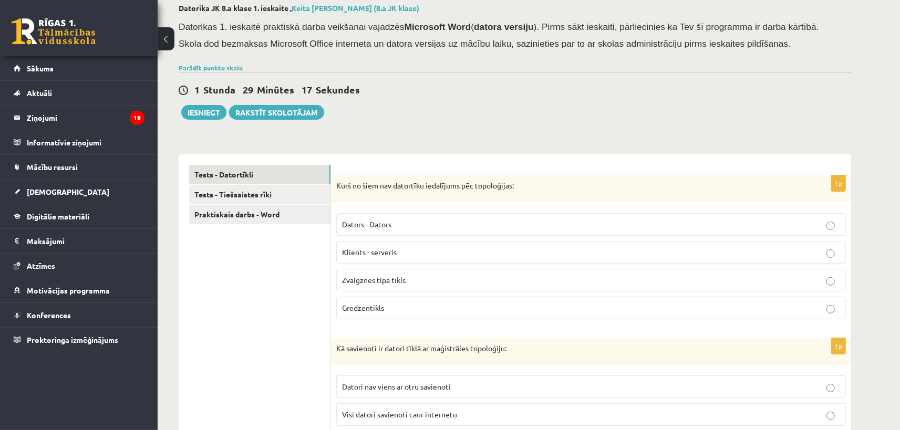
click at [400, 229] on p "Dators - Dators" at bounding box center [591, 224] width 498 height 11
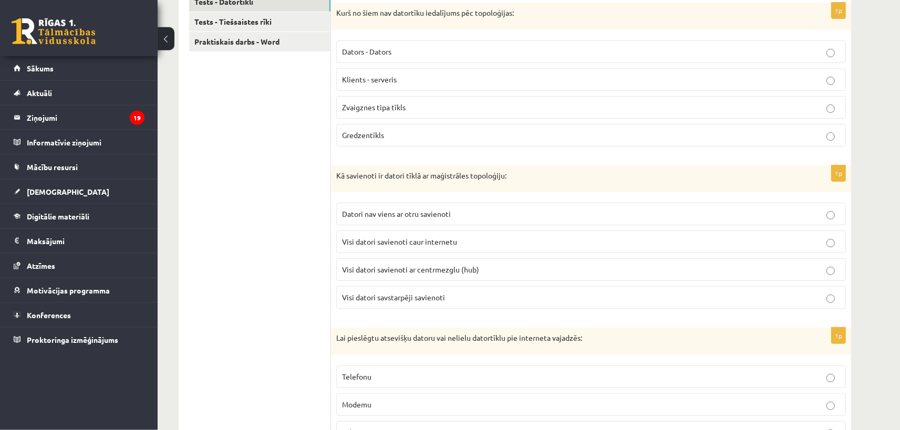
scroll to position [231, 0]
click at [371, 275] on label "Visi datori savienoti ar centrmezglu (hub)" at bounding box center [591, 269] width 510 height 23
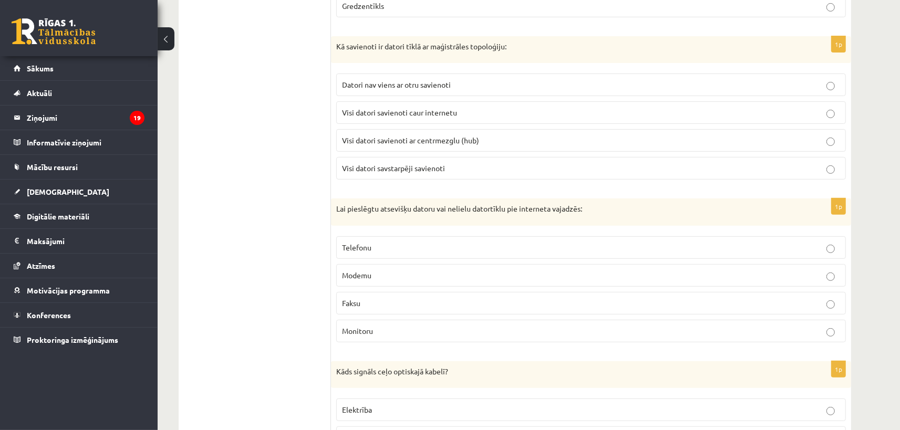
scroll to position [405, 0]
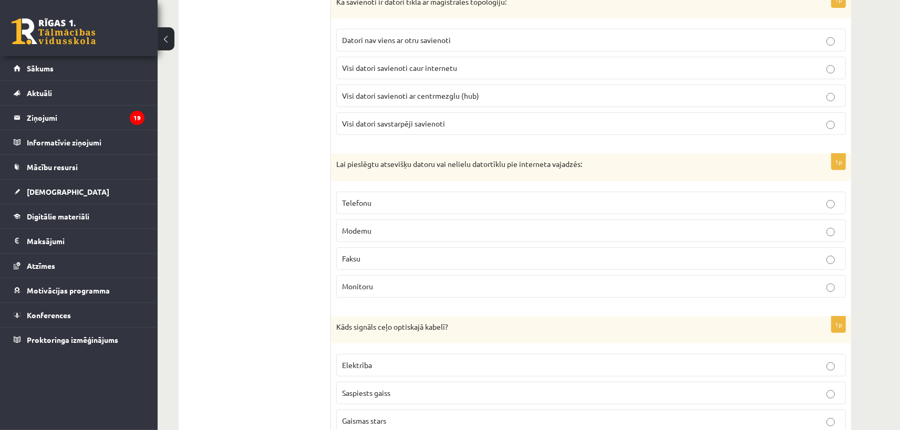
click at [369, 229] on span "Modemu" at bounding box center [356, 230] width 29 height 9
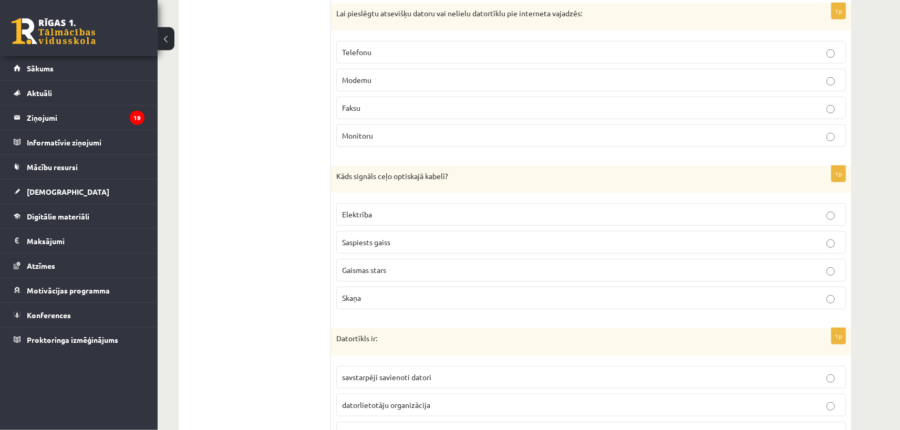
scroll to position [578, 0]
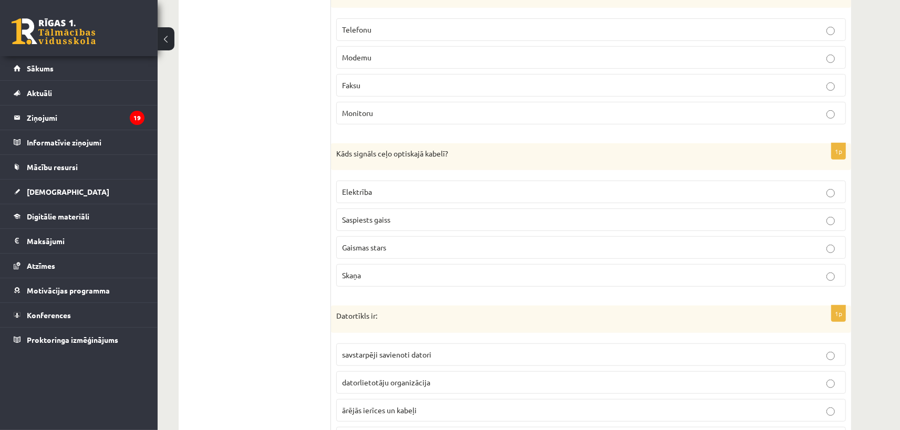
click at [374, 250] on span "Gaismas stars" at bounding box center [364, 247] width 44 height 9
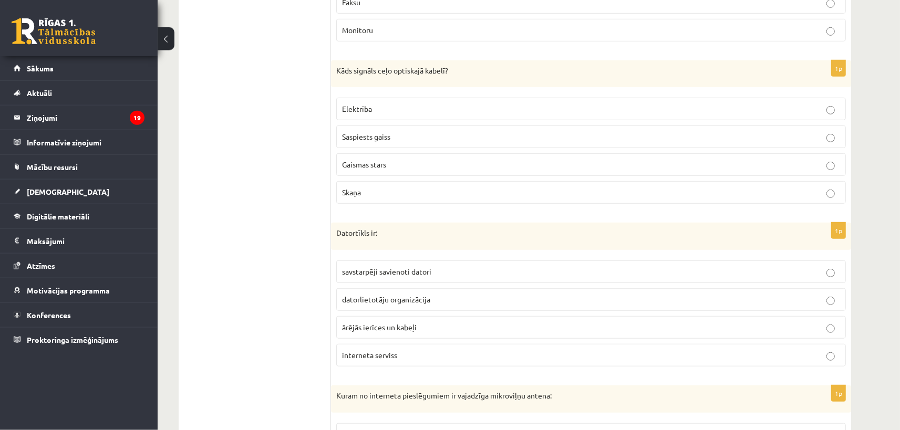
scroll to position [693, 0]
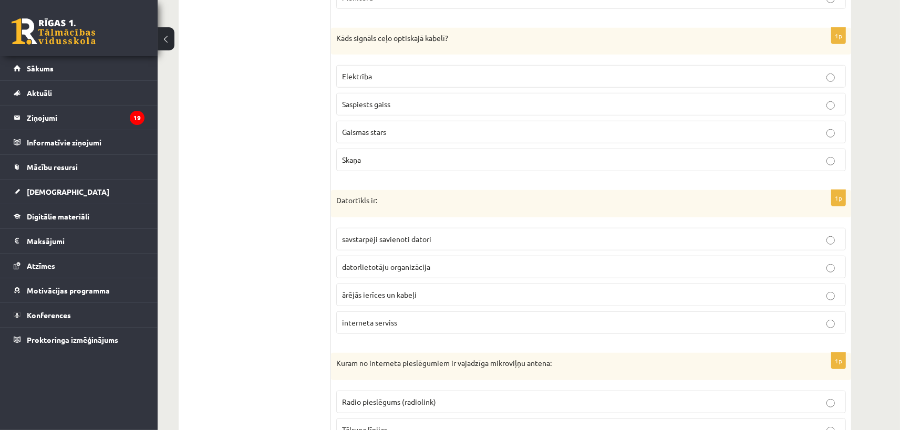
click at [385, 243] on p "savstarpēji savienoti datori" at bounding box center [591, 239] width 498 height 11
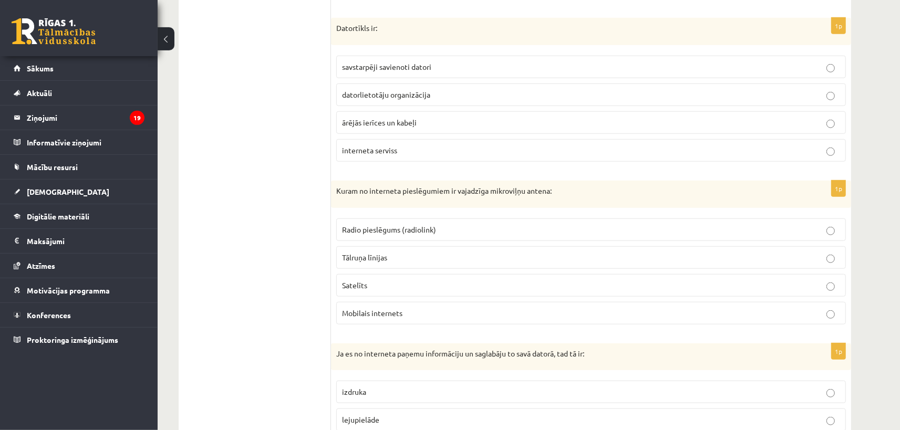
scroll to position [867, 0]
click at [368, 316] on label "Mobilais internets" at bounding box center [591, 312] width 510 height 23
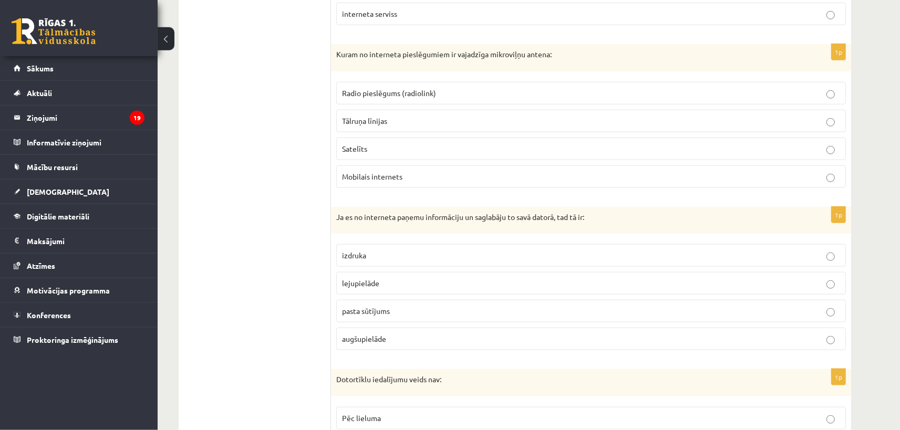
scroll to position [1098, 0]
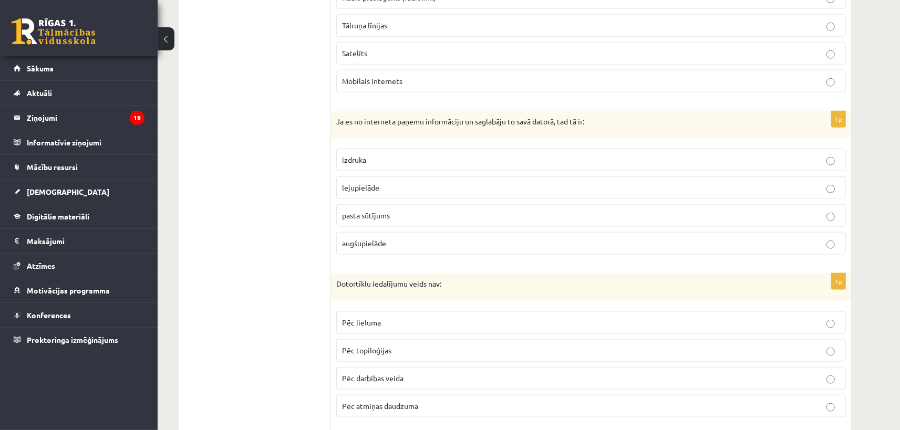
click at [386, 182] on p "lejupielāde" at bounding box center [591, 187] width 498 height 11
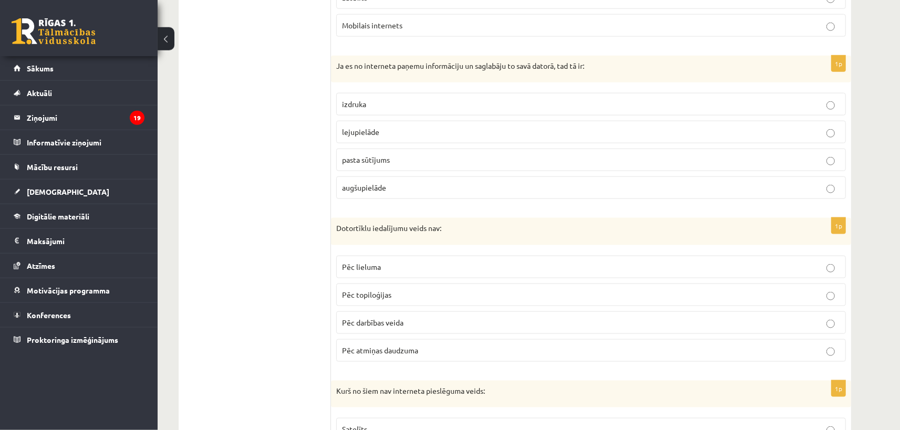
scroll to position [1214, 0]
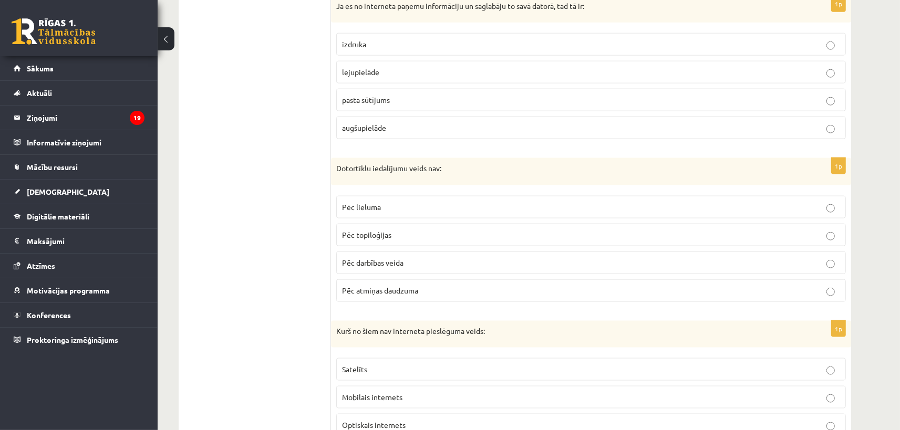
click at [360, 296] on label "Pēc atmiņas daudzuma" at bounding box center [591, 290] width 510 height 23
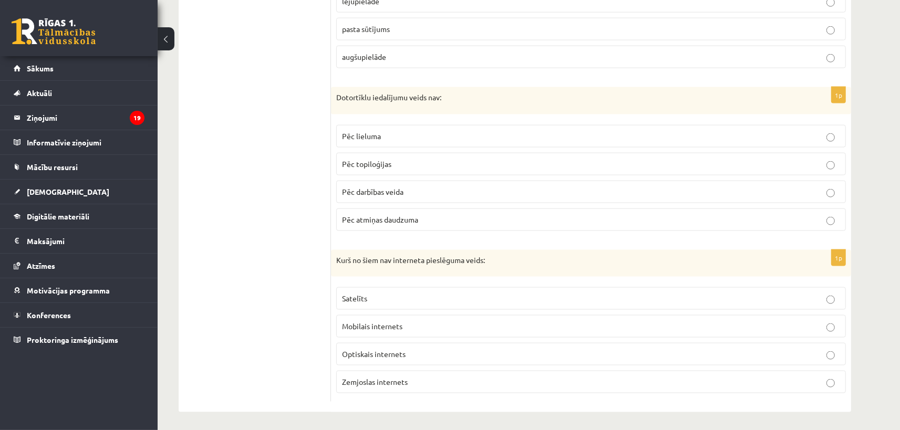
click at [380, 384] on p "Zemjoslas internets" at bounding box center [591, 382] width 498 height 11
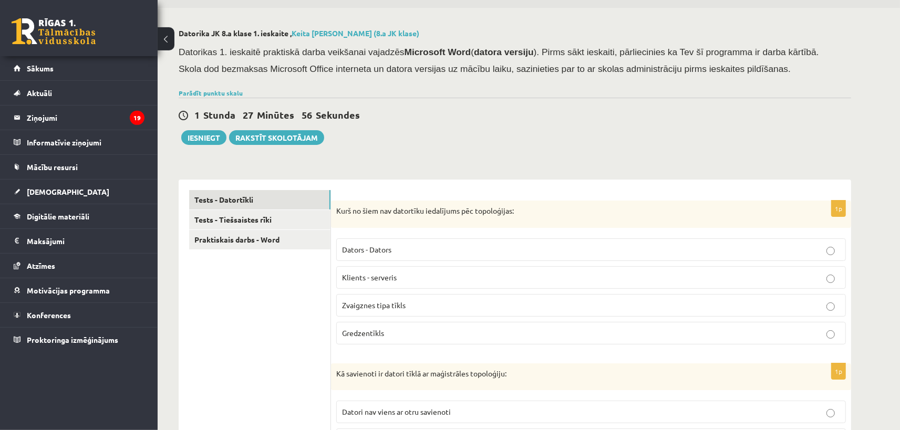
scroll to position [0, 0]
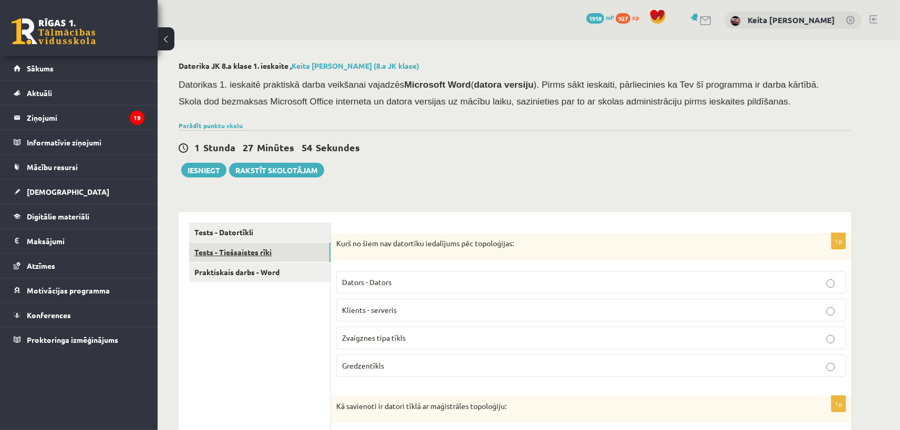
click at [230, 254] on link "Tests - Tiešsaistes rīki" at bounding box center [259, 252] width 141 height 19
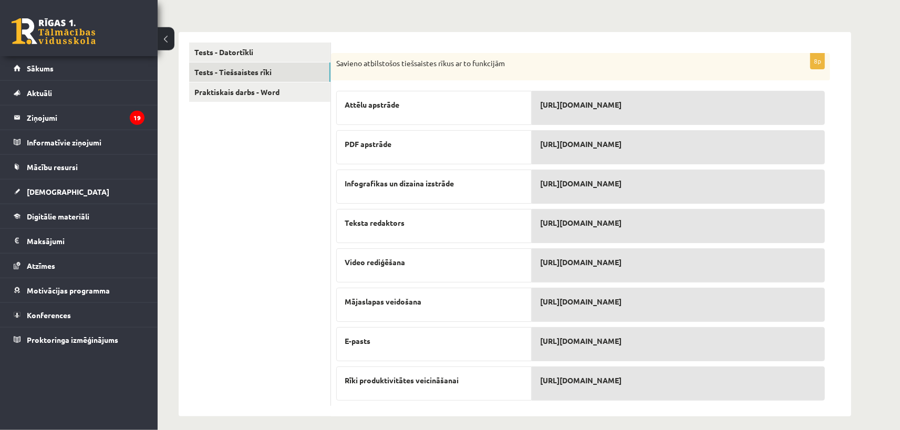
scroll to position [186, 0]
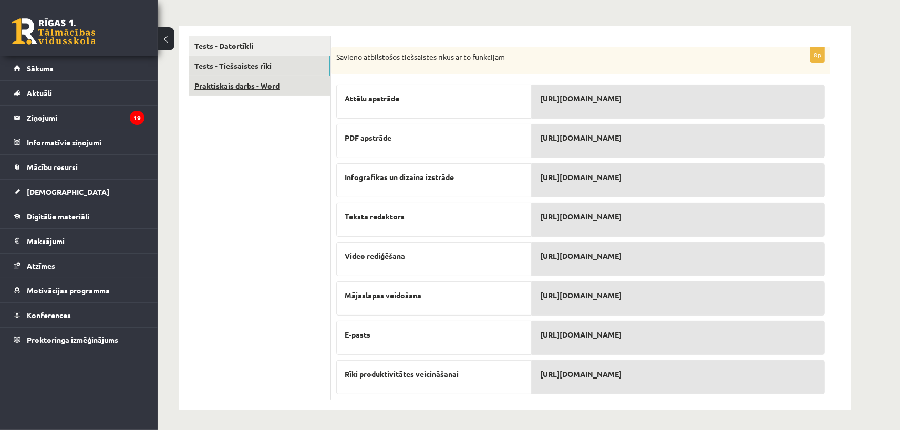
click at [246, 78] on link "Praktiskais darbs - Word" at bounding box center [259, 85] width 141 height 19
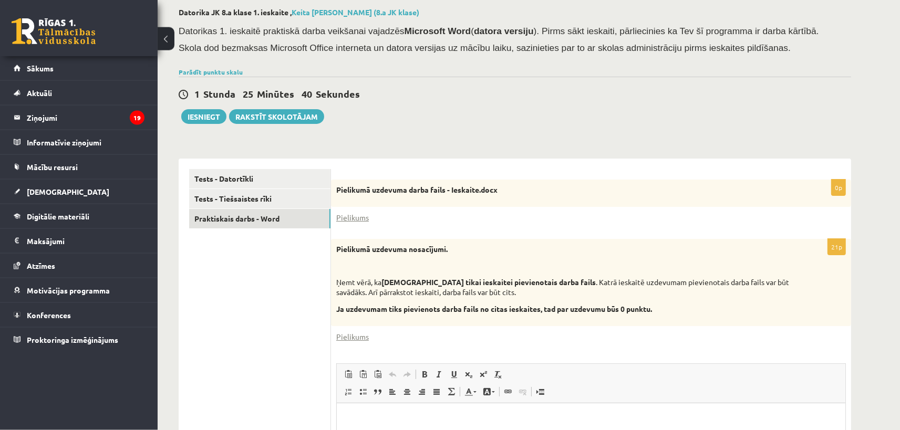
scroll to position [58, 0]
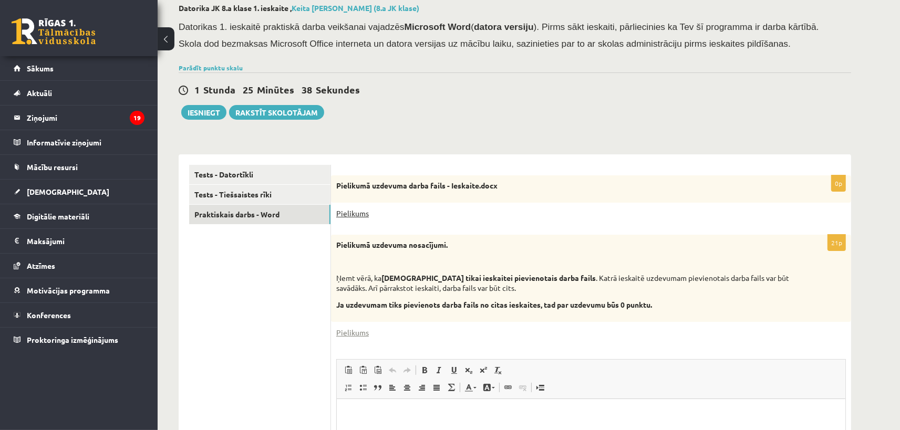
click at [355, 214] on link "Pielikums" at bounding box center [352, 213] width 33 height 11
click at [537, 251] on div "Pielikumā uzdevuma nosacījumi. Ņemt vērā, ka jāizmanto tikai ieskaitei pievieno…" at bounding box center [591, 278] width 520 height 87
